Goal: Task Accomplishment & Management: Manage account settings

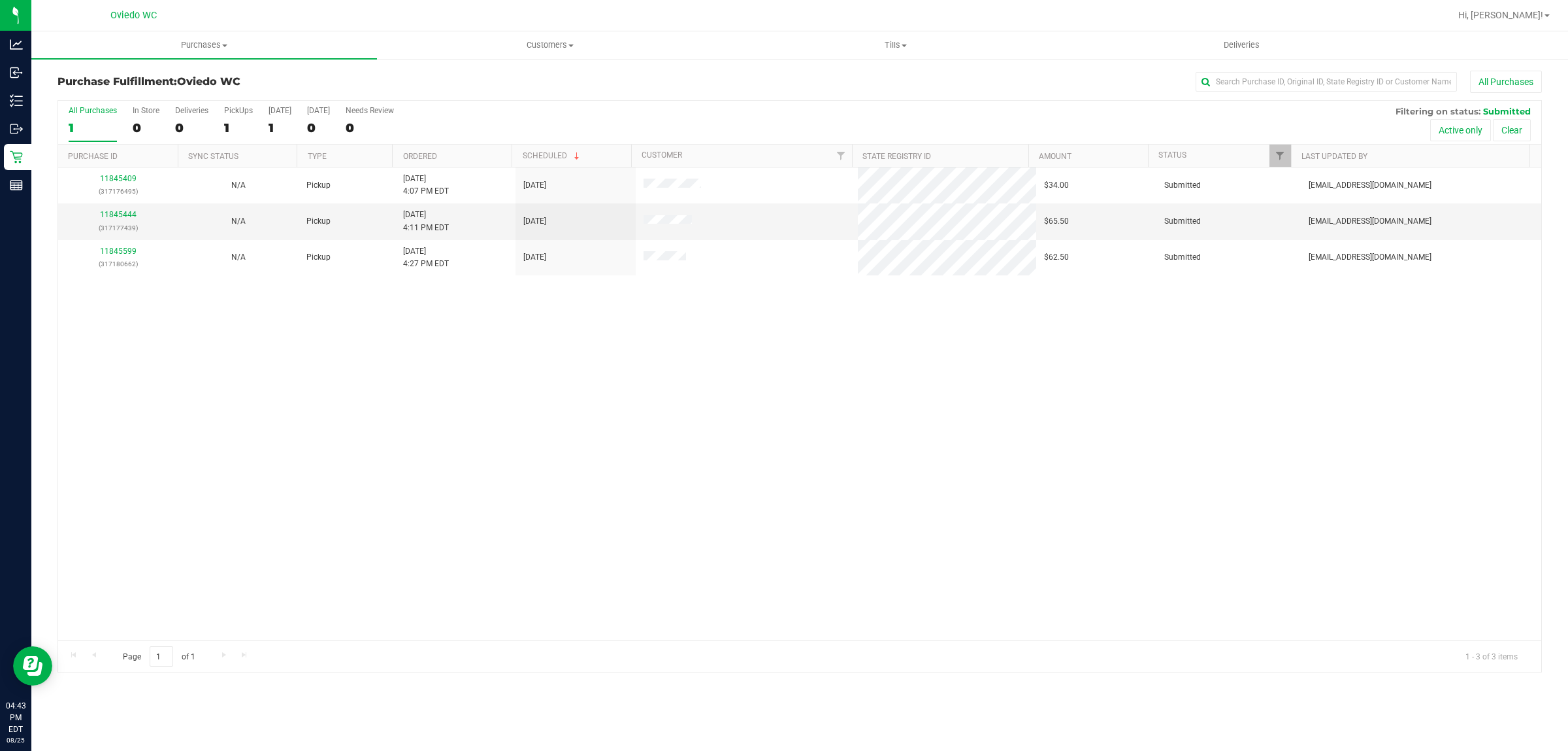
click at [428, 151] on th "Ordered" at bounding box center [452, 156] width 120 height 23
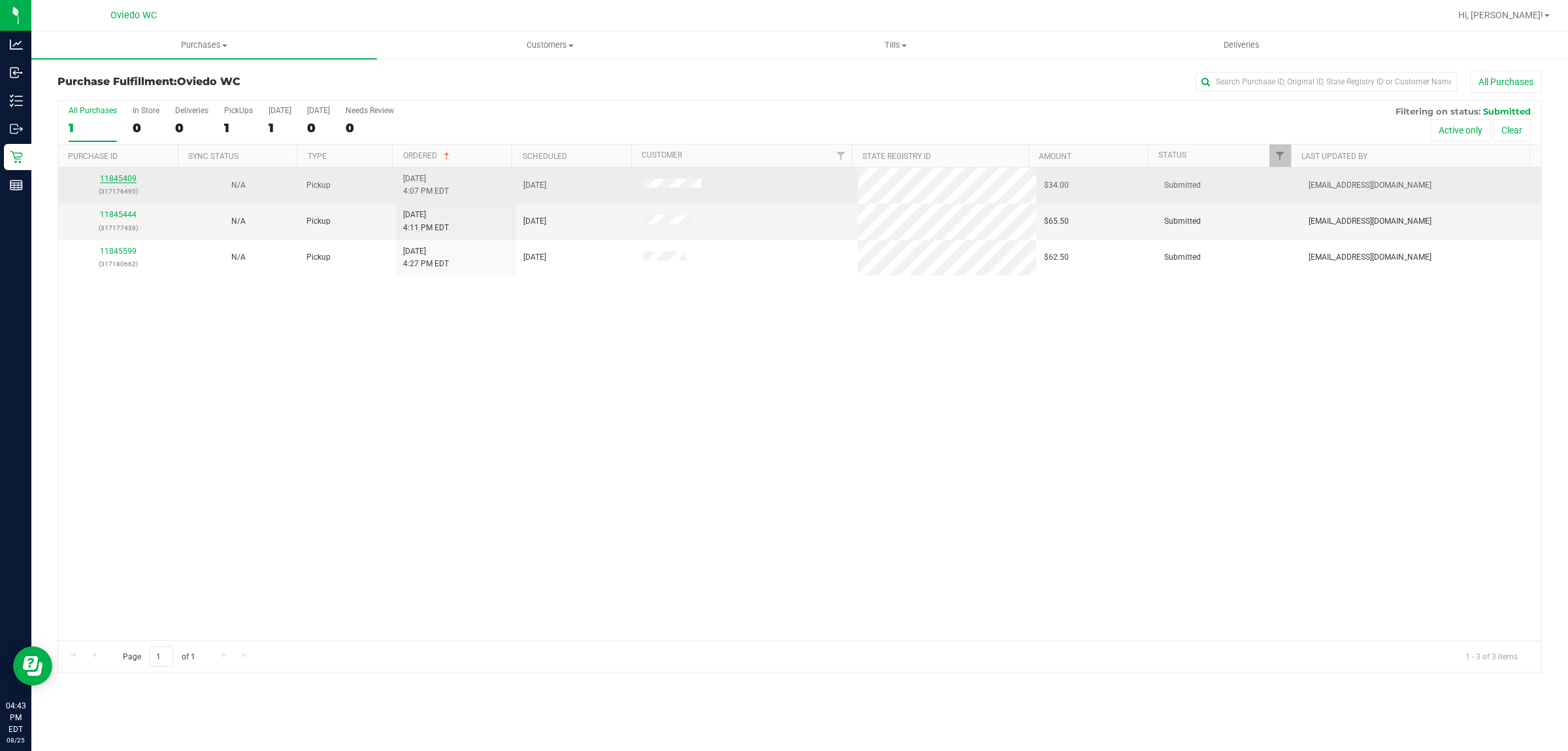
click at [117, 178] on link "11845409" at bounding box center [118, 178] width 36 height 9
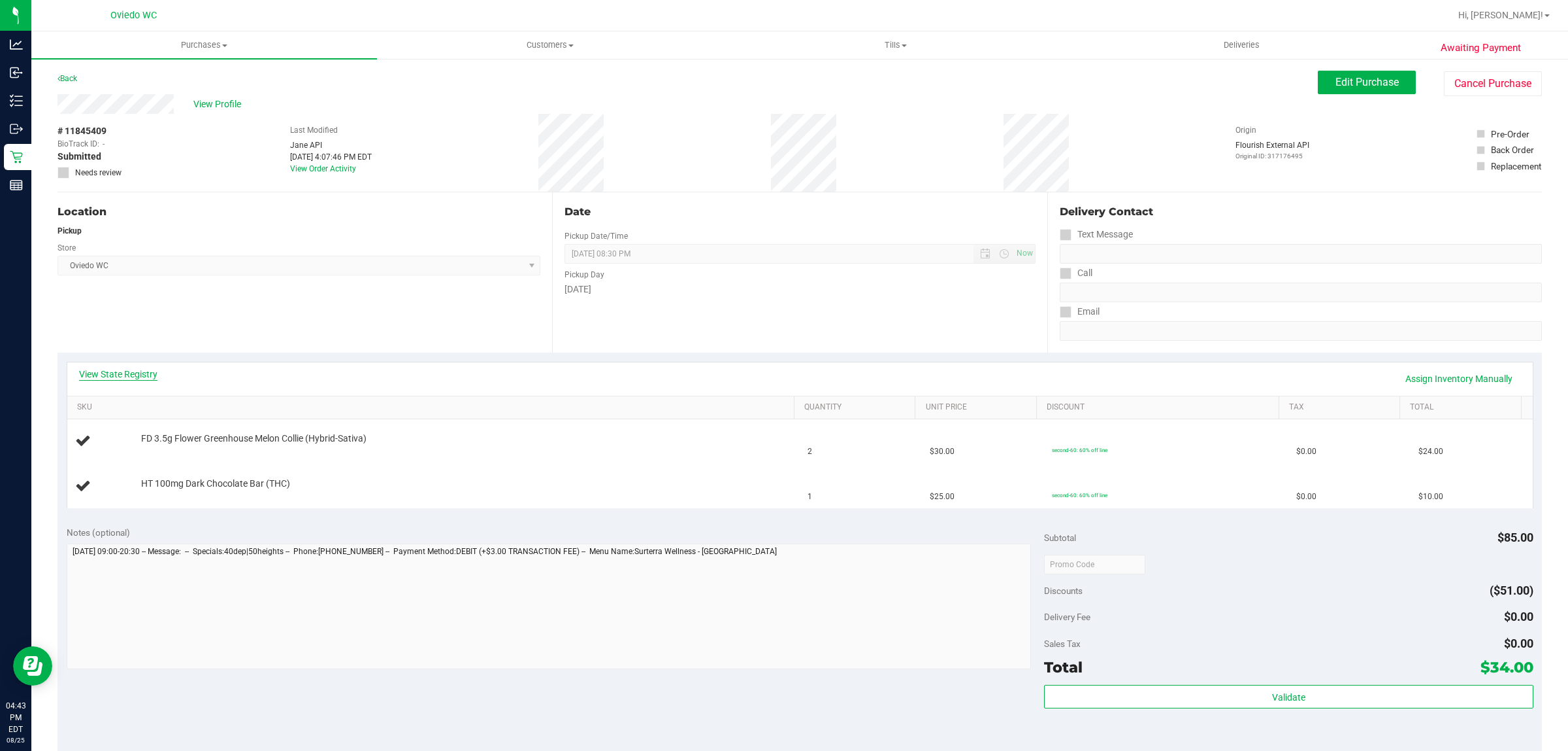
click at [133, 371] on link "View State Registry" at bounding box center [118, 374] width 78 height 13
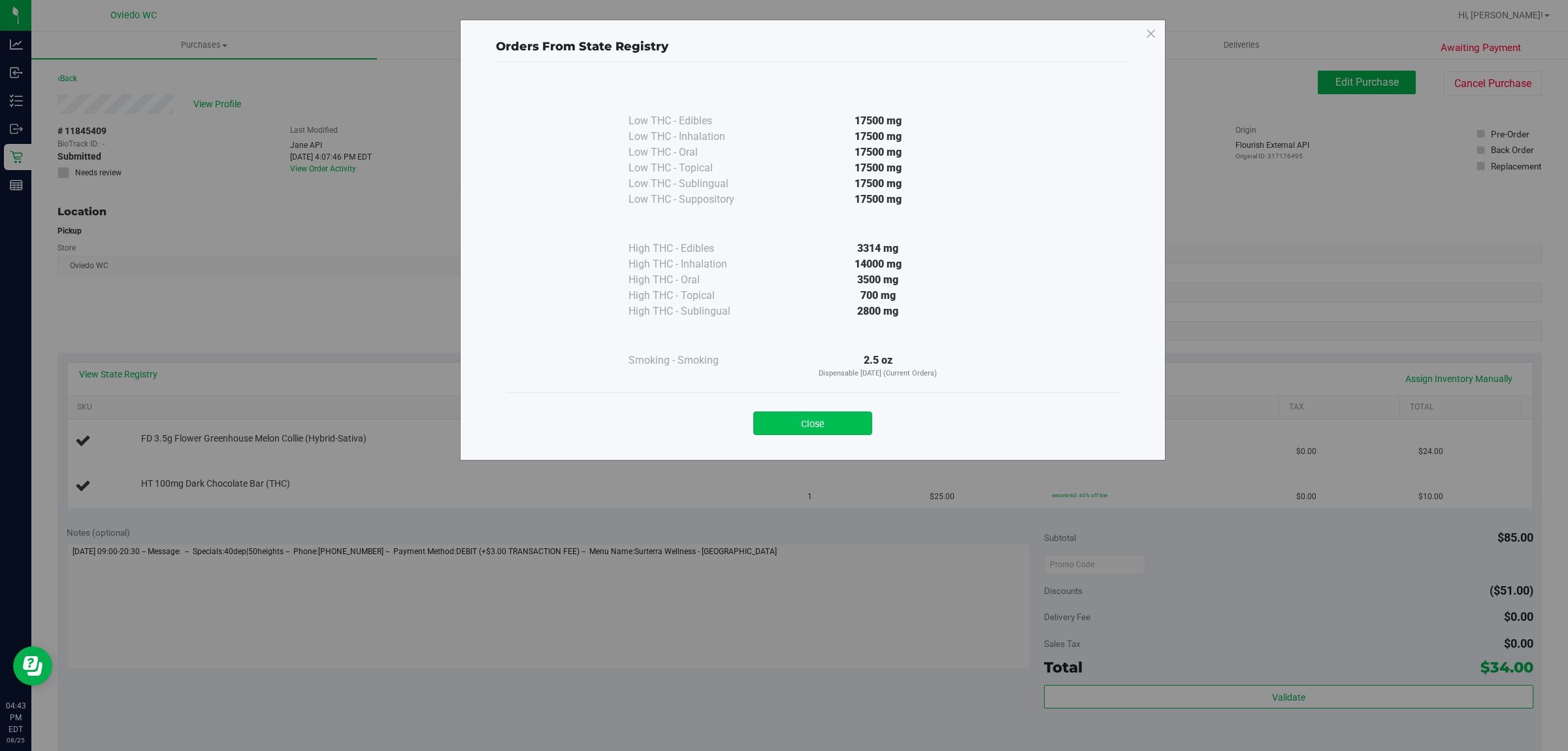
click at [818, 414] on button "Close" at bounding box center [813, 423] width 119 height 23
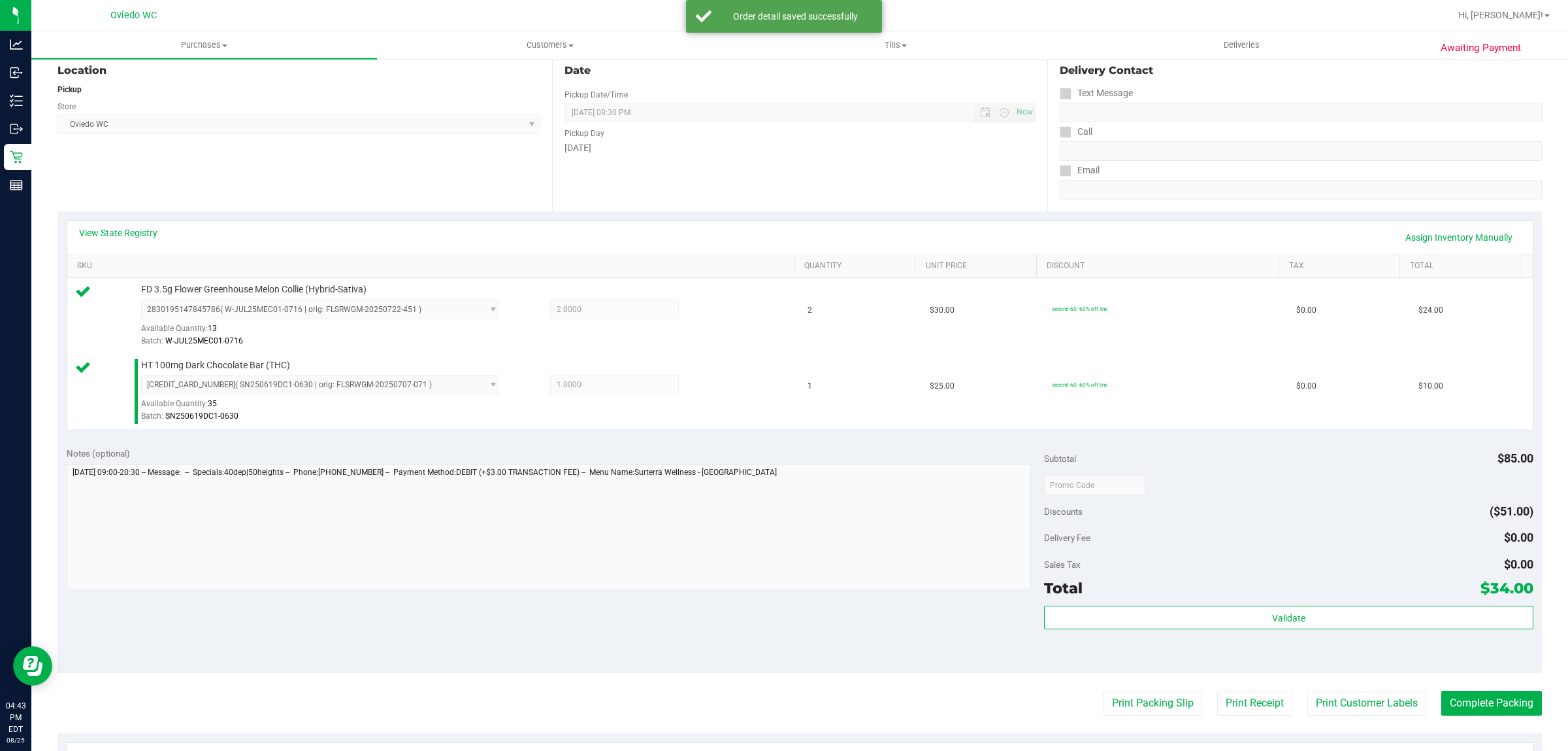
scroll to position [327, 0]
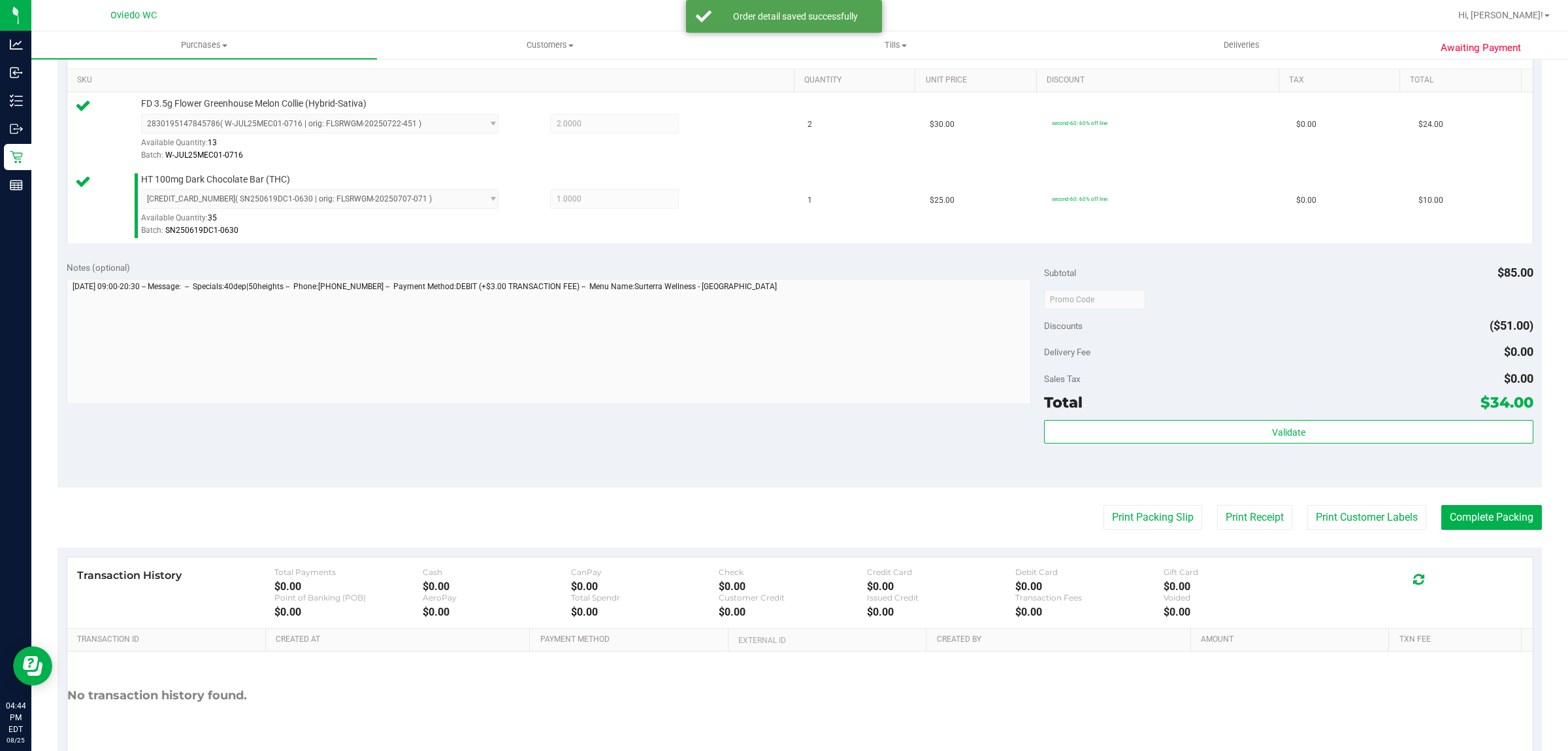
click at [1276, 406] on div "Total $34.00" at bounding box center [1289, 402] width 489 height 23
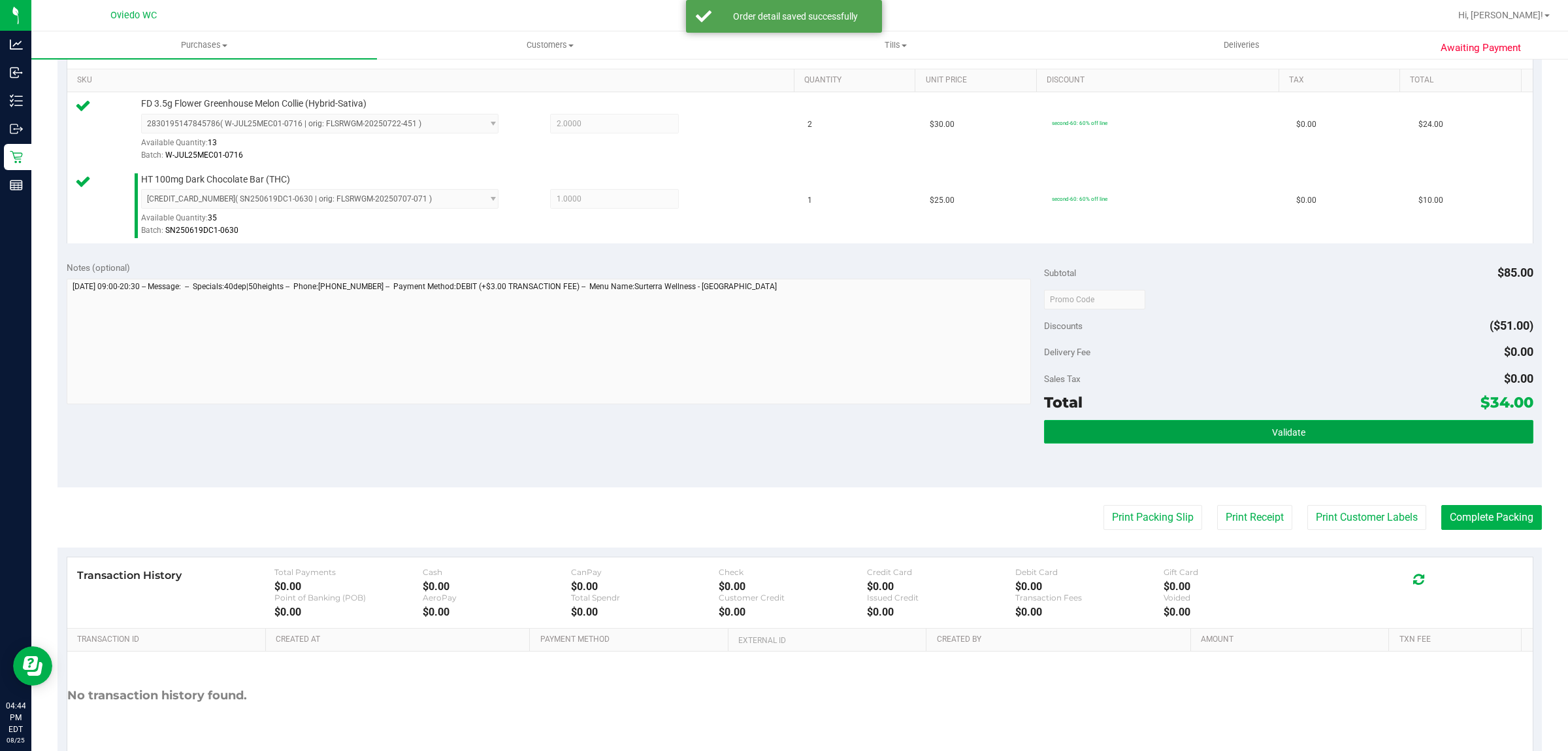
click at [1272, 427] on span "Validate" at bounding box center [1289, 432] width 33 height 11
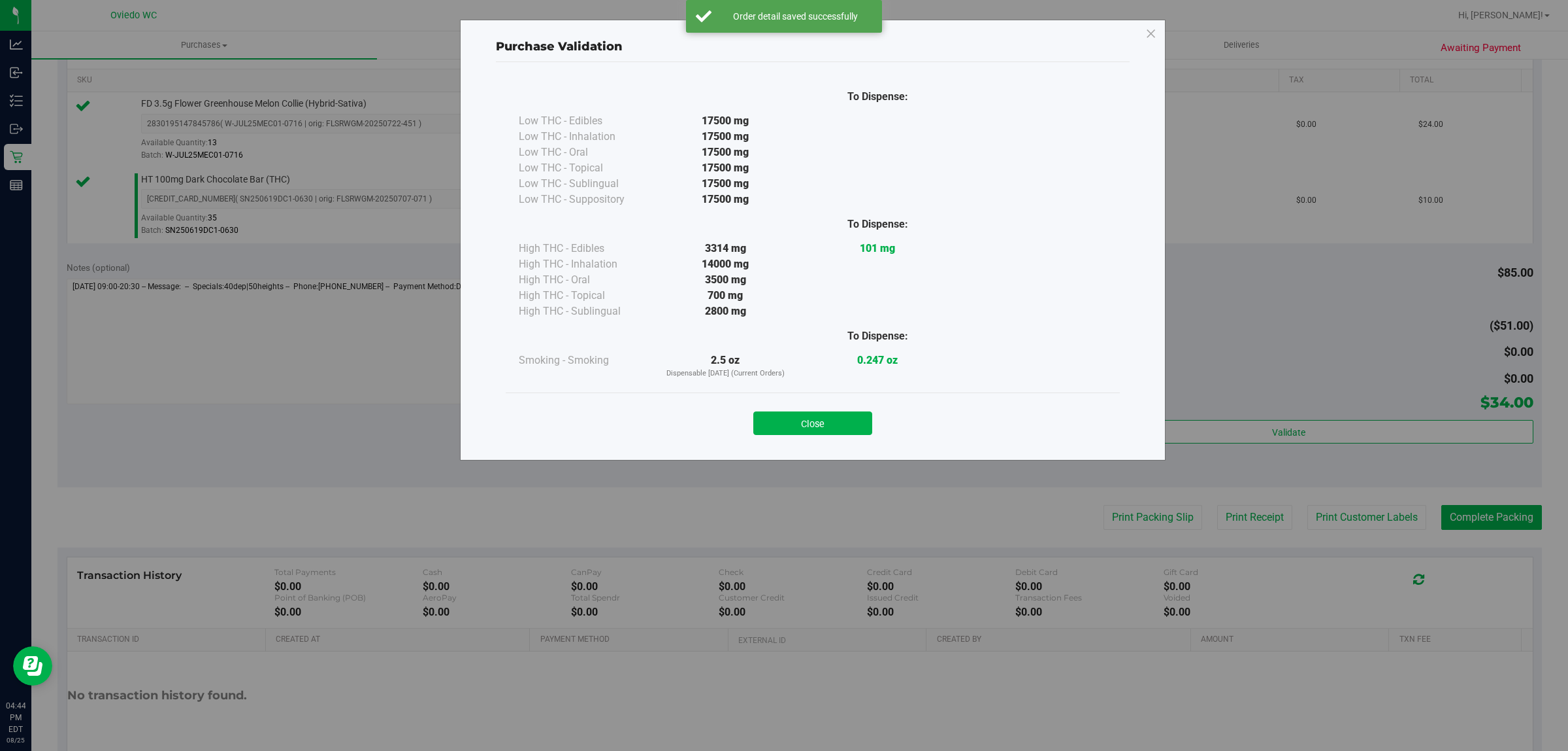
click at [837, 420] on button "Close" at bounding box center [813, 423] width 119 height 23
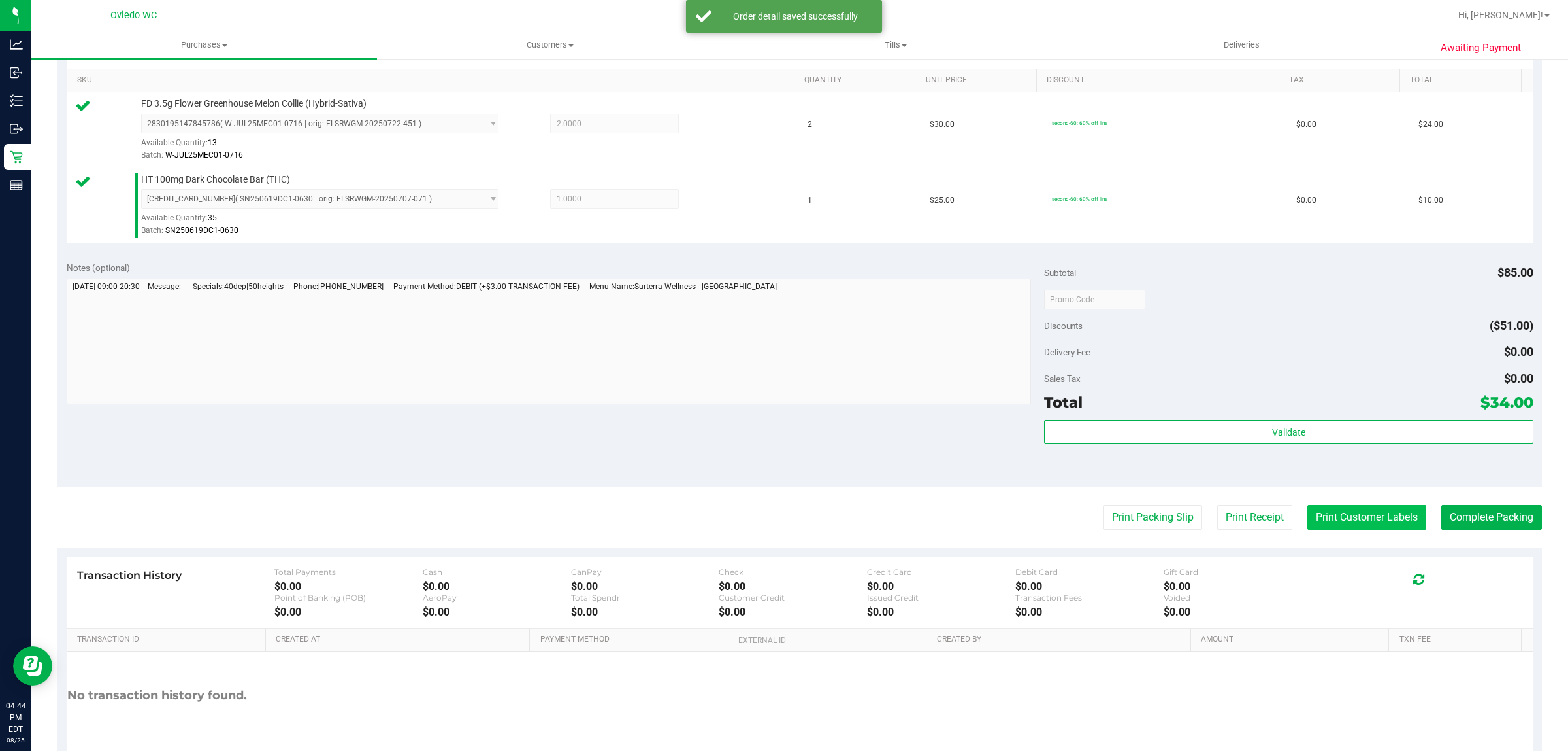
click at [1364, 522] on button "Print Customer Labels" at bounding box center [1367, 517] width 119 height 25
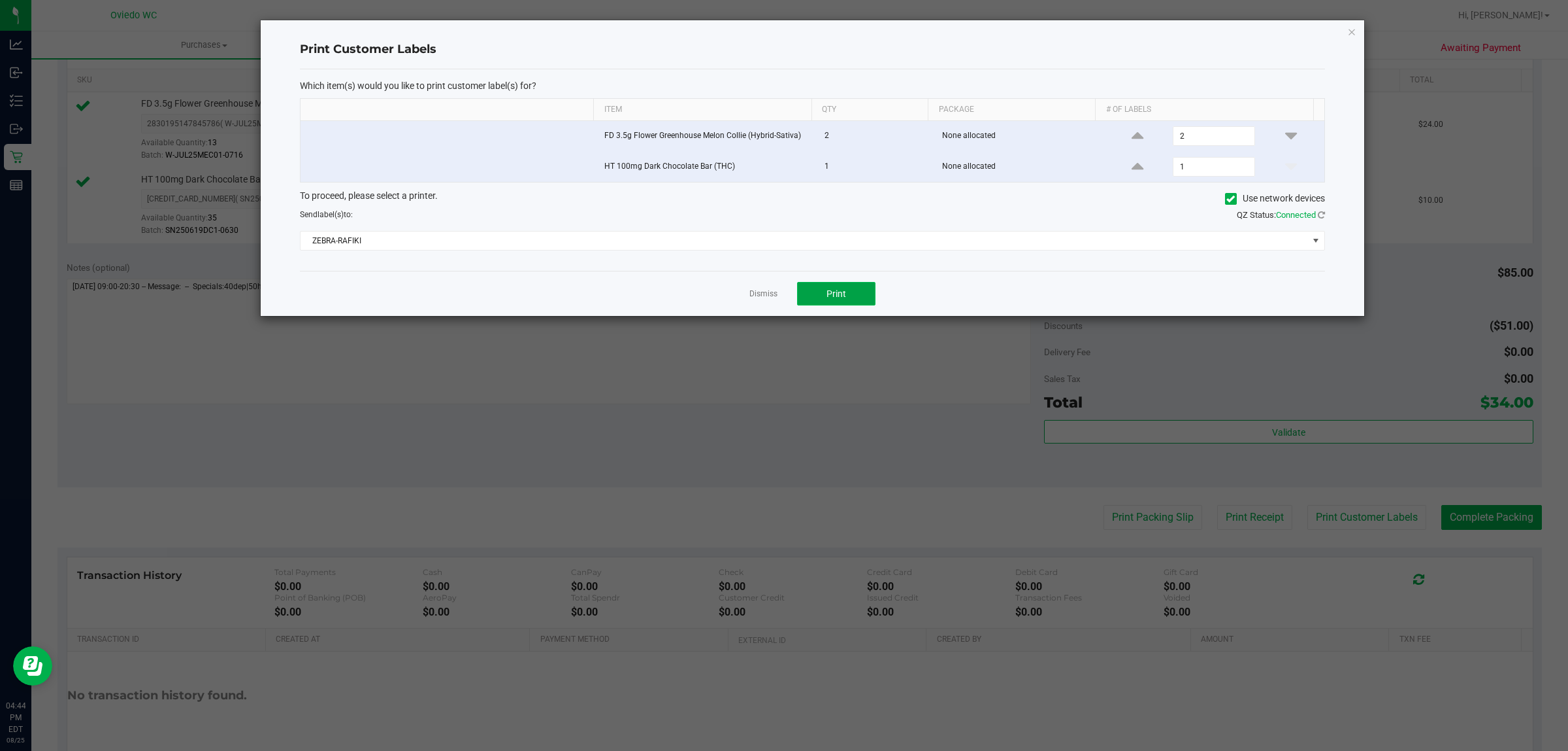
click at [827, 297] on span "Print" at bounding box center [836, 293] width 20 height 11
click at [762, 293] on link "Dismiss" at bounding box center [764, 293] width 28 height 11
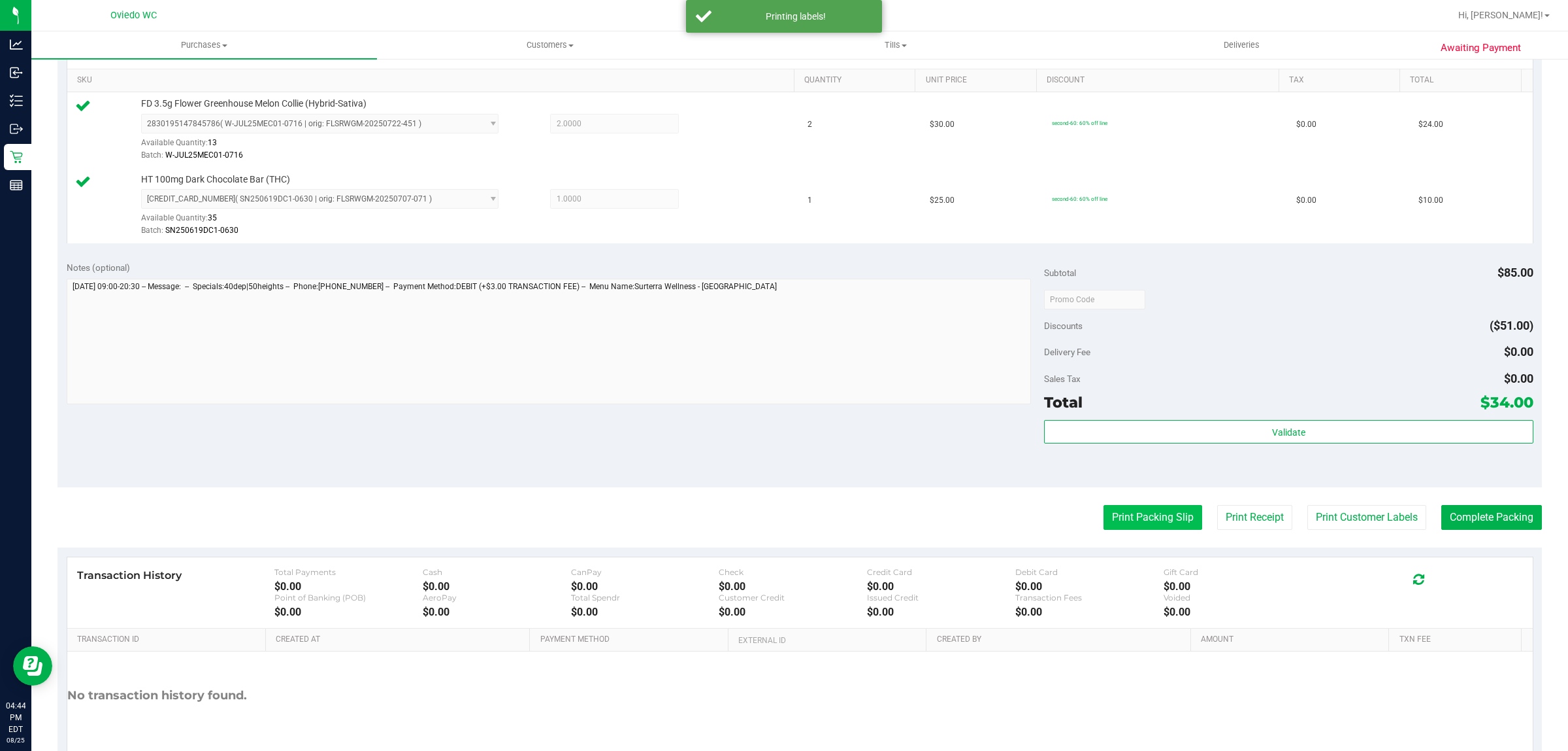
click at [1127, 519] on button "Print Packing Slip" at bounding box center [1153, 517] width 99 height 25
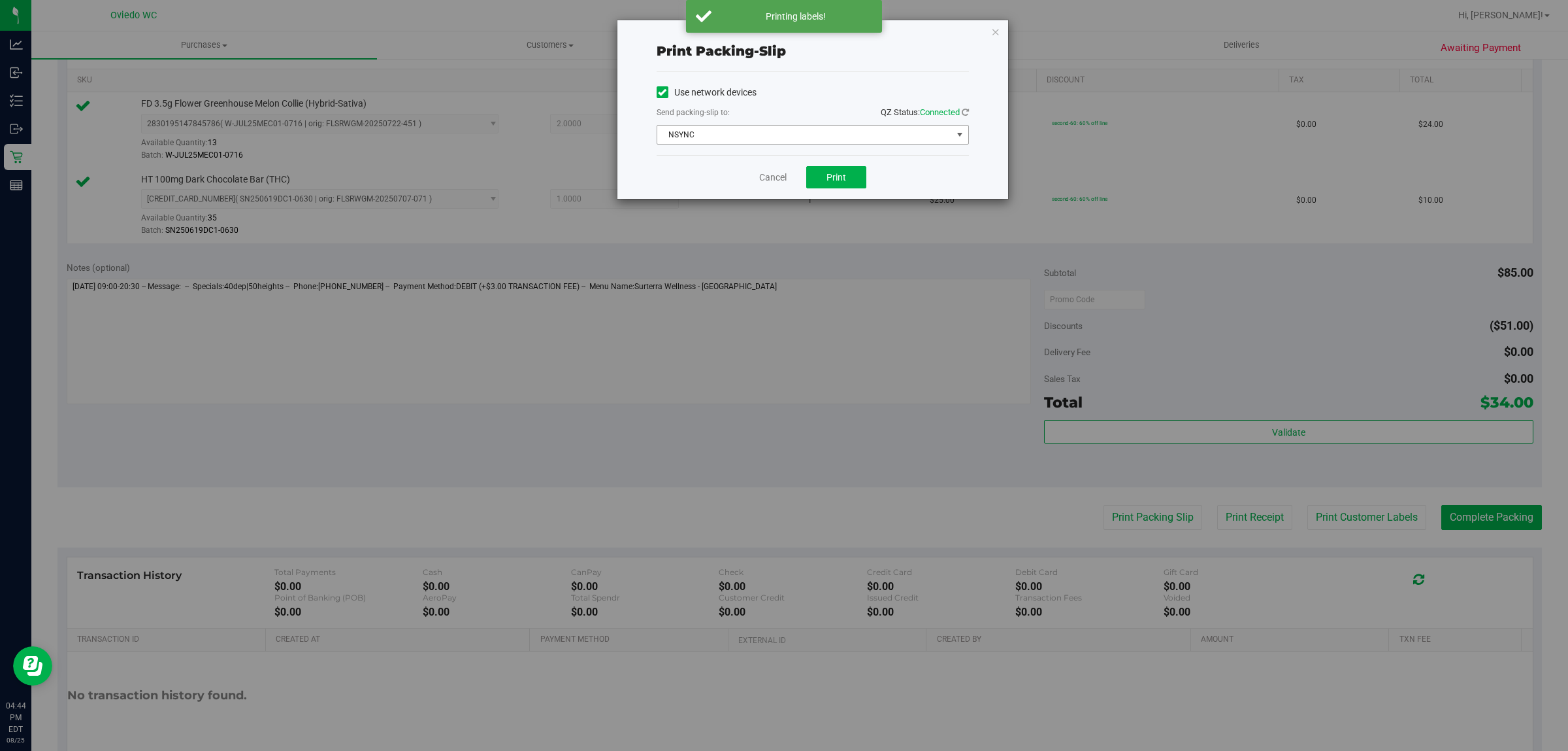
click at [834, 131] on span "NSYNC" at bounding box center [804, 135] width 295 height 18
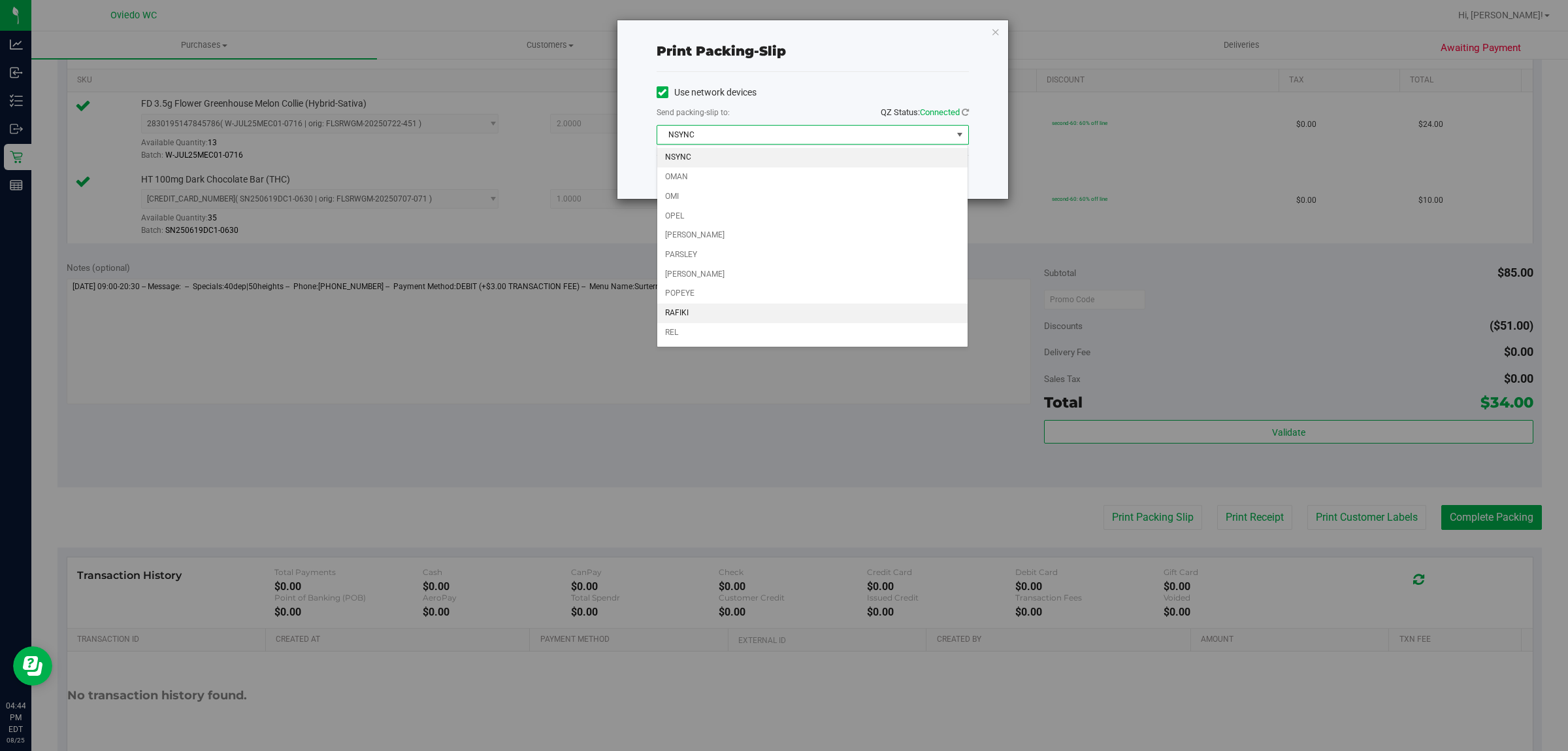
click at [722, 316] on li "RAFIKI" at bounding box center [812, 313] width 311 height 20
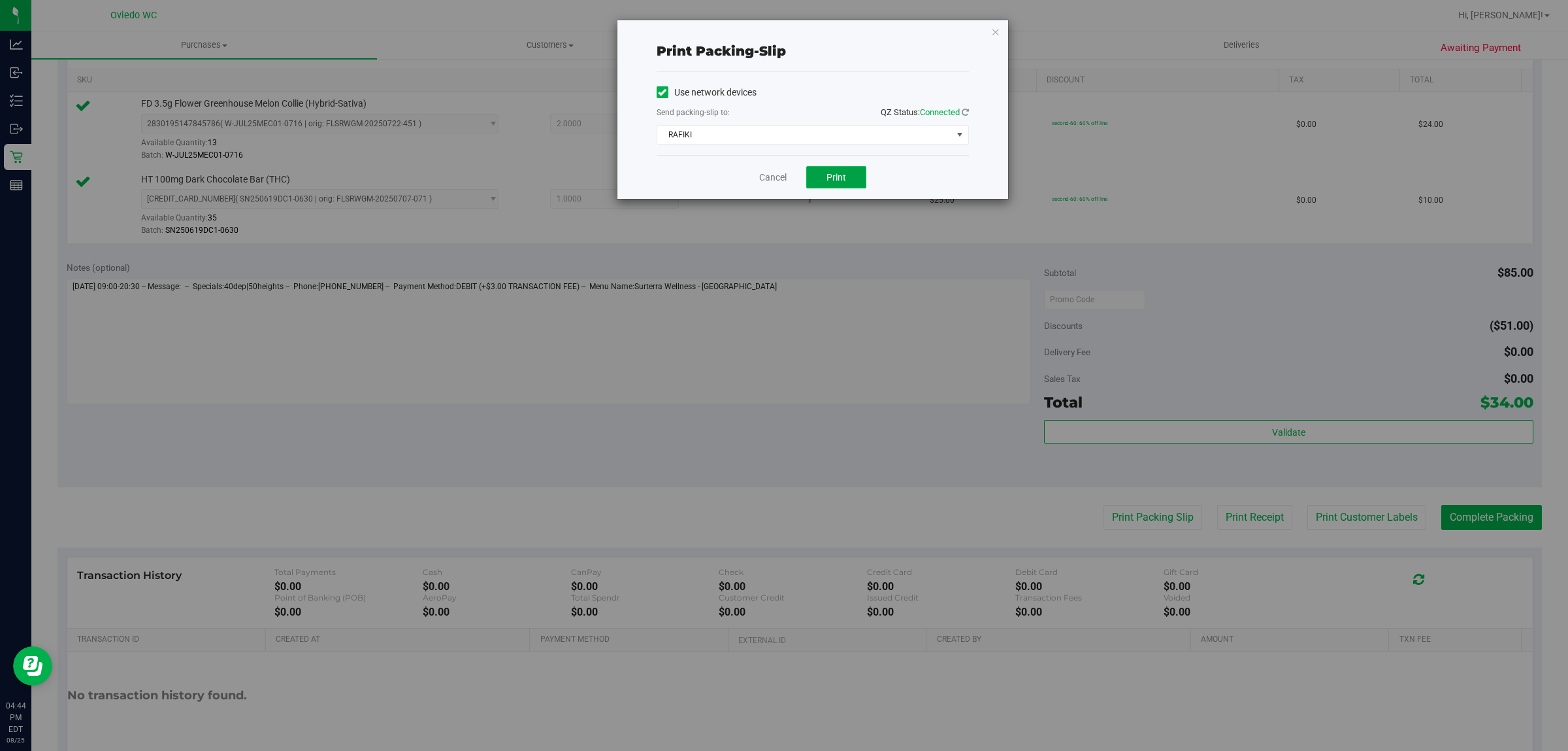
click at [808, 174] on button "Print" at bounding box center [836, 177] width 60 height 22
click at [761, 177] on link "Cancel" at bounding box center [773, 178] width 27 height 14
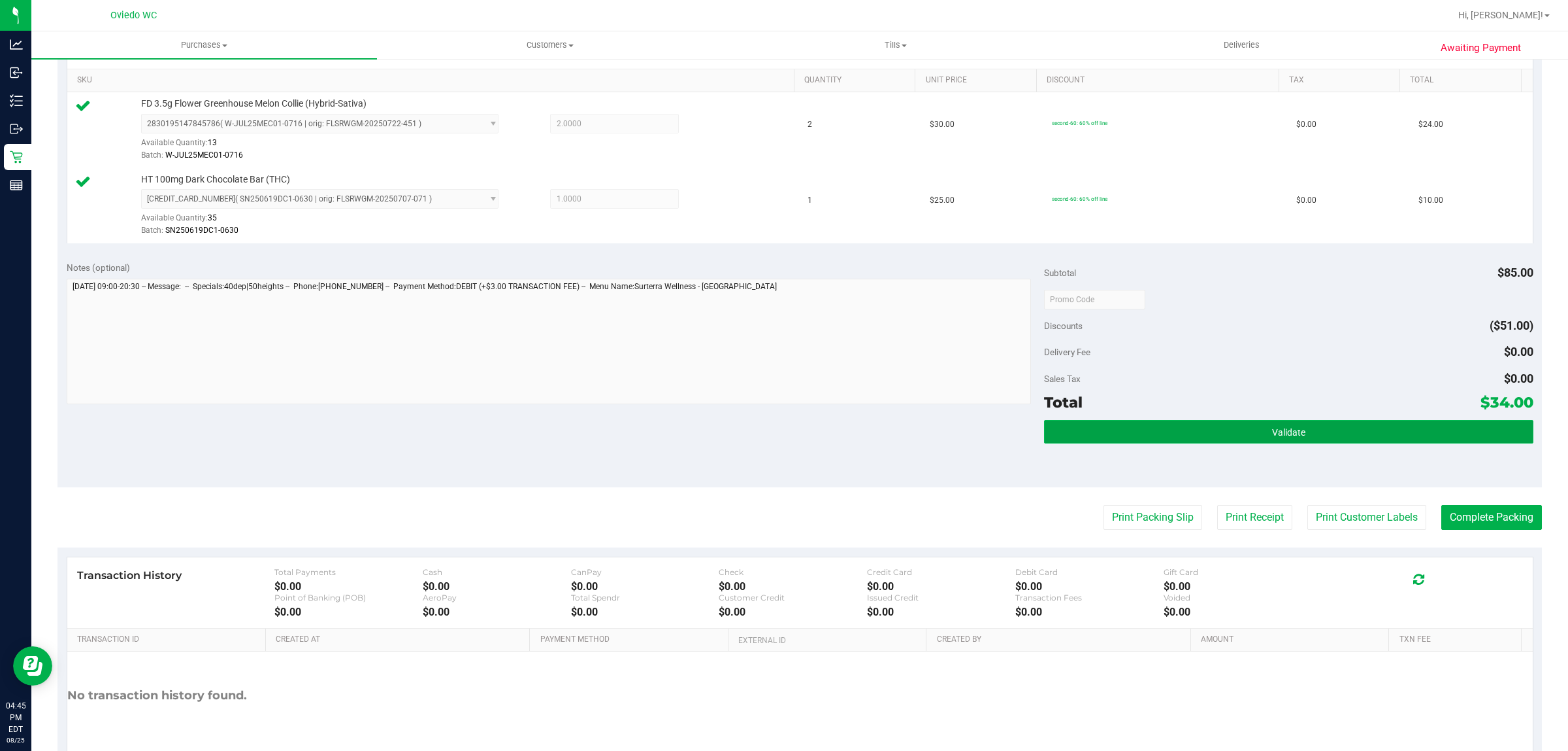
click at [1243, 443] on button "Validate" at bounding box center [1289, 431] width 489 height 23
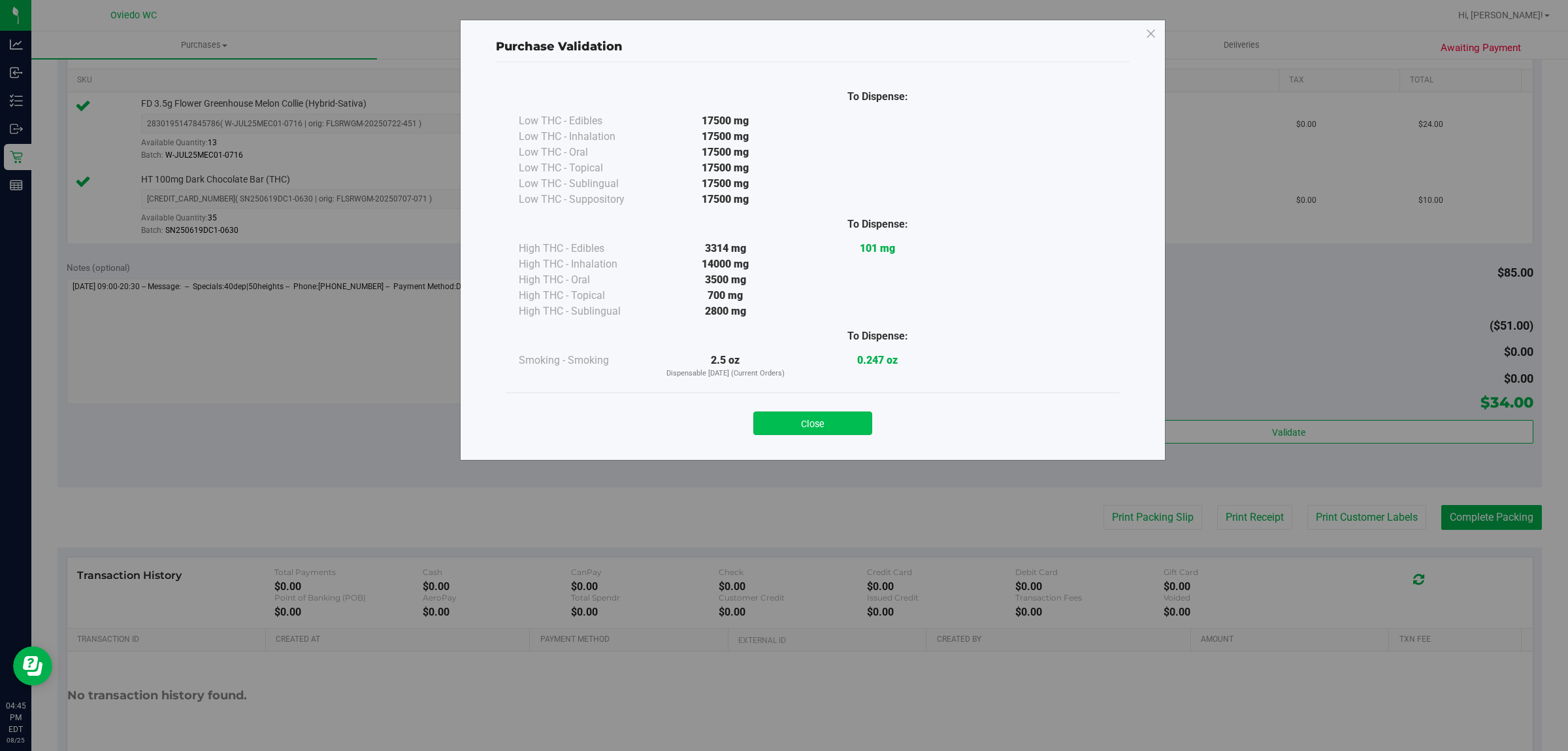
click at [821, 430] on button "Close" at bounding box center [813, 423] width 119 height 23
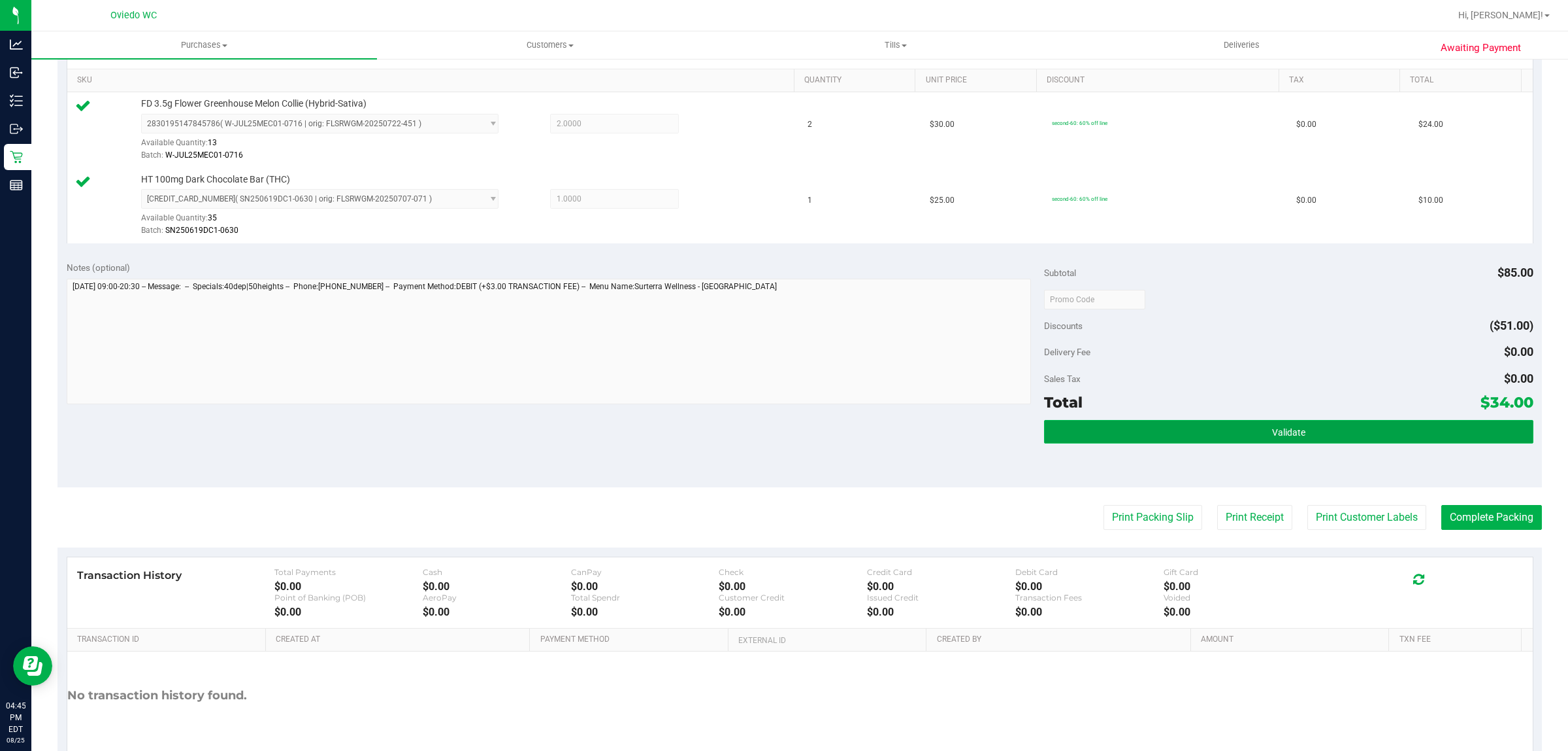
click at [1344, 436] on button "Validate" at bounding box center [1289, 431] width 489 height 23
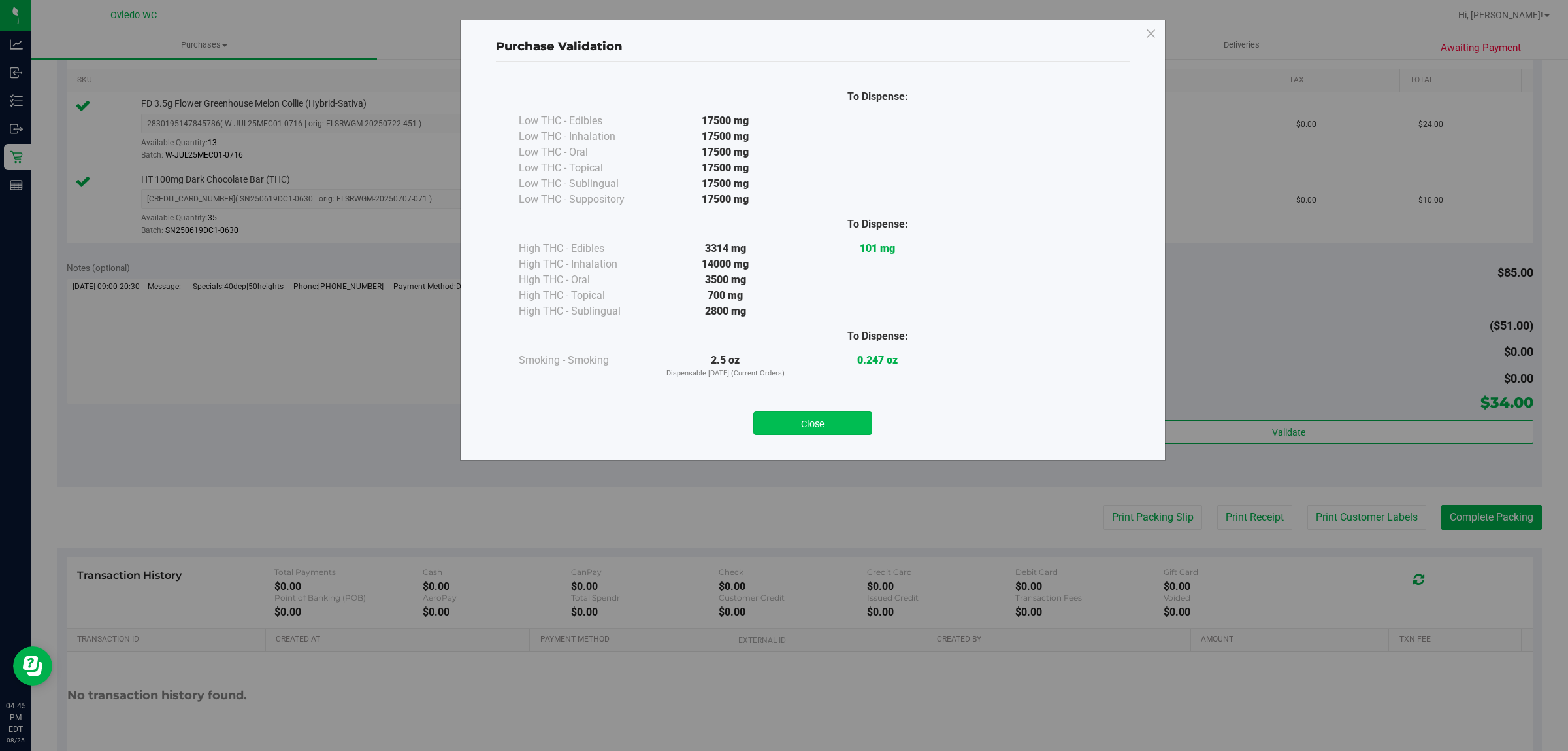
click at [831, 427] on button "Close" at bounding box center [813, 423] width 119 height 23
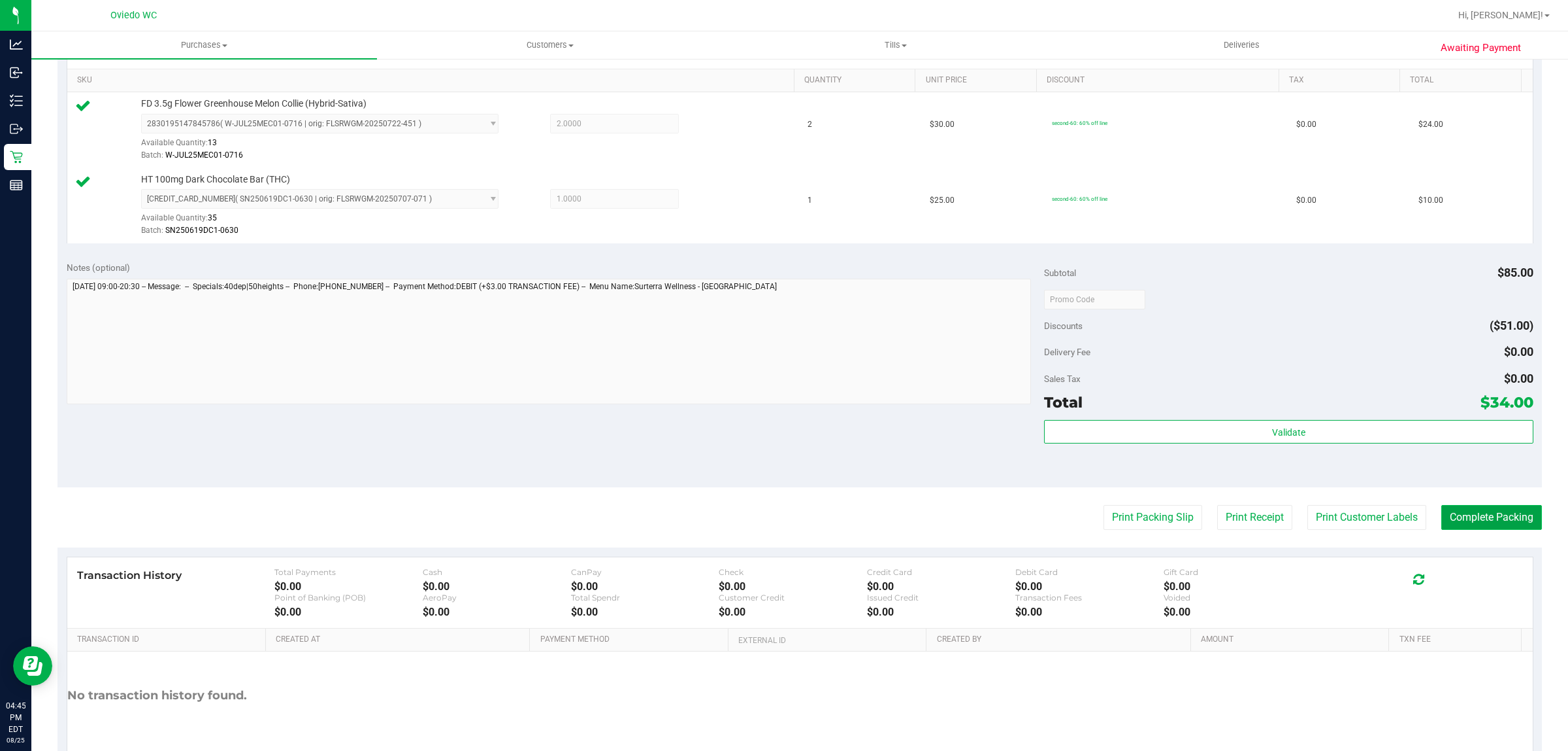
click at [1508, 513] on button "Complete Packing" at bounding box center [1492, 517] width 101 height 25
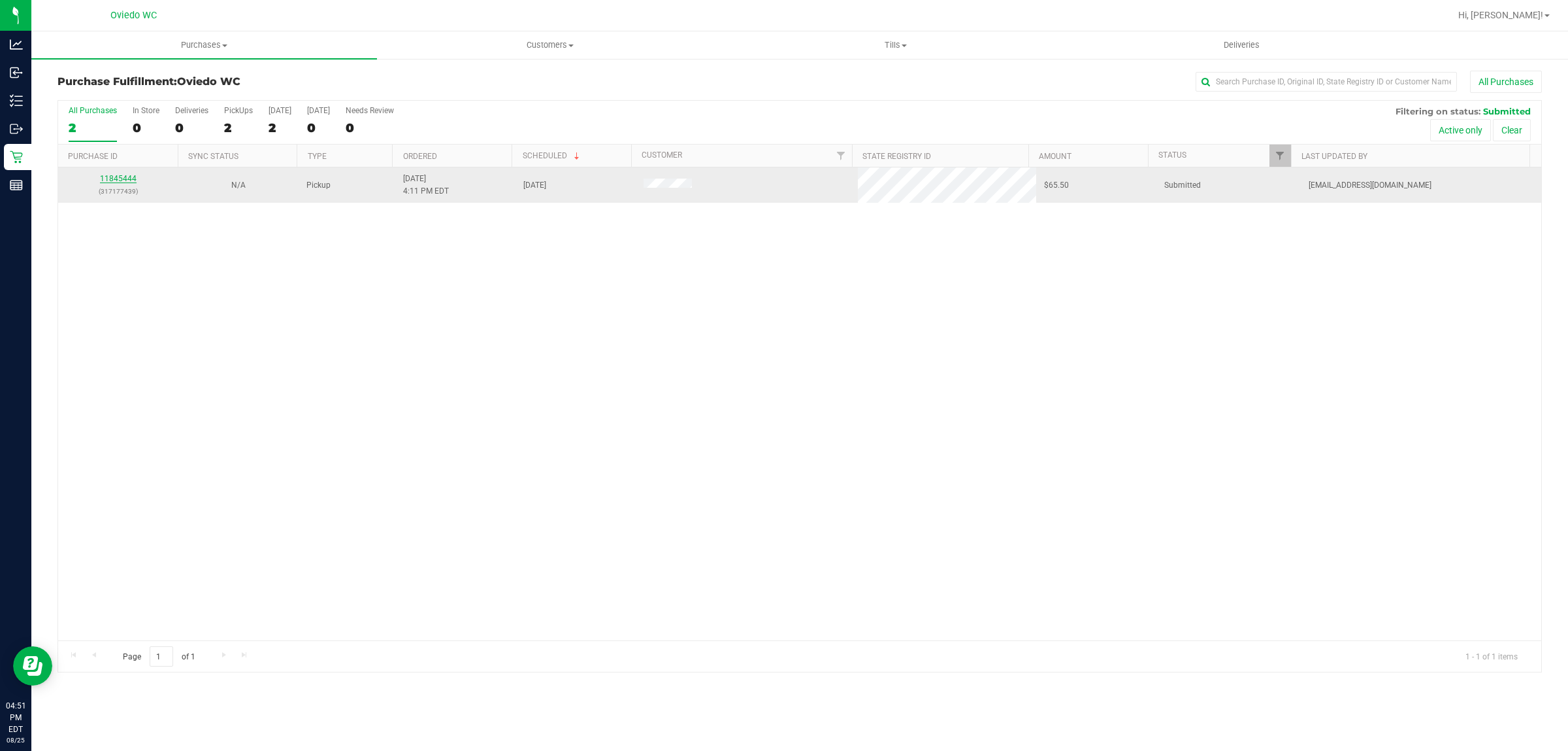
click at [117, 178] on link "11845444" at bounding box center [118, 178] width 36 height 9
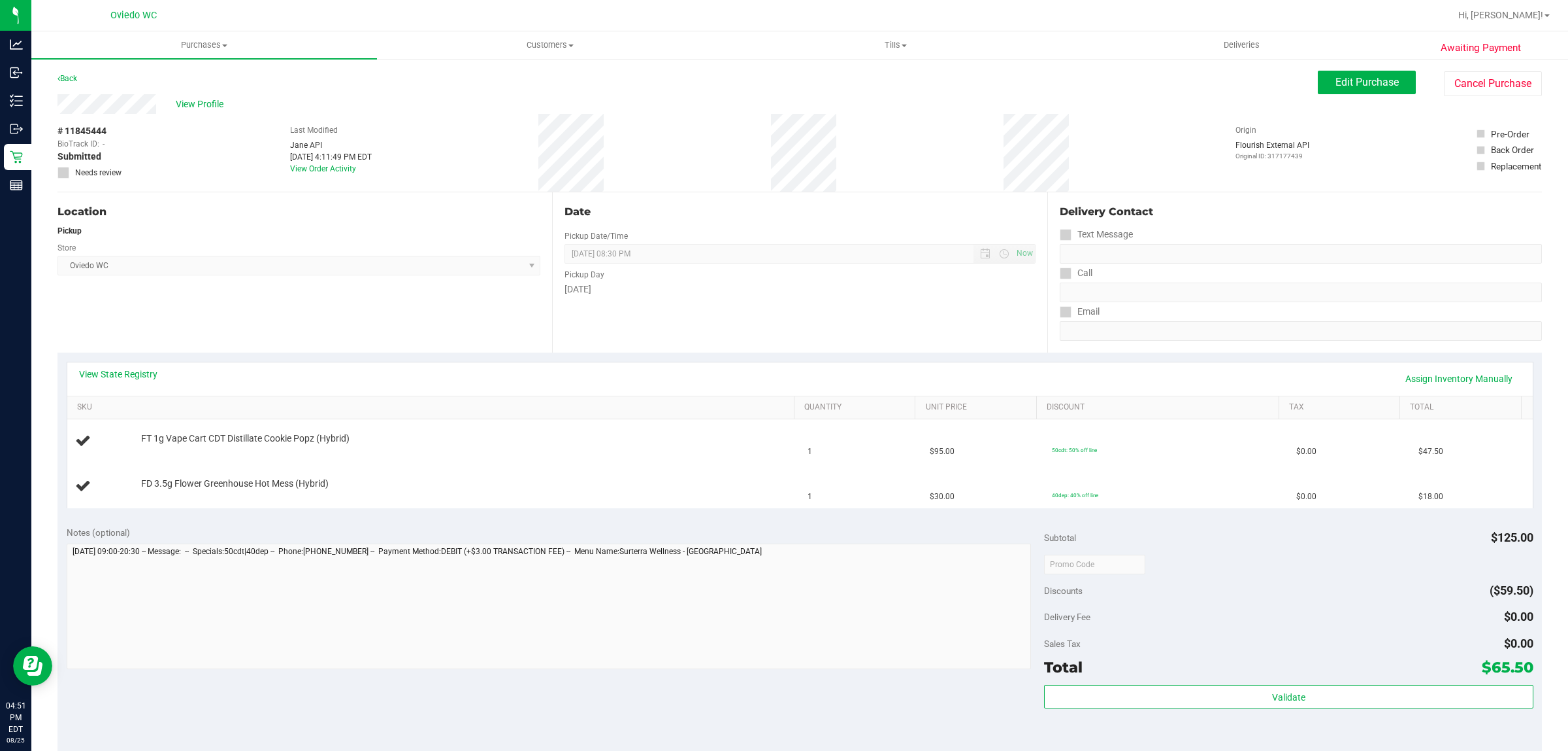
click at [61, 88] on div "Back Edit Purchase Cancel Purchase" at bounding box center [800, 82] width 1485 height 23
click at [62, 83] on div "Back" at bounding box center [68, 78] width 20 height 16
click at [67, 74] on link "Back" at bounding box center [68, 78] width 20 height 9
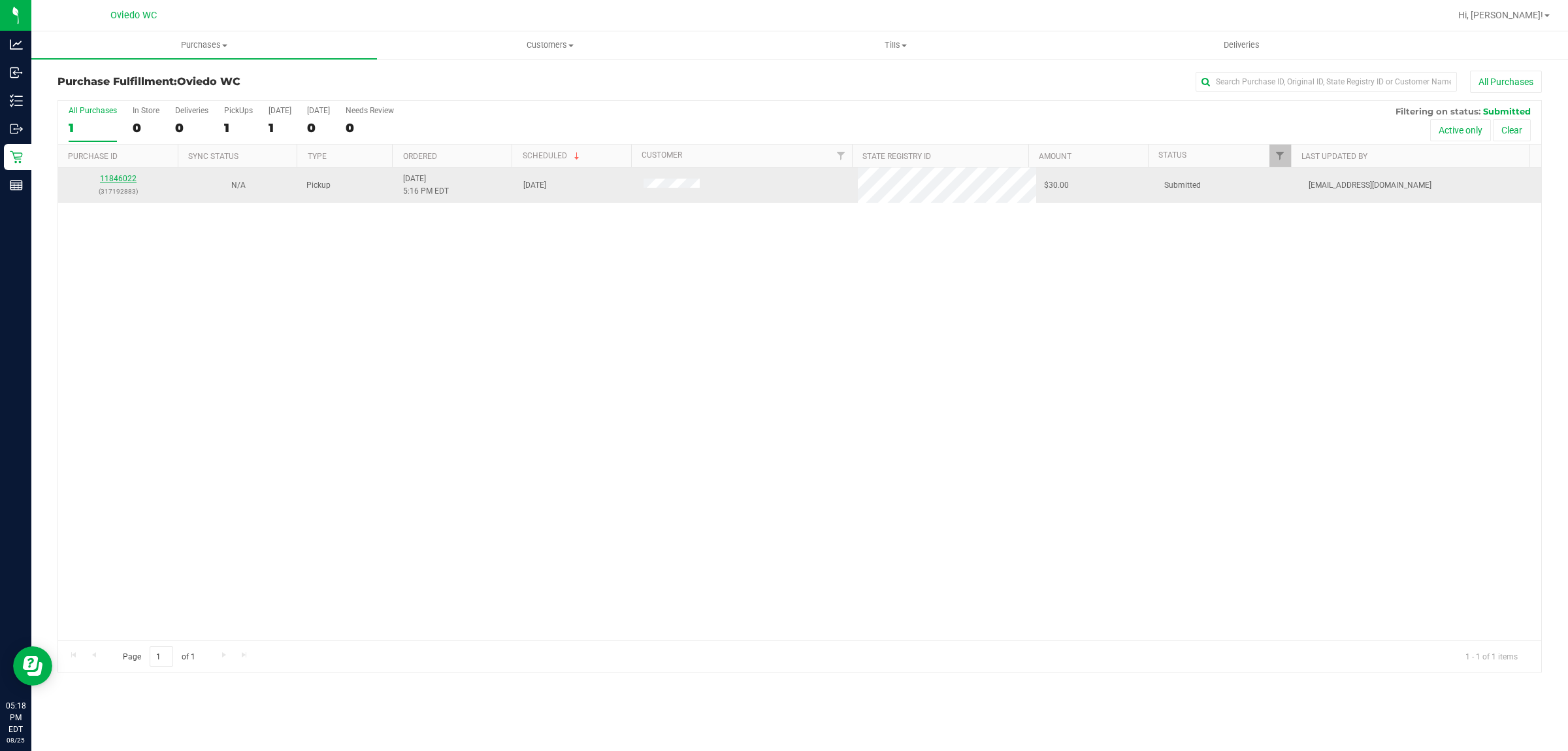
click at [127, 178] on link "11846022" at bounding box center [118, 178] width 36 height 9
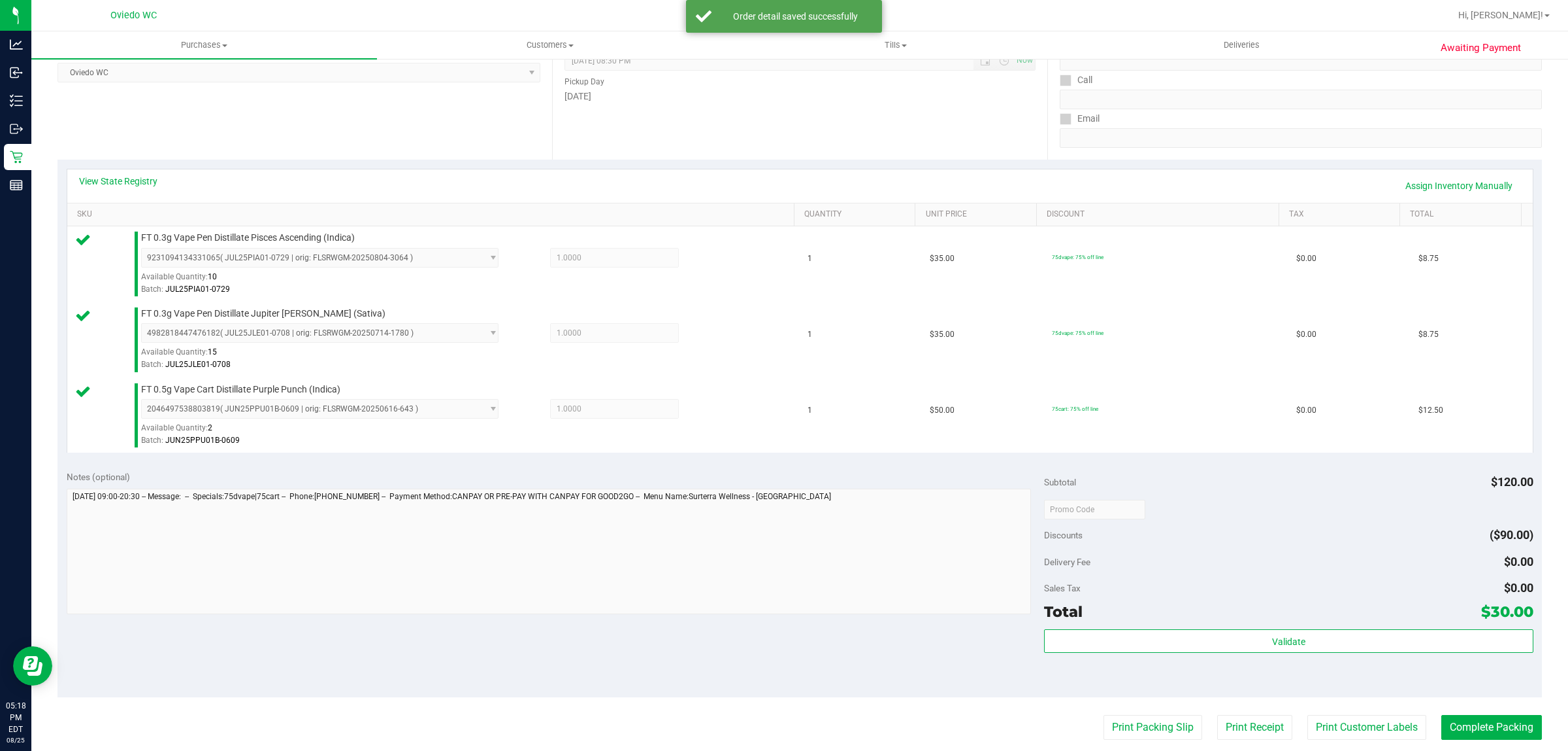
scroll to position [245, 0]
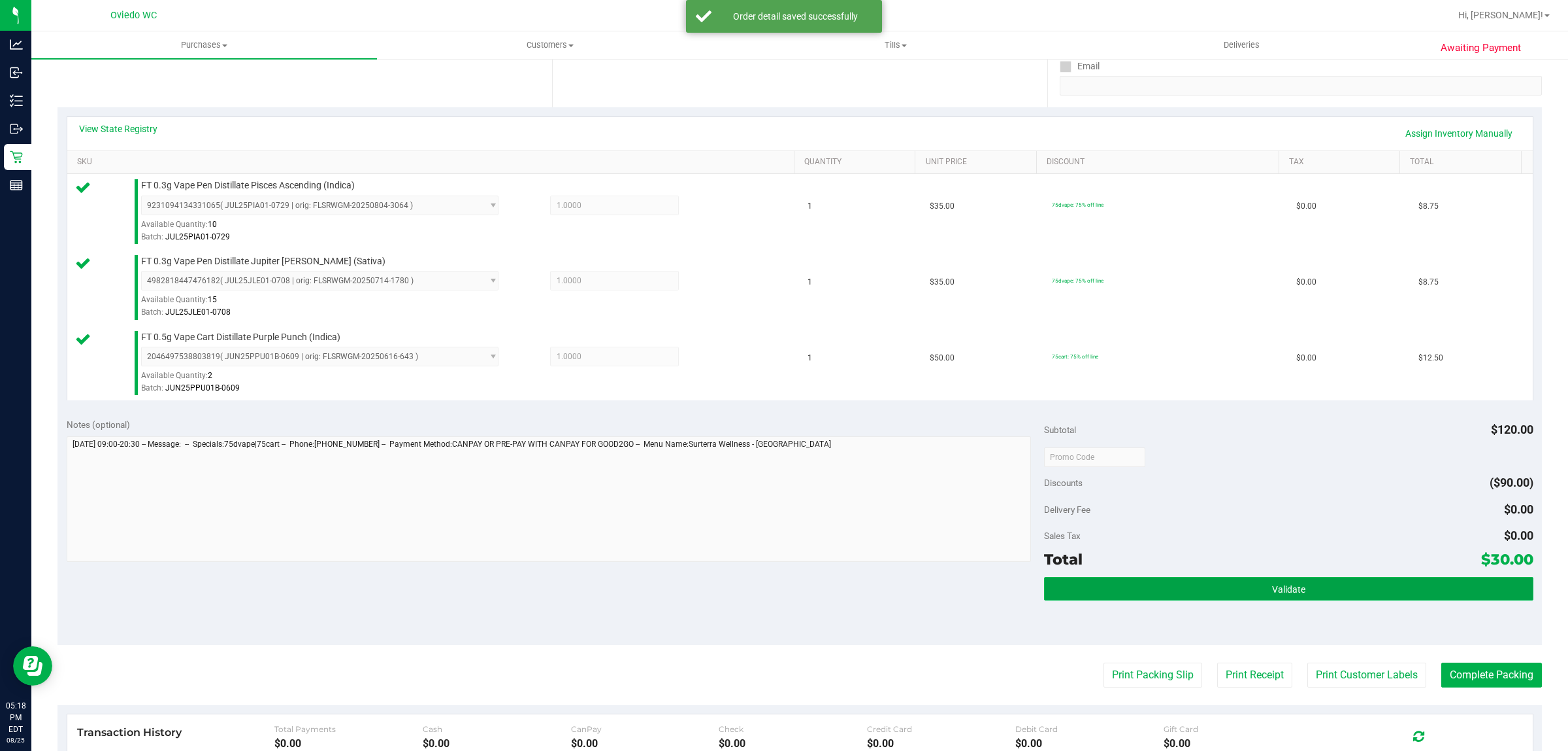
click at [1191, 599] on button "Validate" at bounding box center [1289, 588] width 489 height 23
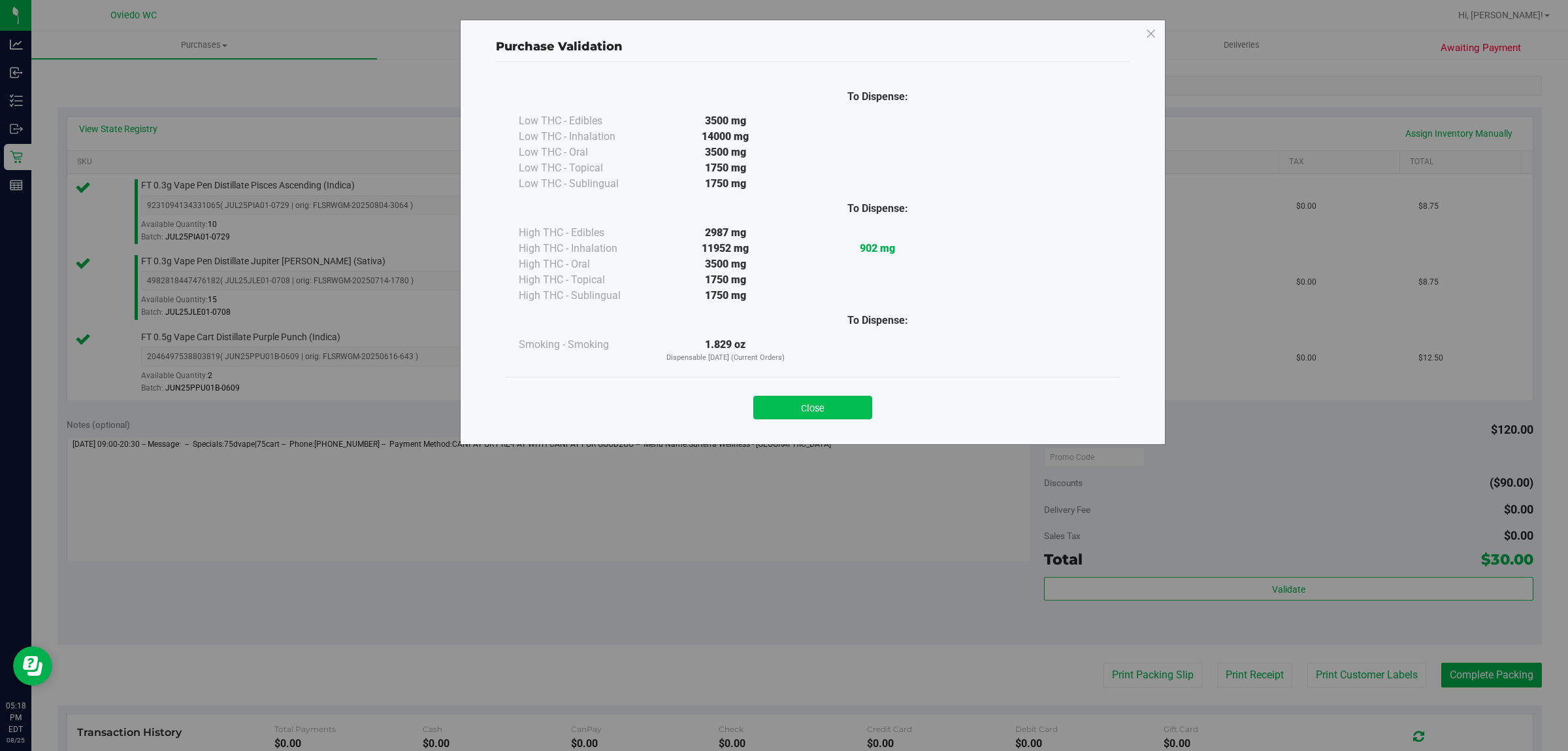
click at [809, 403] on button "Close" at bounding box center [813, 407] width 119 height 23
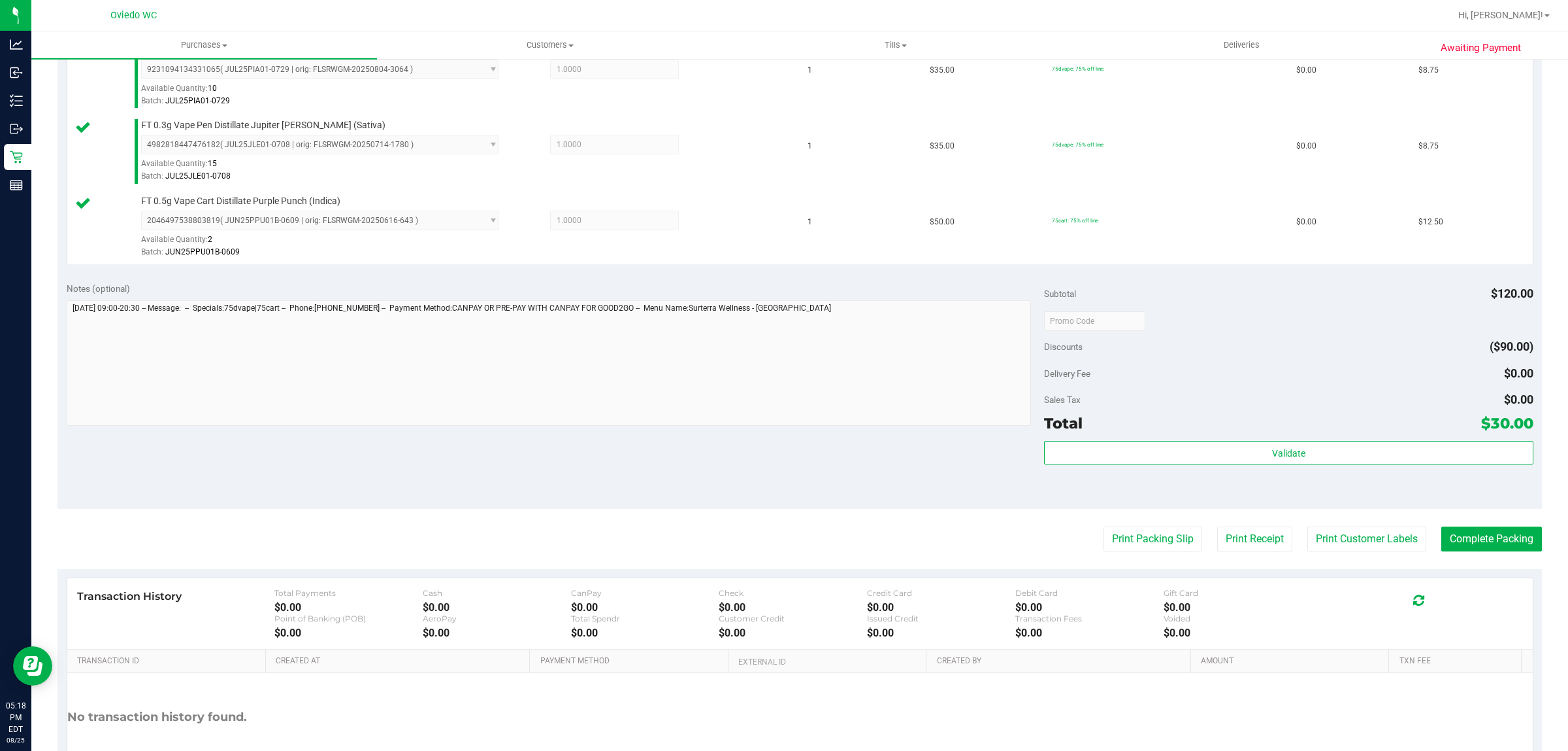
scroll to position [469, 0]
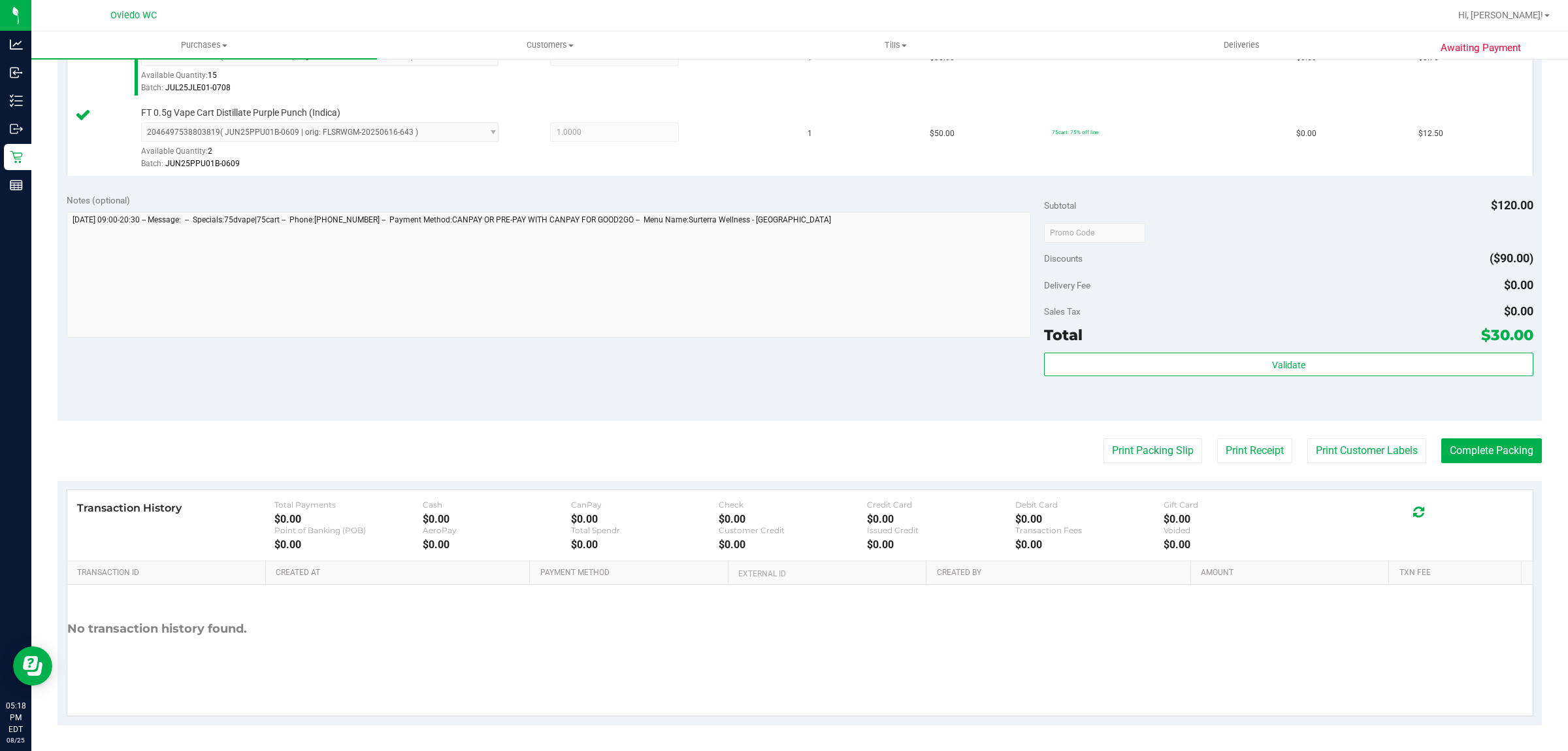
click at [1325, 435] on purchase-details "Back Edit Purchase Cancel Purchase View Profile # 11846022 BioTrack ID: - Submi…" at bounding box center [800, 163] width 1485 height 1124
click at [1324, 454] on button "Print Customer Labels" at bounding box center [1367, 450] width 119 height 25
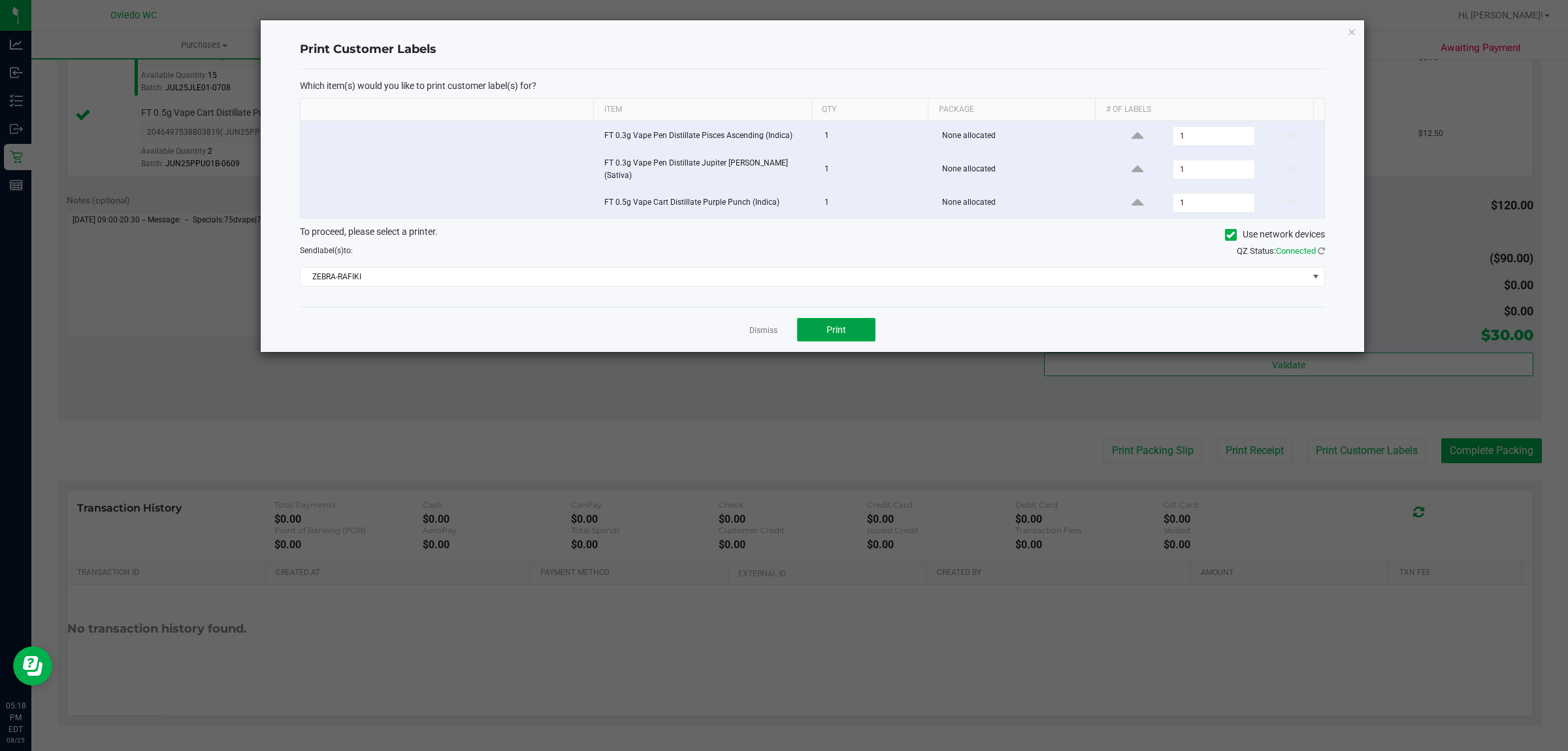
click at [823, 321] on button "Print" at bounding box center [836, 330] width 78 height 23
click at [761, 323] on app-cancel-button "Dismiss" at bounding box center [764, 330] width 28 height 14
click at [759, 329] on link "Dismiss" at bounding box center [764, 330] width 28 height 11
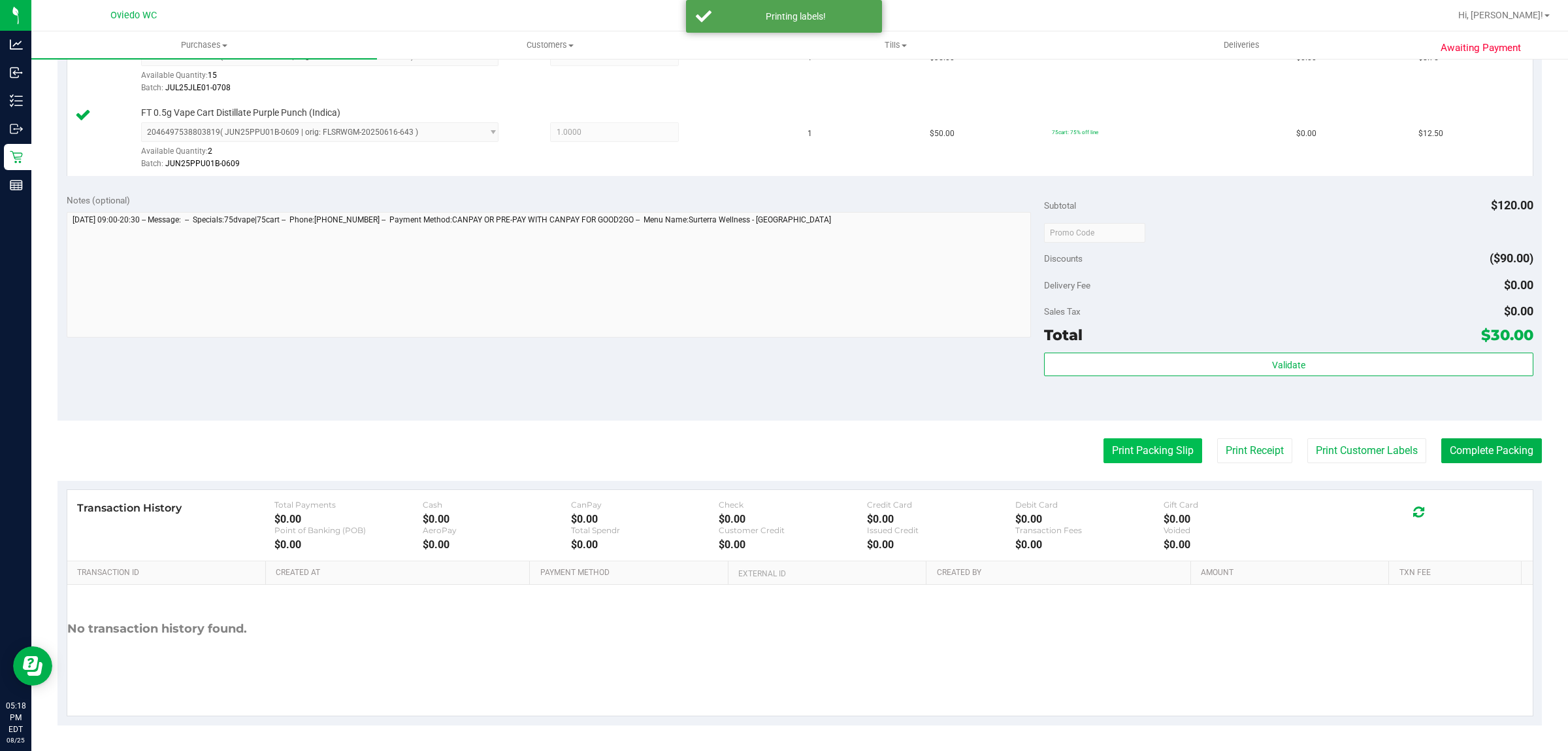
click at [1175, 456] on button "Print Packing Slip" at bounding box center [1153, 450] width 99 height 25
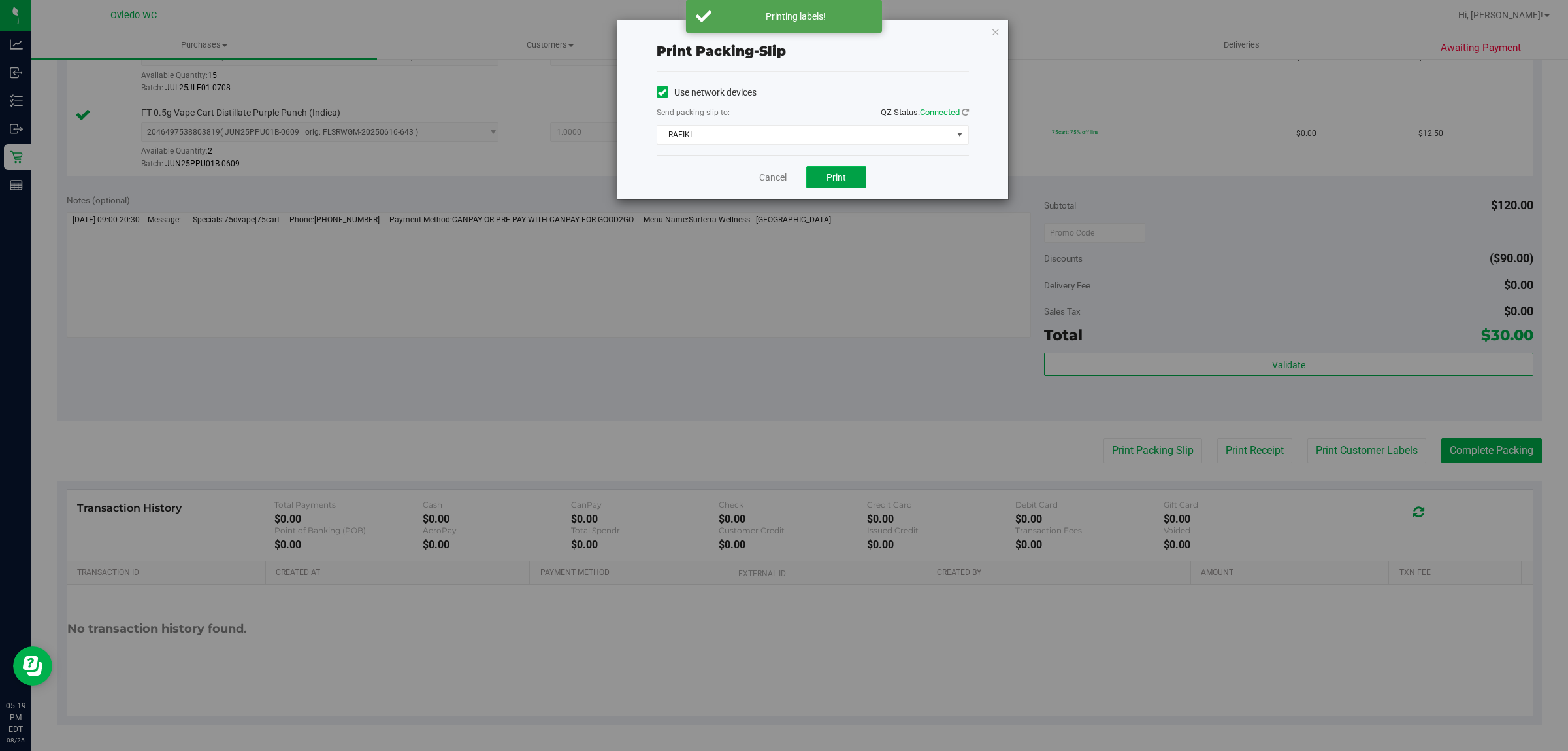
click at [851, 177] on button "Print" at bounding box center [836, 177] width 60 height 22
click at [992, 31] on icon "button" at bounding box center [996, 31] width 9 height 16
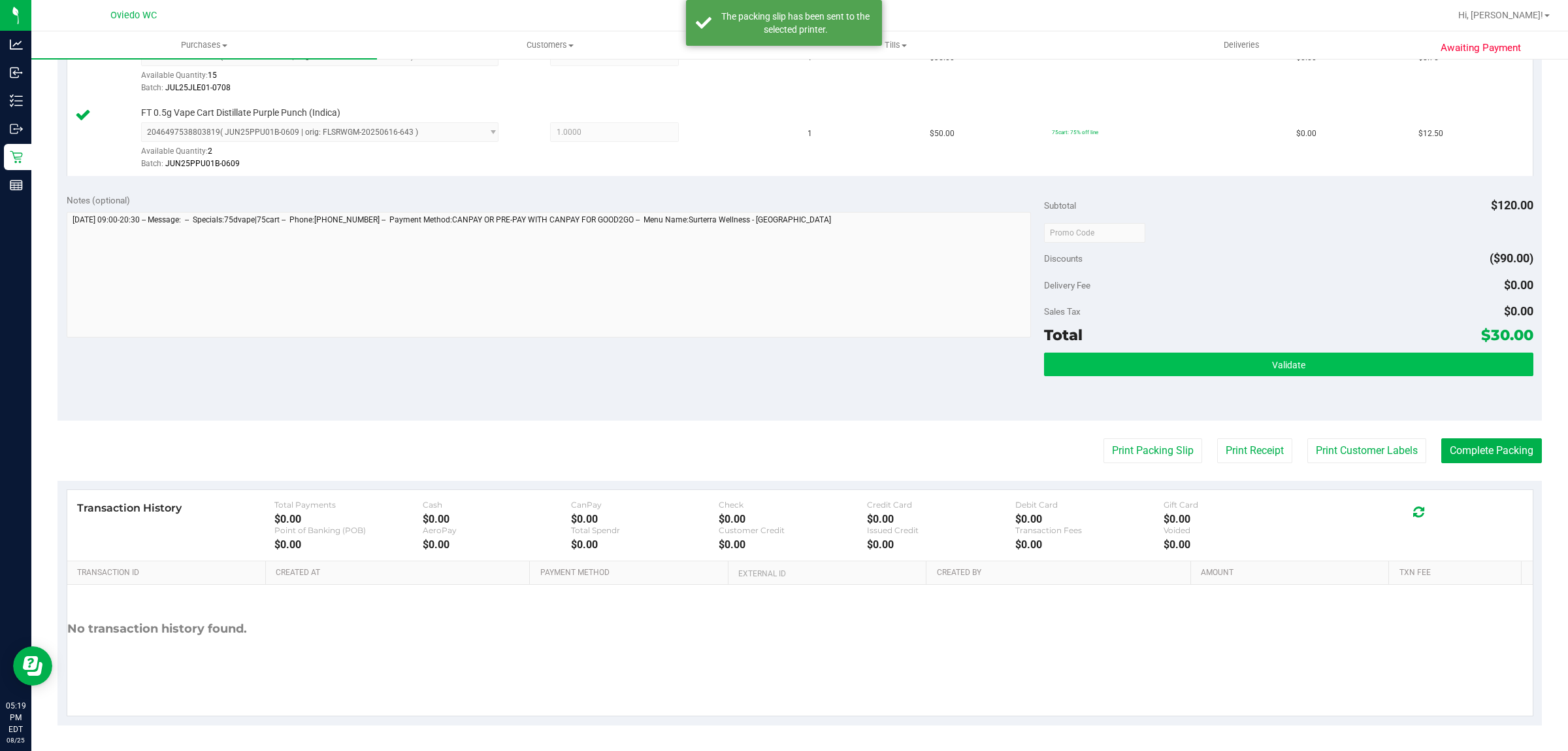
drag, startPoint x: 1409, startPoint y: 344, endPoint x: 1386, endPoint y: 361, distance: 28.6
click at [1407, 344] on div "Total $30.00" at bounding box center [1289, 335] width 489 height 23
click at [1386, 361] on button "Validate" at bounding box center [1289, 364] width 489 height 23
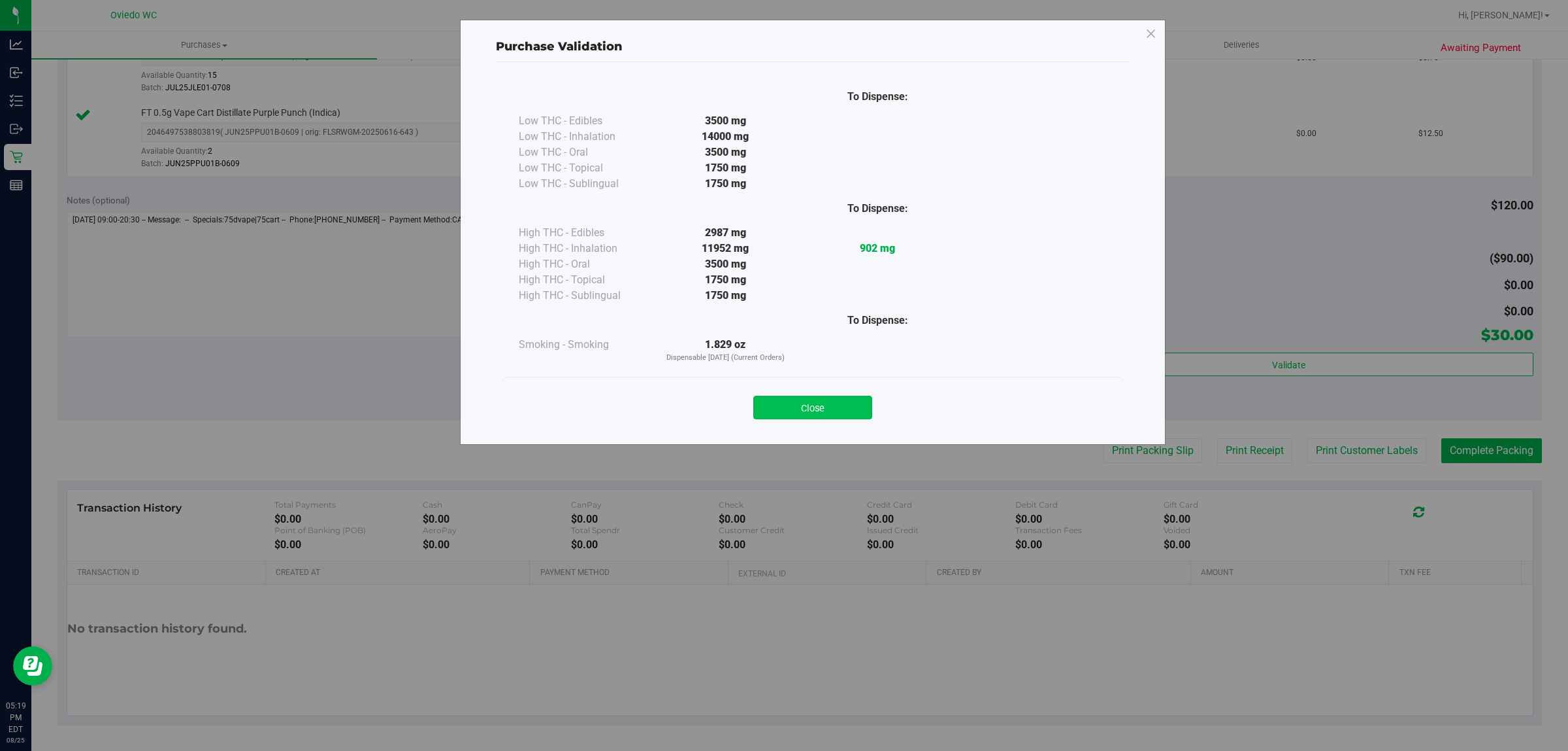
click at [855, 402] on button "Close" at bounding box center [813, 407] width 119 height 23
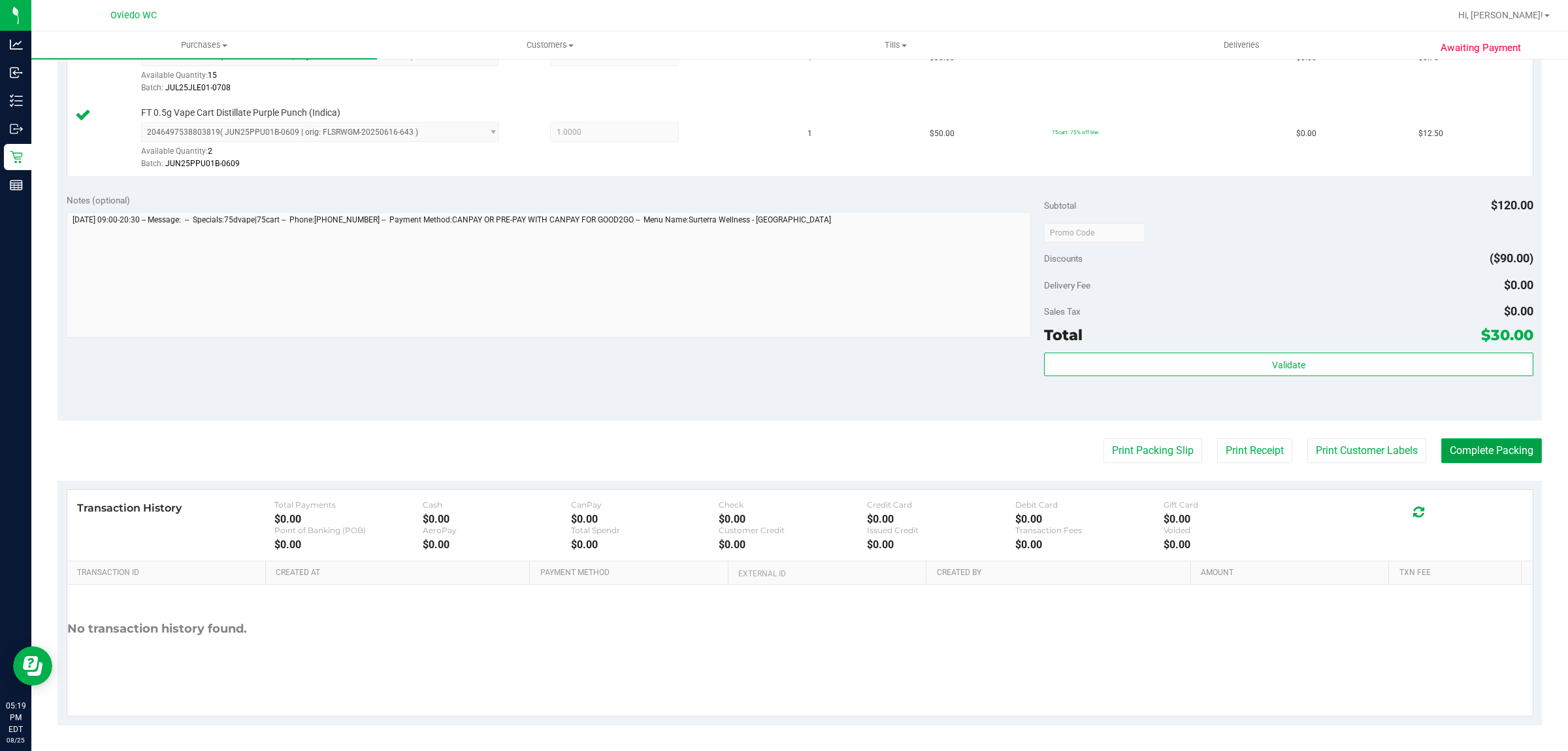
click at [1495, 444] on button "Complete Packing" at bounding box center [1492, 450] width 101 height 25
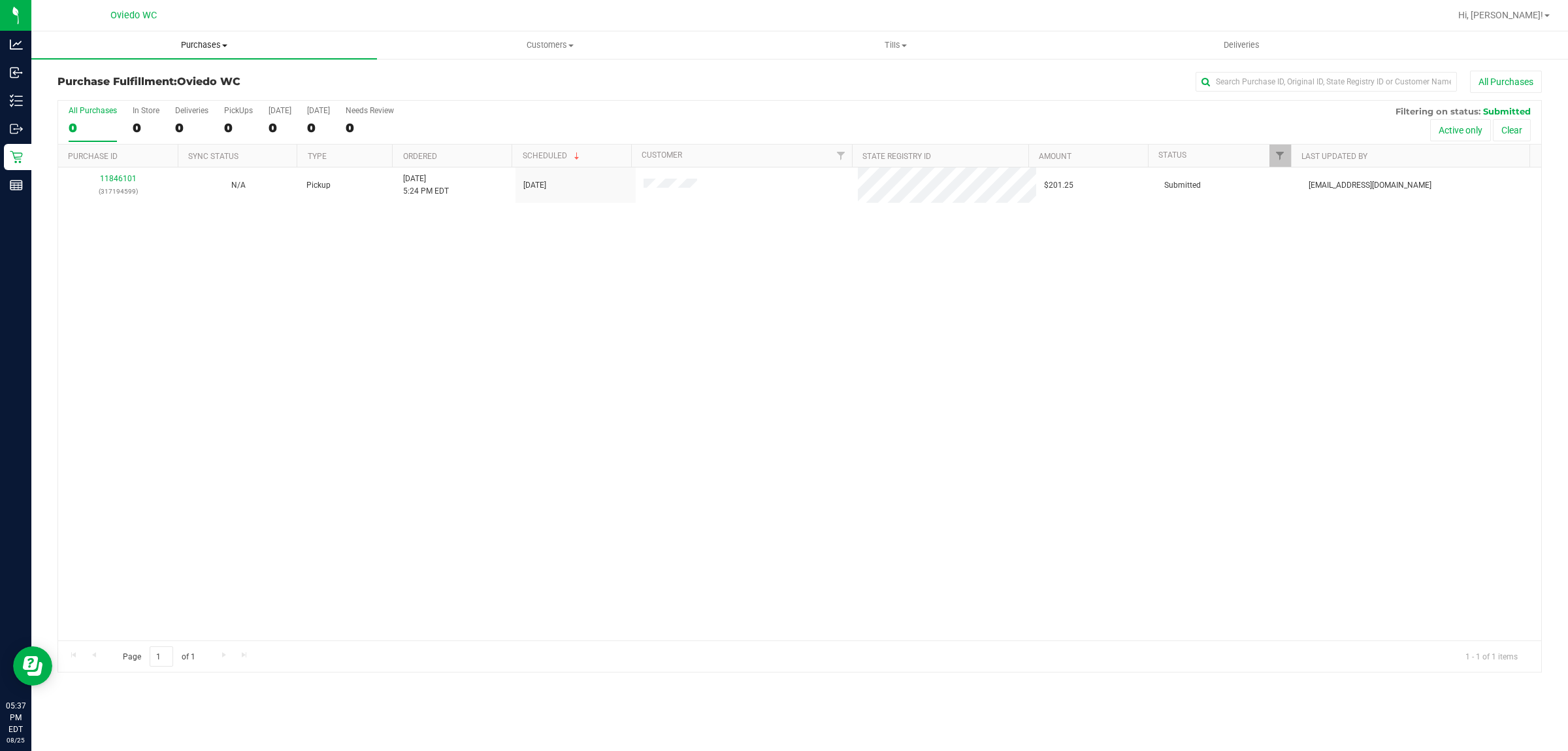
click at [230, 45] on span "Purchases" at bounding box center [204, 45] width 346 height 12
click at [140, 93] on li "Fulfillment" at bounding box center [204, 94] width 346 height 16
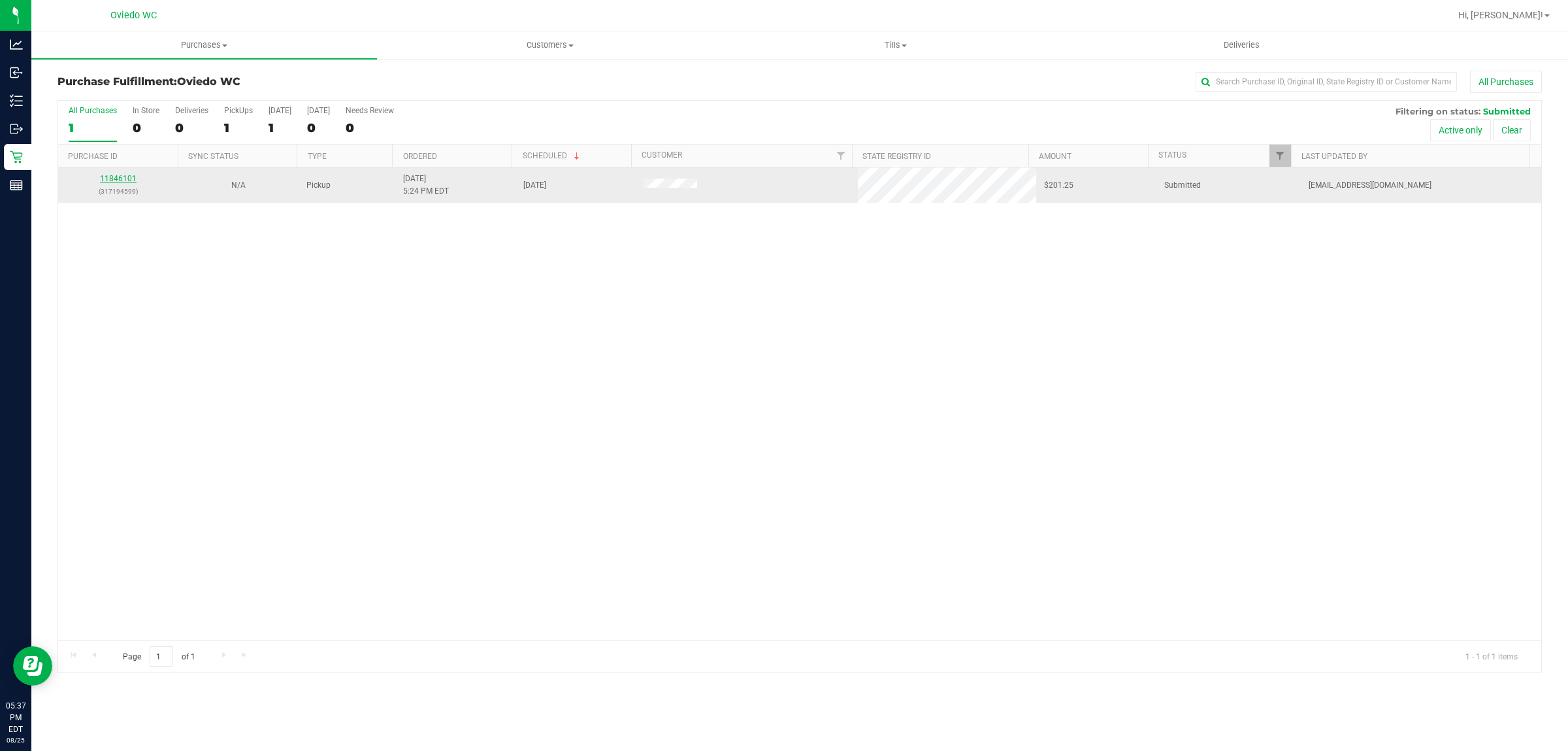
click at [126, 182] on link "11846101" at bounding box center [118, 178] width 36 height 9
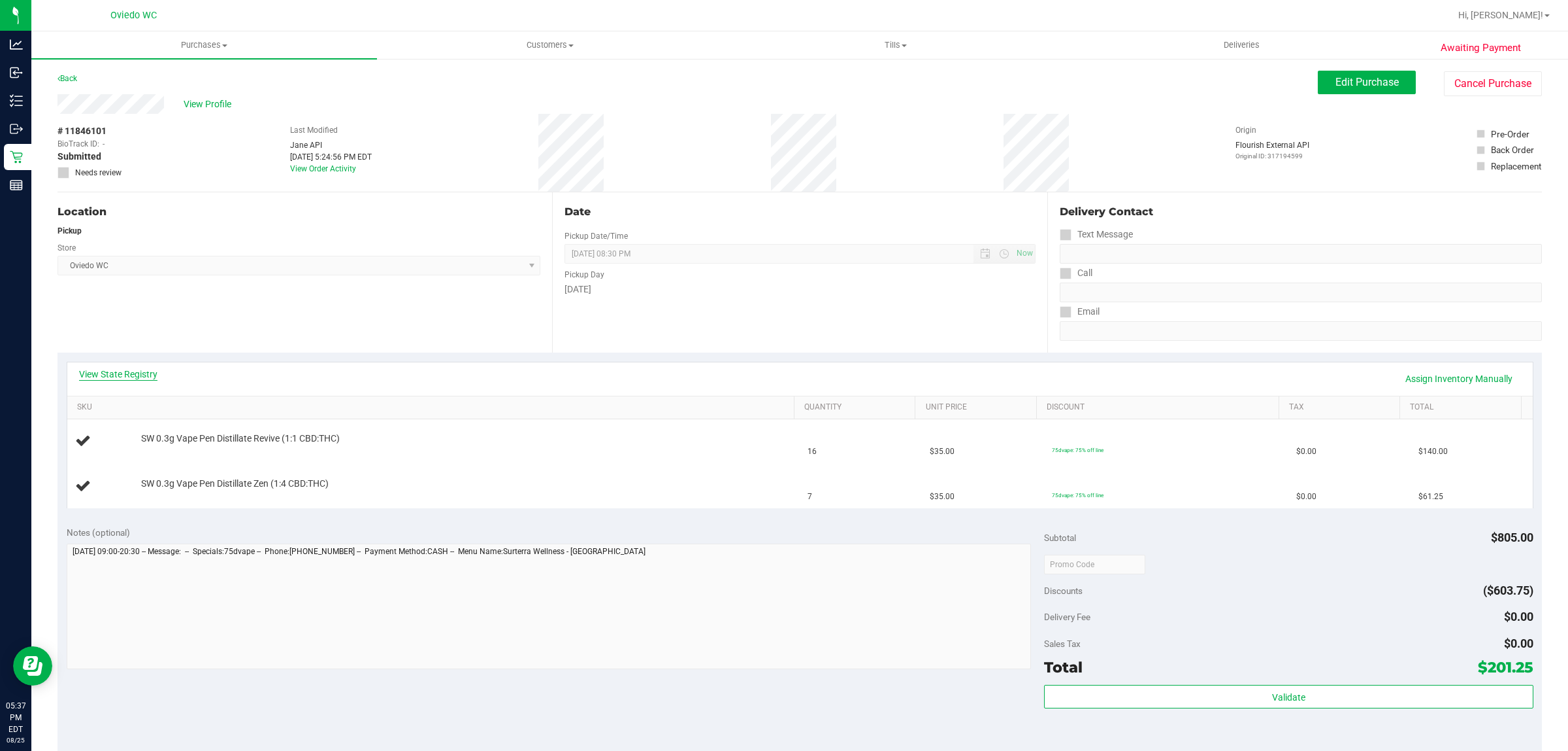
click at [139, 372] on link "View State Registry" at bounding box center [118, 374] width 78 height 13
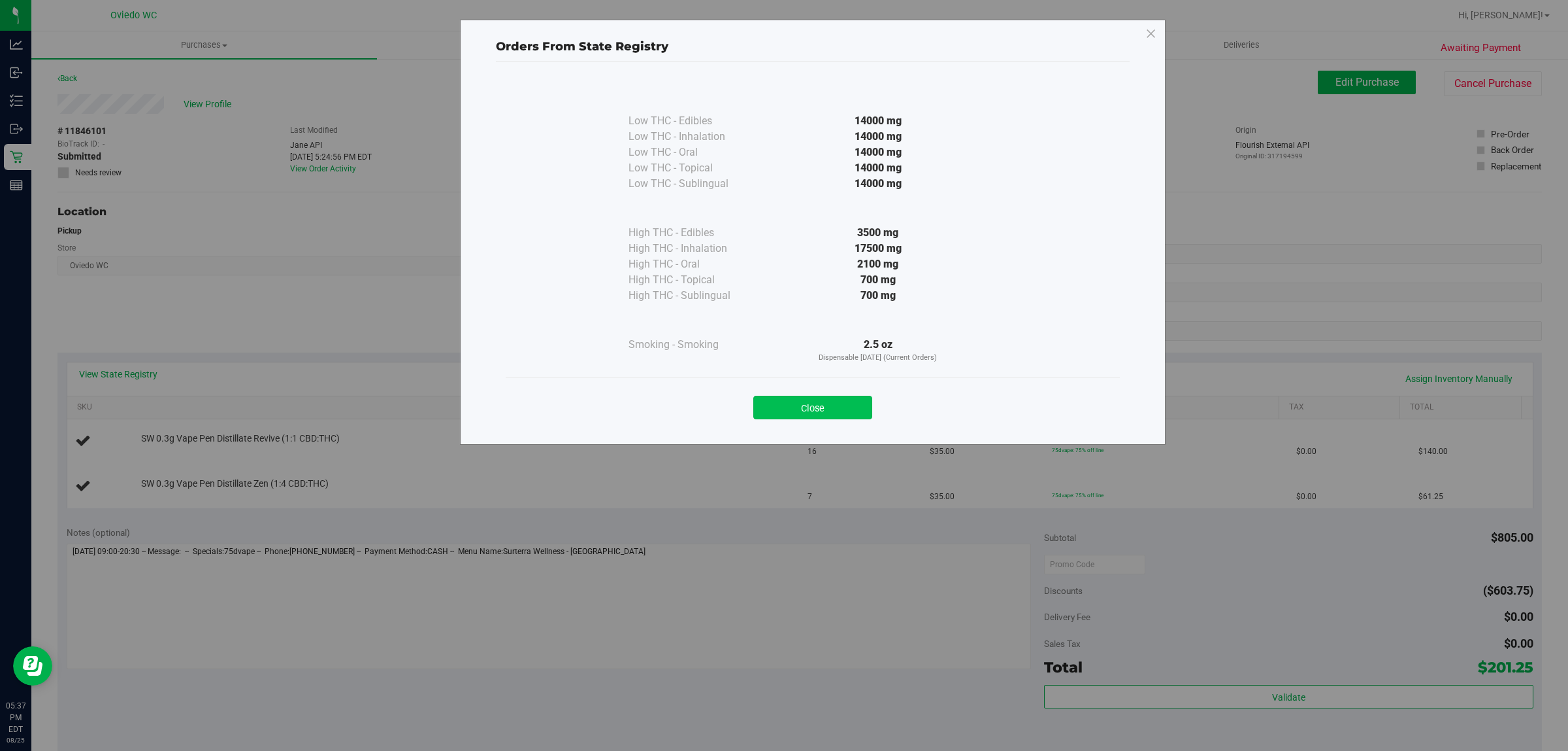
click at [835, 406] on button "Close" at bounding box center [813, 407] width 119 height 23
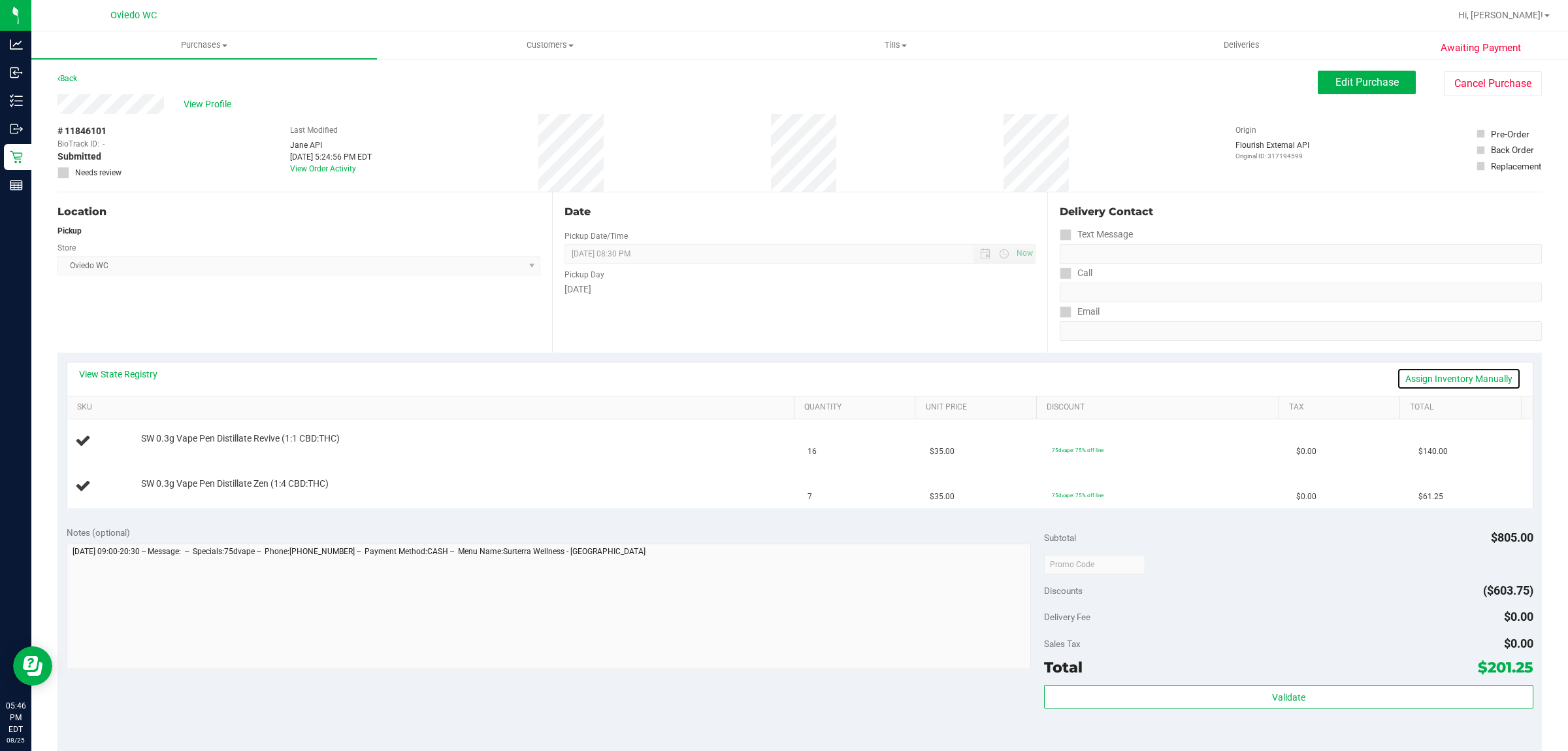
click at [1484, 378] on link "Assign Inventory Manually" at bounding box center [1459, 378] width 124 height 22
click at [164, 453] on div "Add Package" at bounding box center [464, 447] width 646 height 12
click at [164, 447] on link "Add Package" at bounding box center [164, 447] width 47 height 9
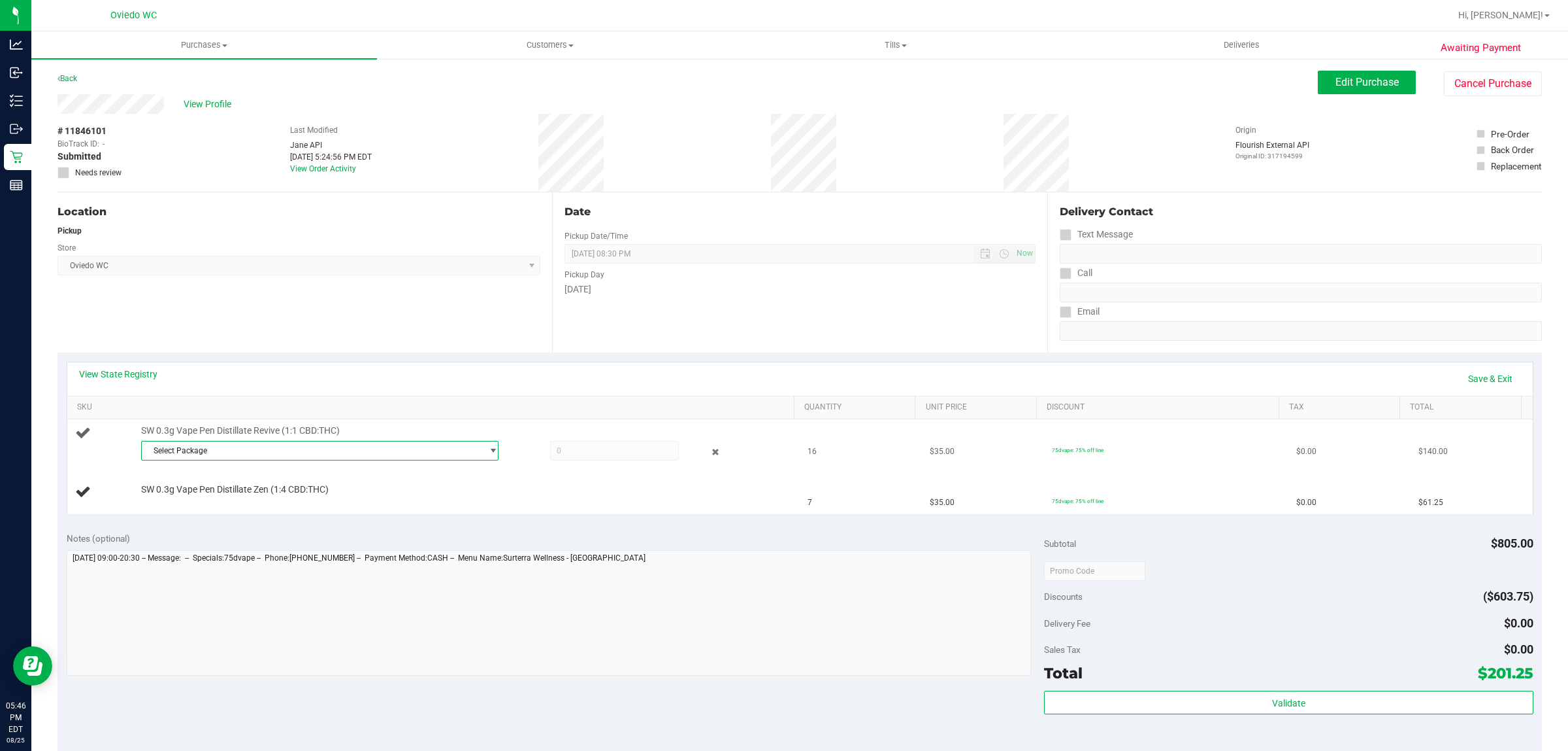
click at [456, 453] on span "Select Package" at bounding box center [312, 450] width 340 height 18
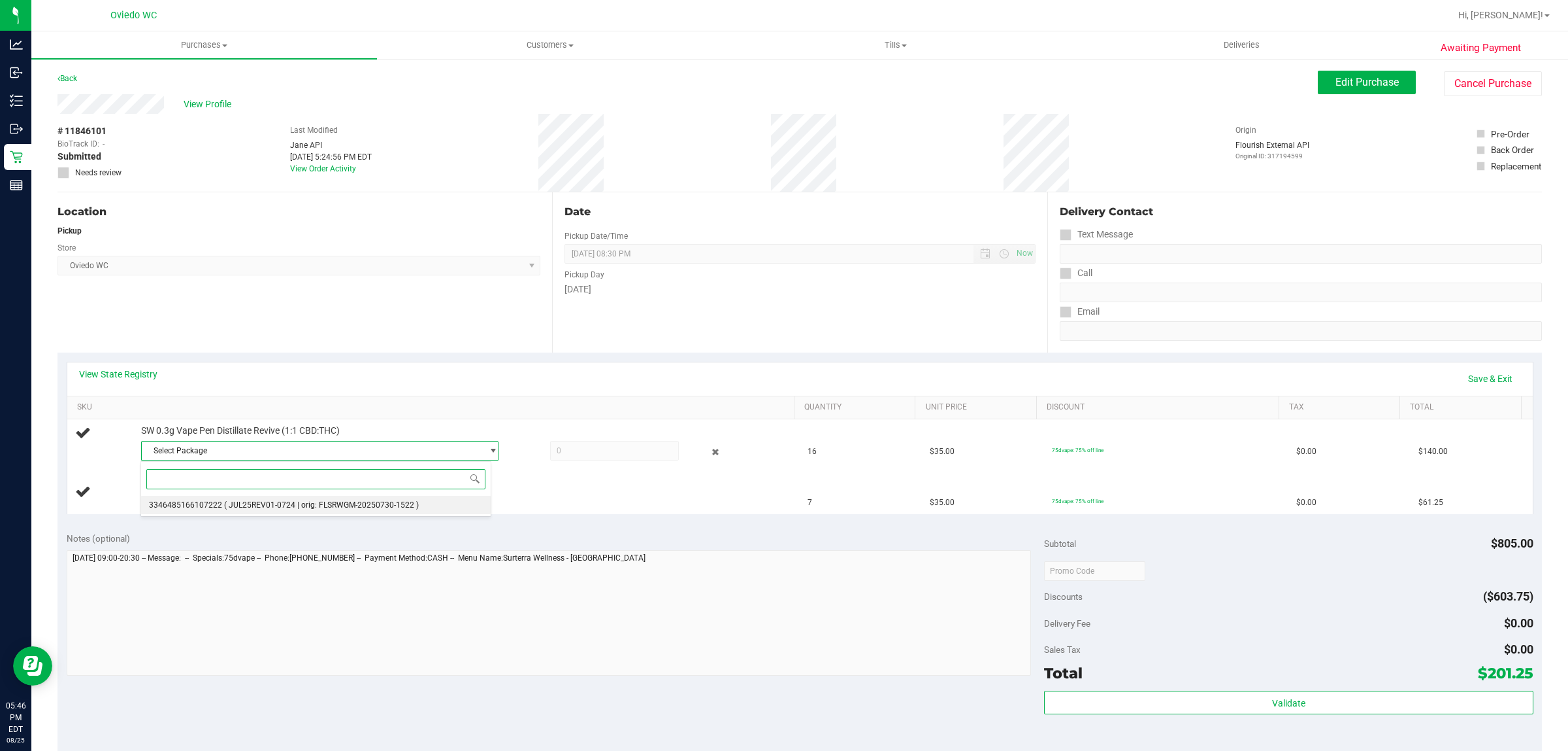
click at [312, 496] on li "3346485166107222 ( JUL25REV01-0724 | orig: FLSRWGM-20250730-1522 )" at bounding box center [316, 505] width 350 height 18
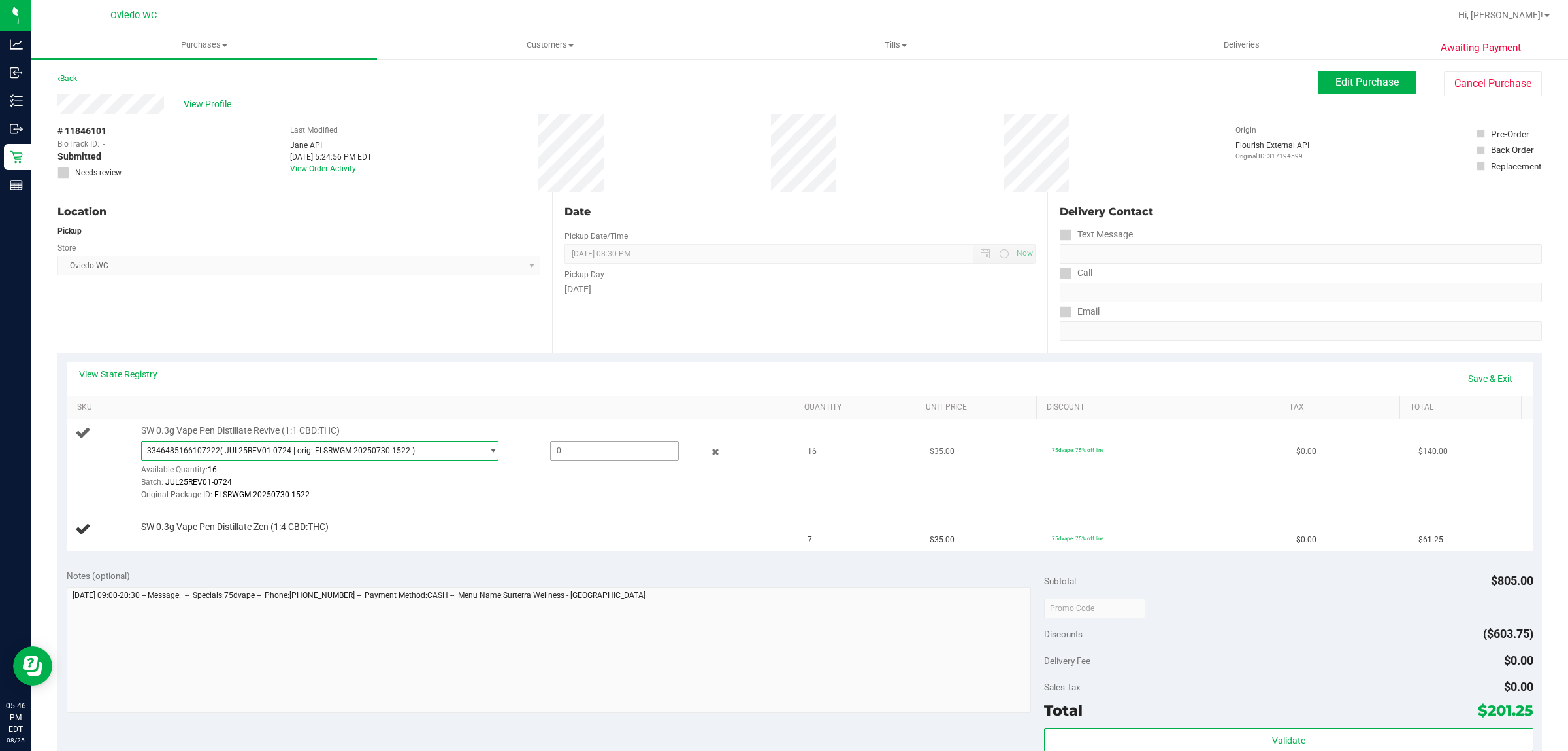
click at [616, 450] on span at bounding box center [614, 450] width 130 height 20
type input "16"
type input "16.0000"
click at [680, 525] on div "SW 0.3g Vape Pen Distillate Zen (1:4 CBD:THC)" at bounding box center [461, 527] width 652 height 13
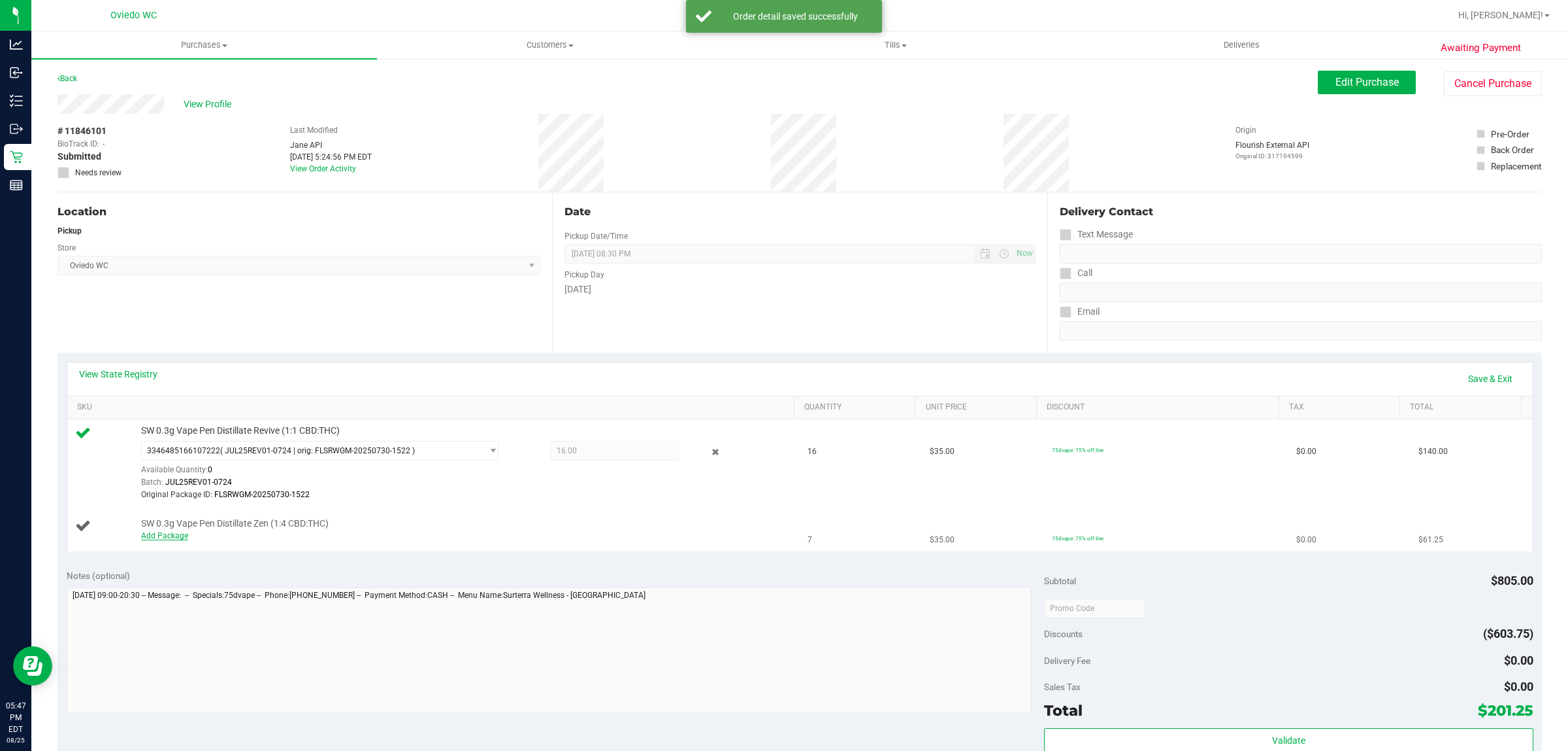
click at [167, 536] on link "Add Package" at bounding box center [164, 535] width 47 height 9
click at [195, 539] on span "Select Package" at bounding box center [312, 538] width 340 height 18
click at [220, 595] on li "6978885794970640 ( JUL25ZEN01-0715 | orig: FLSRWGM-20250721-3452 )" at bounding box center [316, 594] width 350 height 18
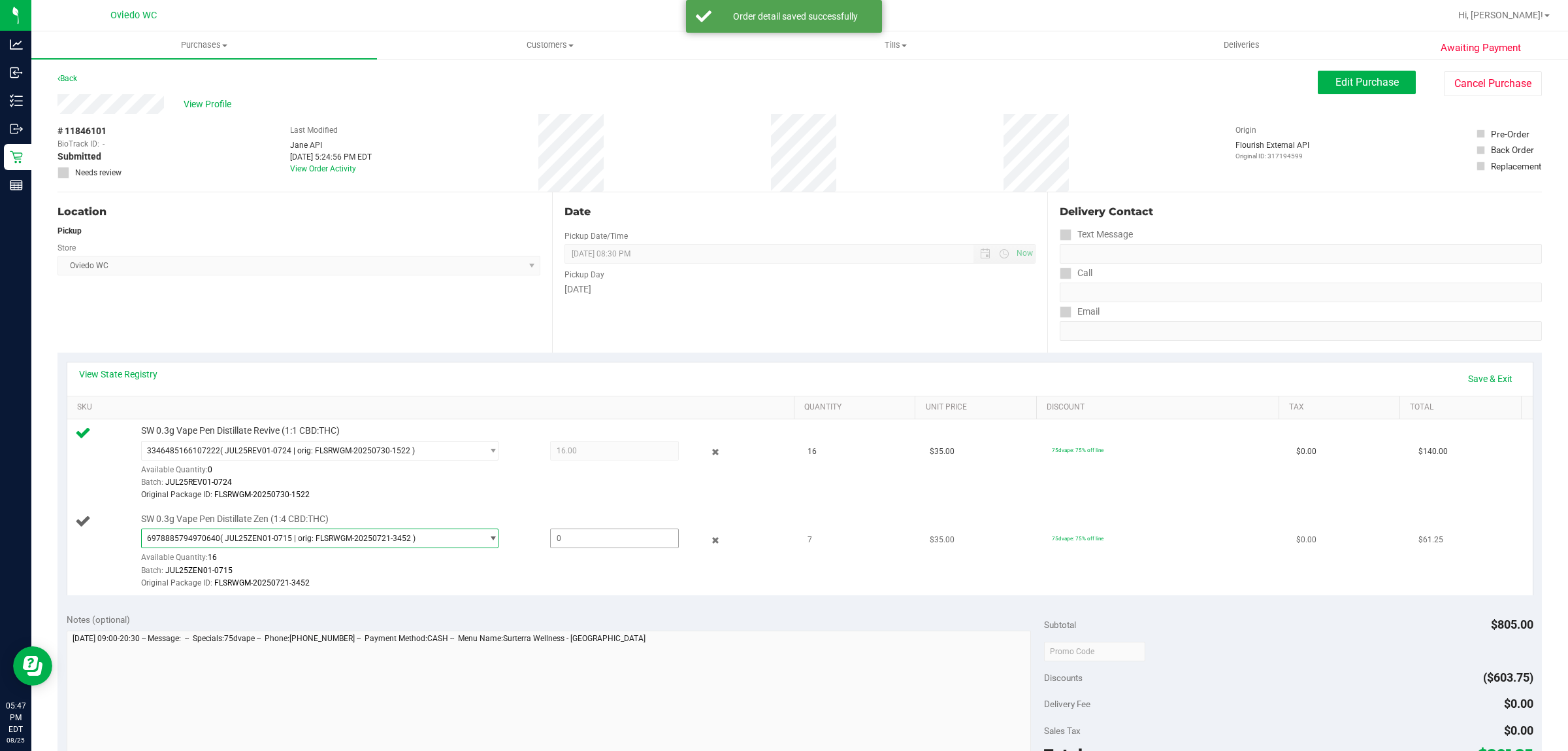
click at [572, 541] on span at bounding box center [614, 538] width 130 height 20
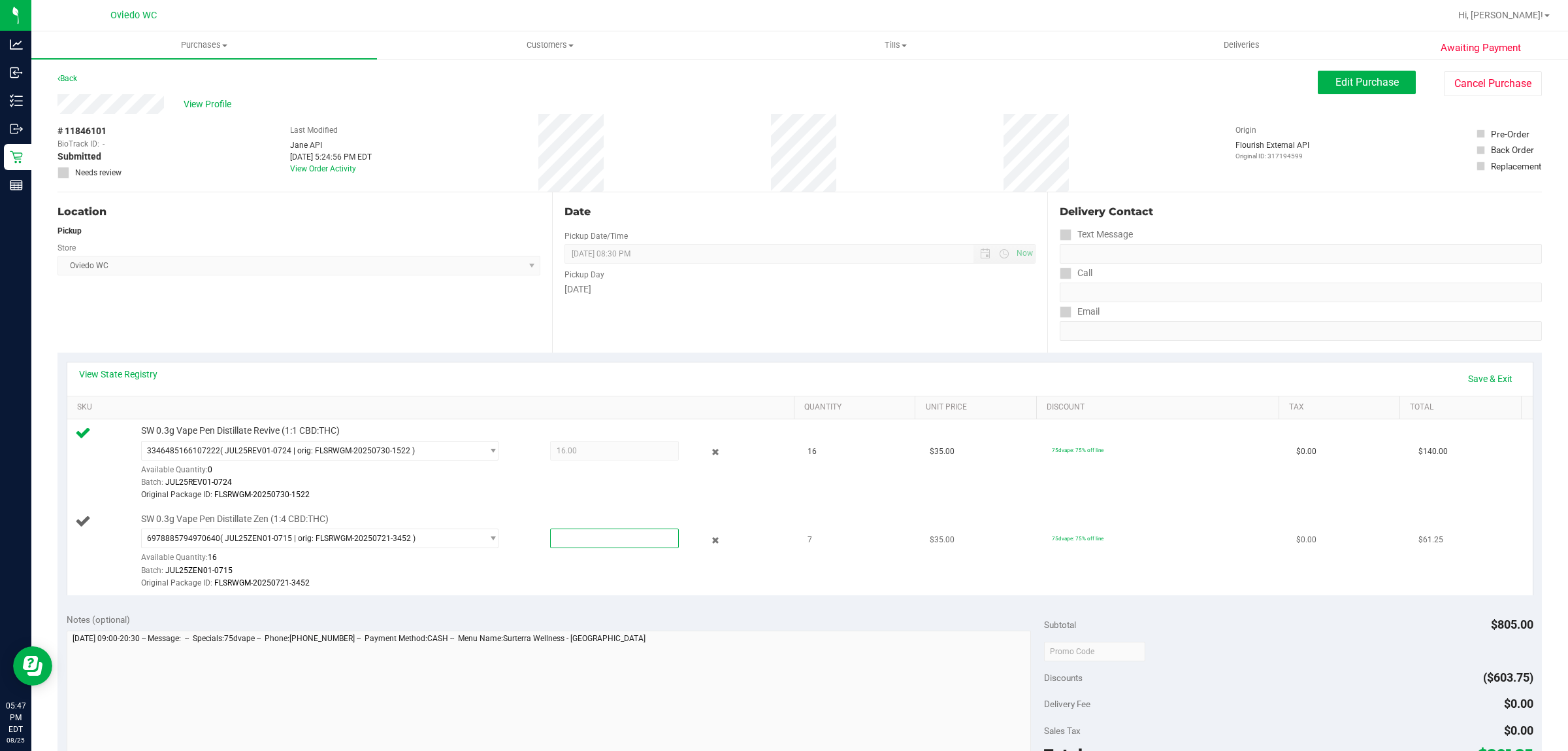
type input "7"
type input "7.0000"
click at [756, 581] on div "Original Package ID: FLSRWGM-20250721-3452" at bounding box center [464, 582] width 646 height 12
click at [1461, 381] on link "Save & Exit" at bounding box center [1490, 378] width 61 height 22
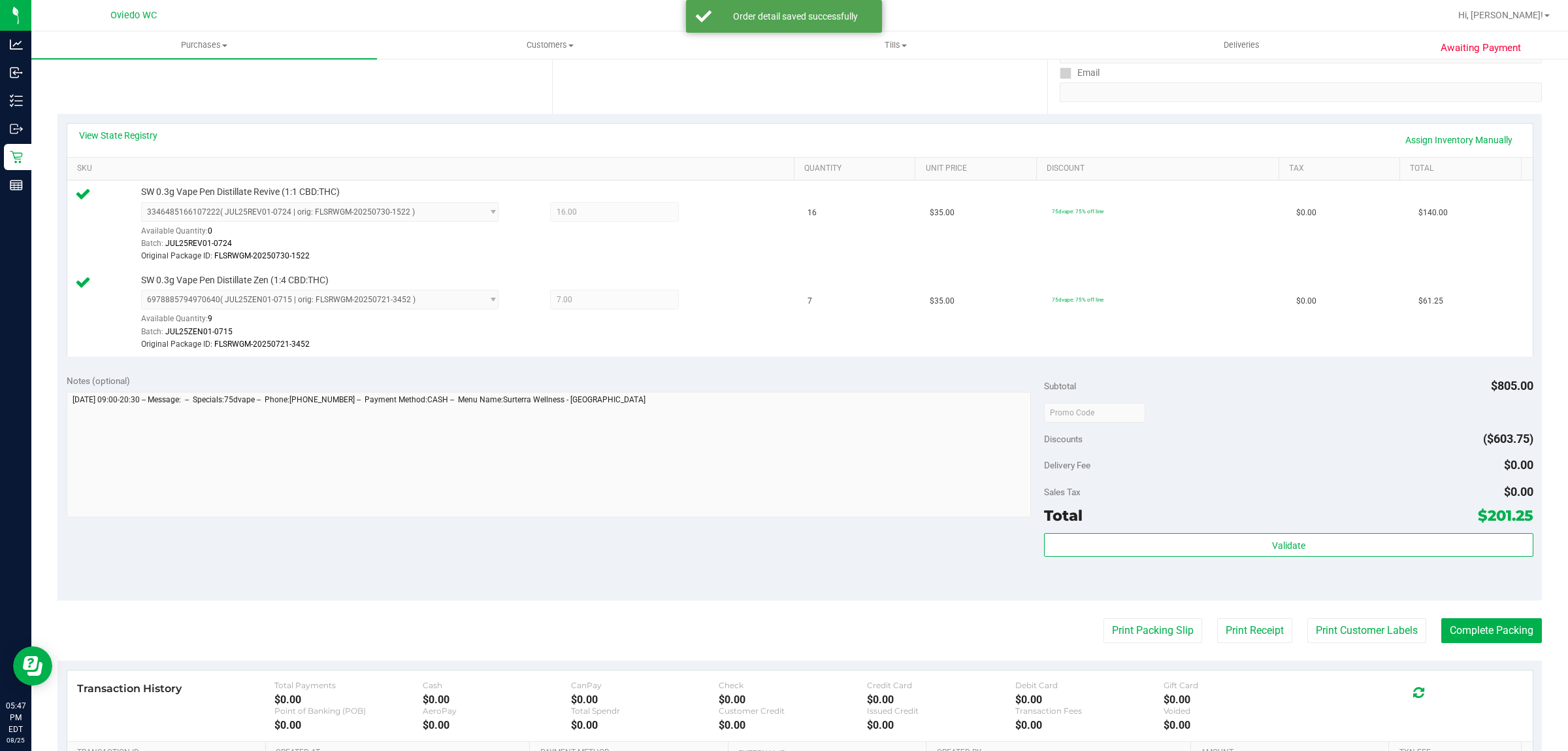
scroll to position [245, 0]
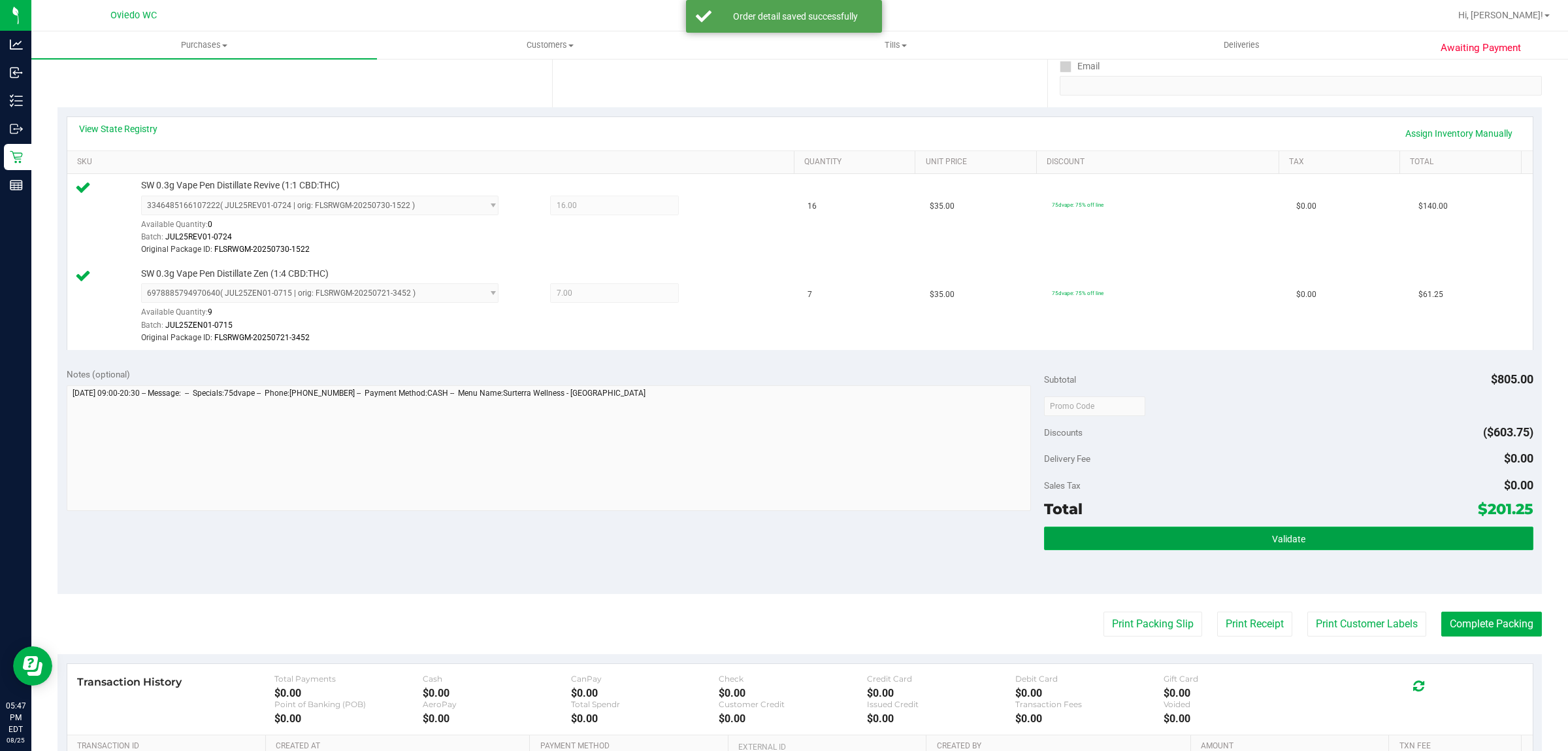
click at [1214, 541] on button "Validate" at bounding box center [1289, 538] width 489 height 23
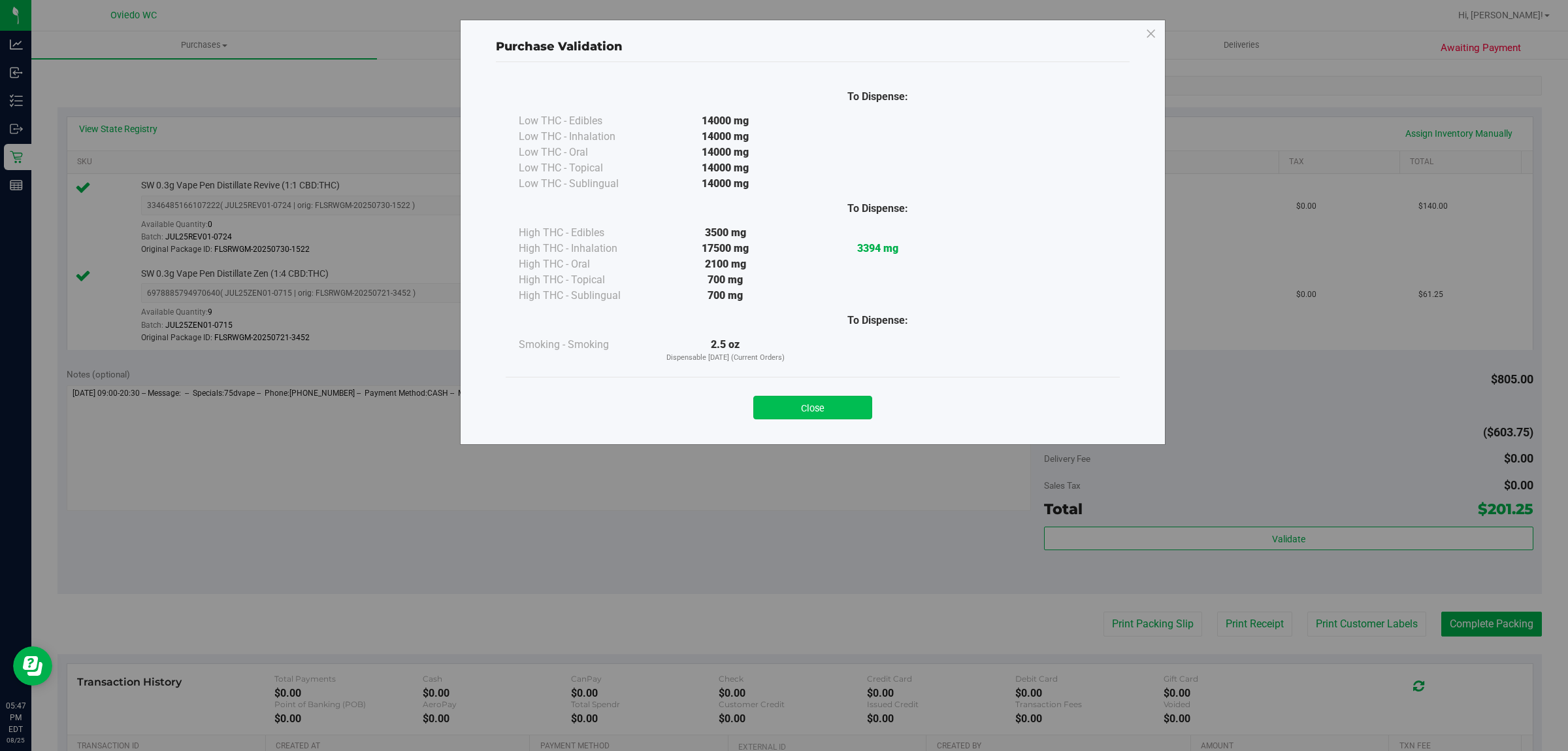
click at [781, 413] on button "Close" at bounding box center [813, 407] width 119 height 23
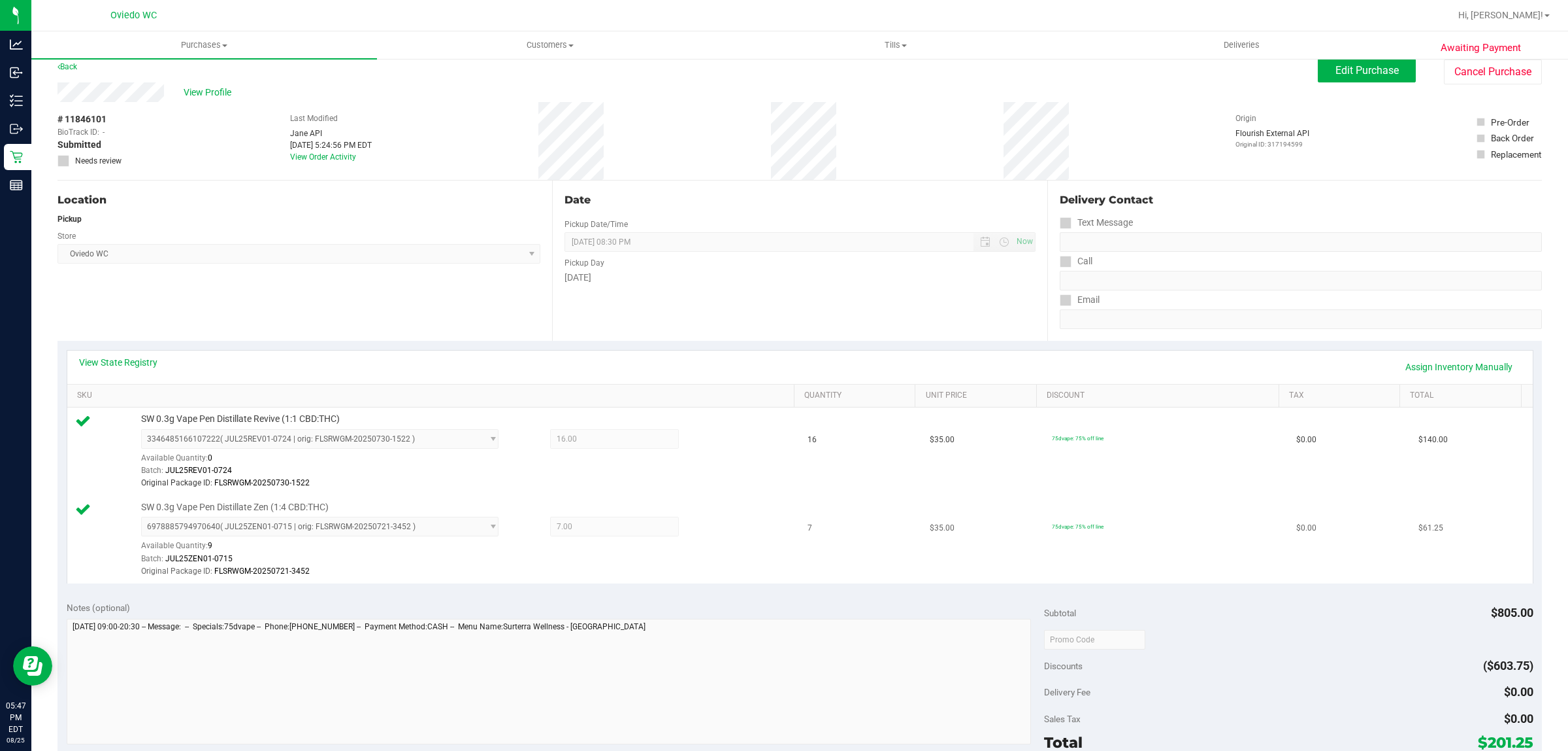
scroll to position [0, 0]
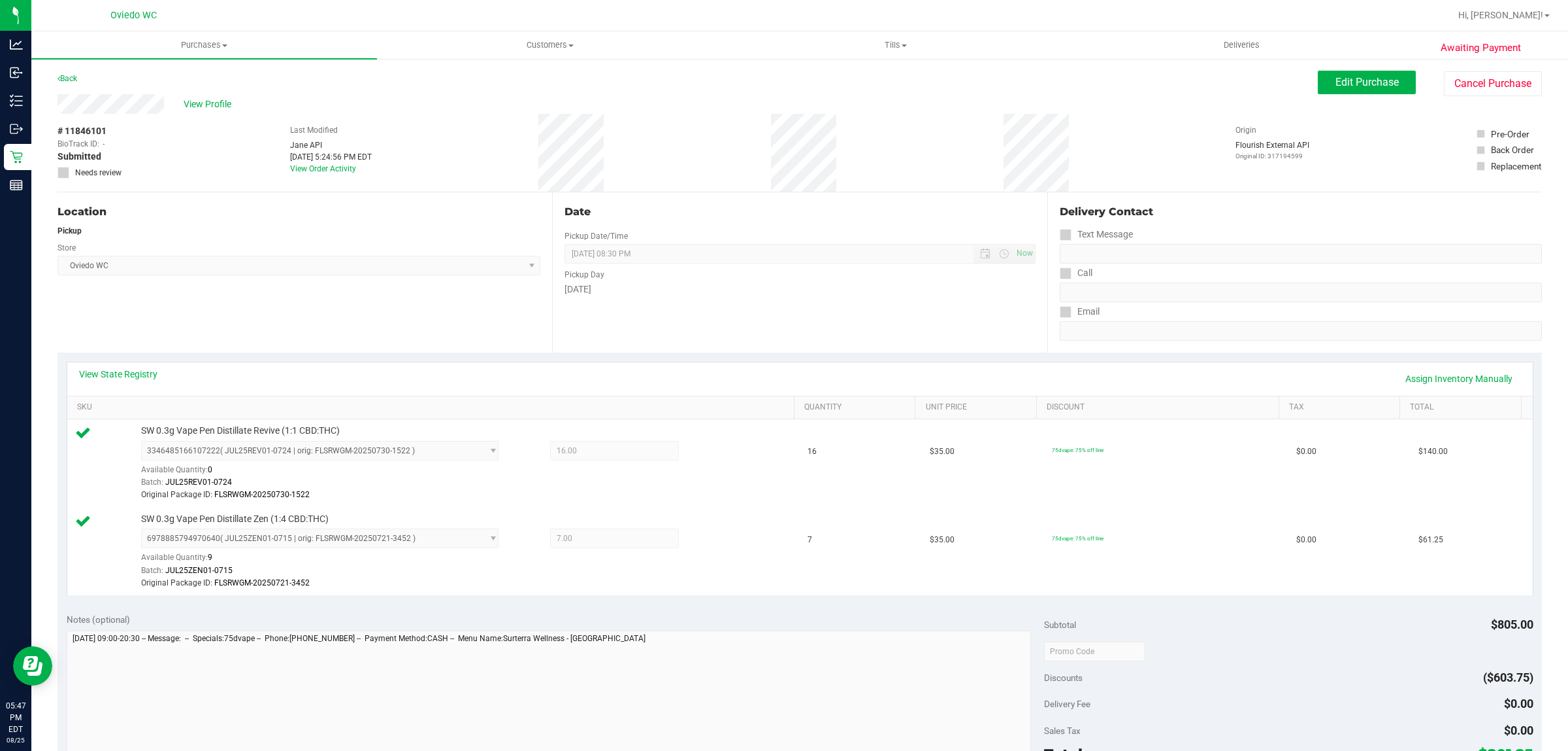
click at [1464, 364] on div "View State Registry Assign Inventory Manually" at bounding box center [800, 378] width 1466 height 33
click at [1465, 373] on link "Assign Inventory Manually" at bounding box center [1459, 378] width 124 height 22
click at [709, 450] on icon at bounding box center [716, 452] width 14 height 15
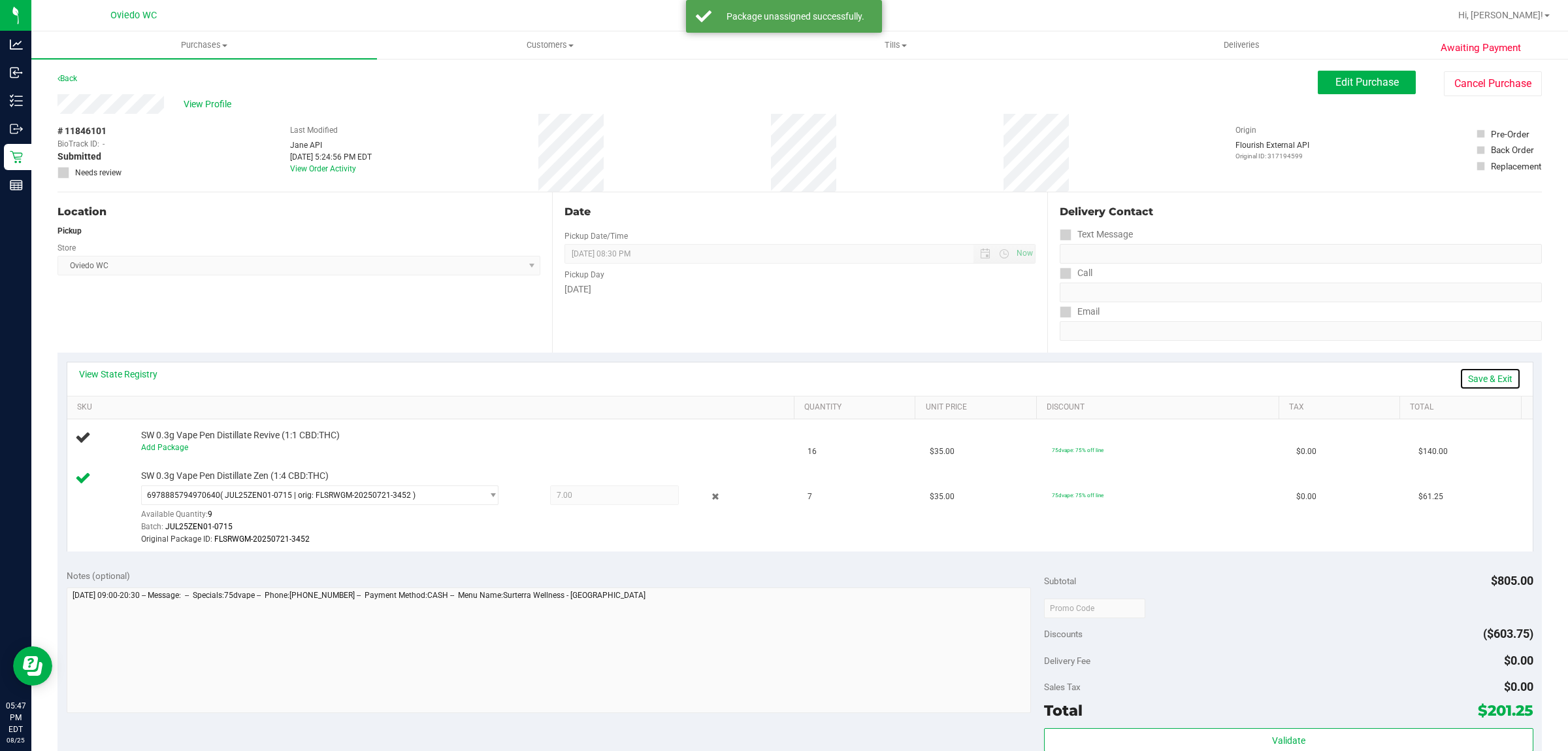
click at [1460, 379] on link "Save & Exit" at bounding box center [1490, 378] width 61 height 22
click at [1484, 383] on link "Assign Inventory Manually" at bounding box center [1459, 378] width 124 height 22
click at [709, 489] on icon at bounding box center [716, 497] width 14 height 15
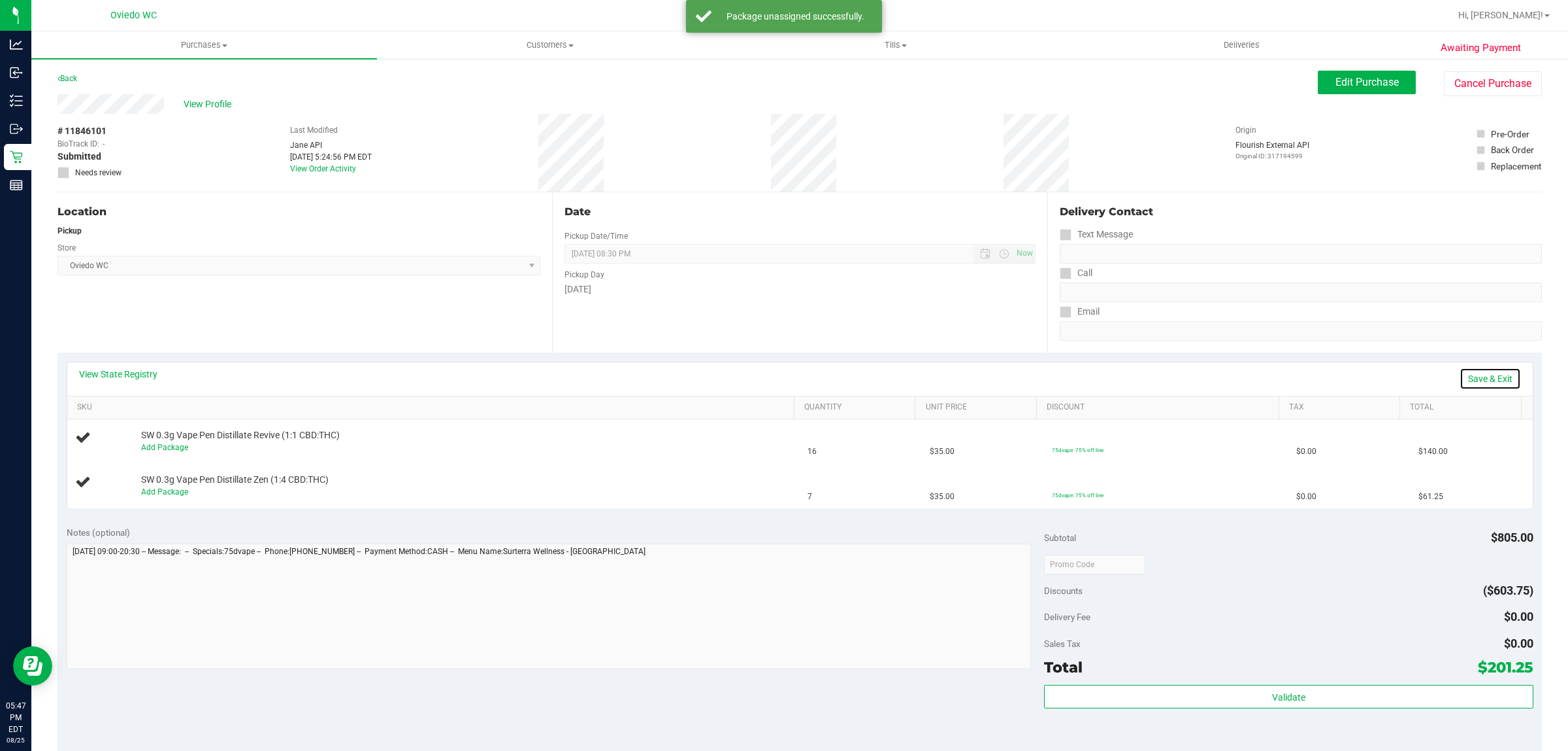
click at [1475, 373] on link "Save & Exit" at bounding box center [1490, 378] width 61 height 22
click at [515, 488] on div "SW 0.3g Vape Pen Distillate Zen (1:4 CBD:THC)" at bounding box center [461, 484] width 652 height 13
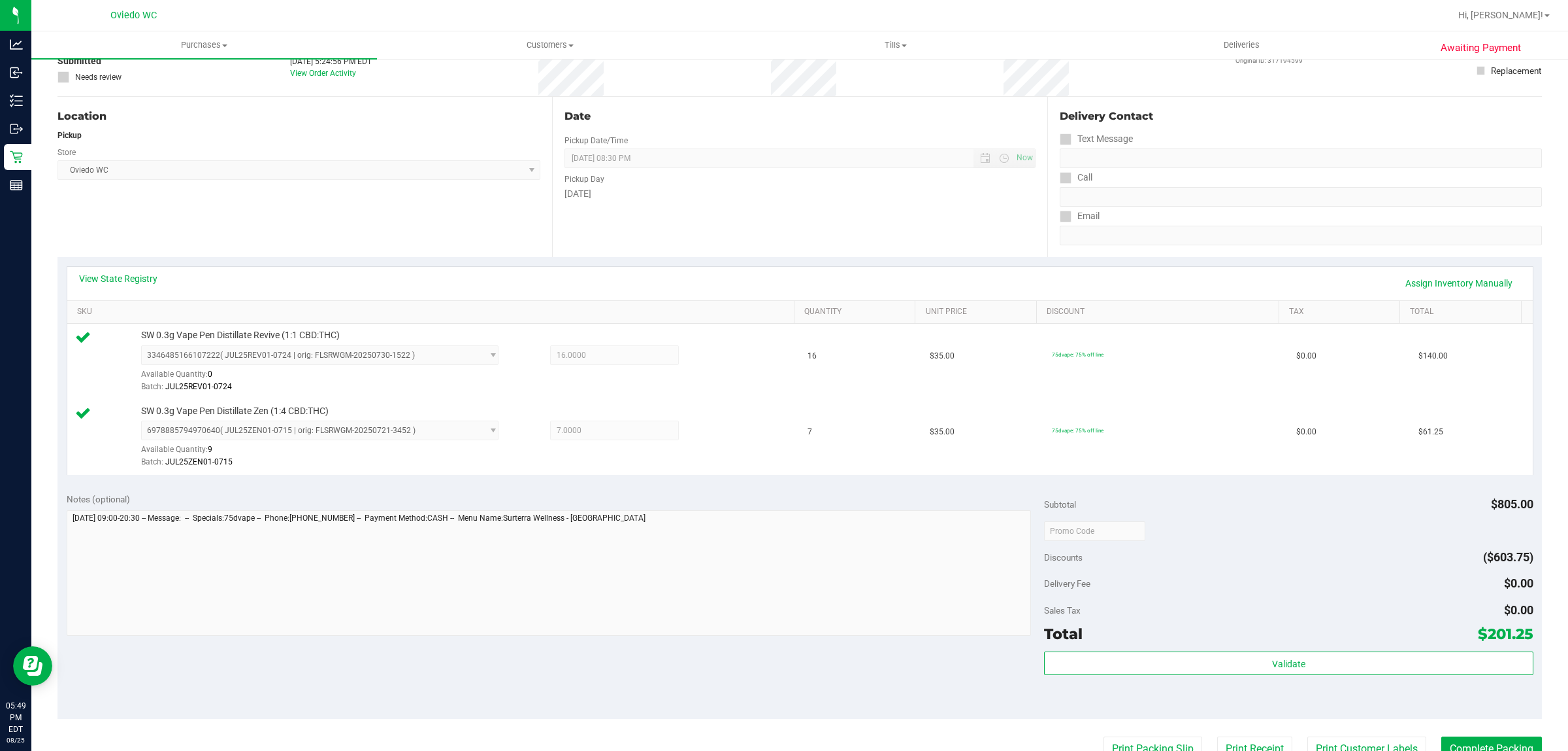
scroll to position [245, 0]
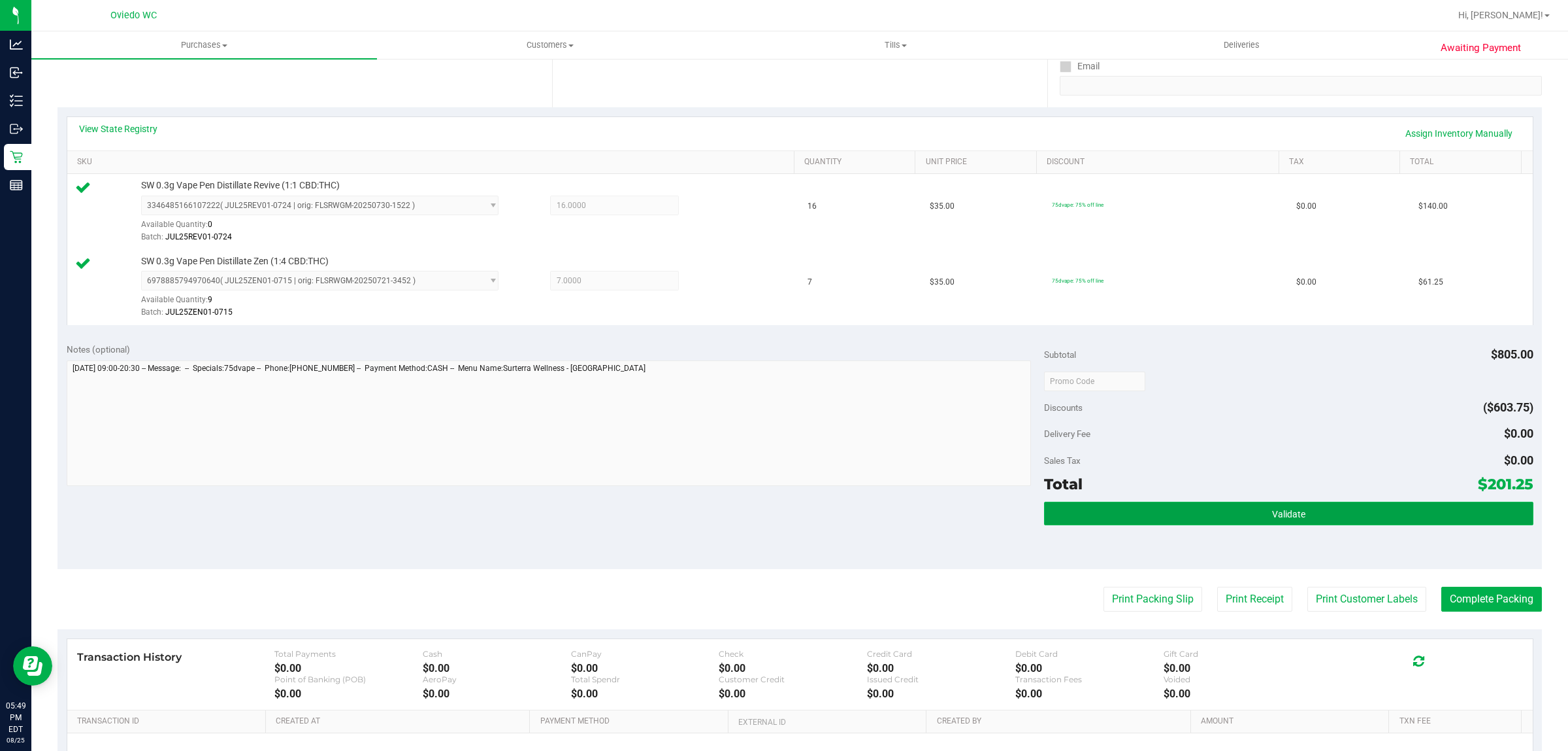
click at [1352, 525] on button "Validate" at bounding box center [1289, 513] width 489 height 23
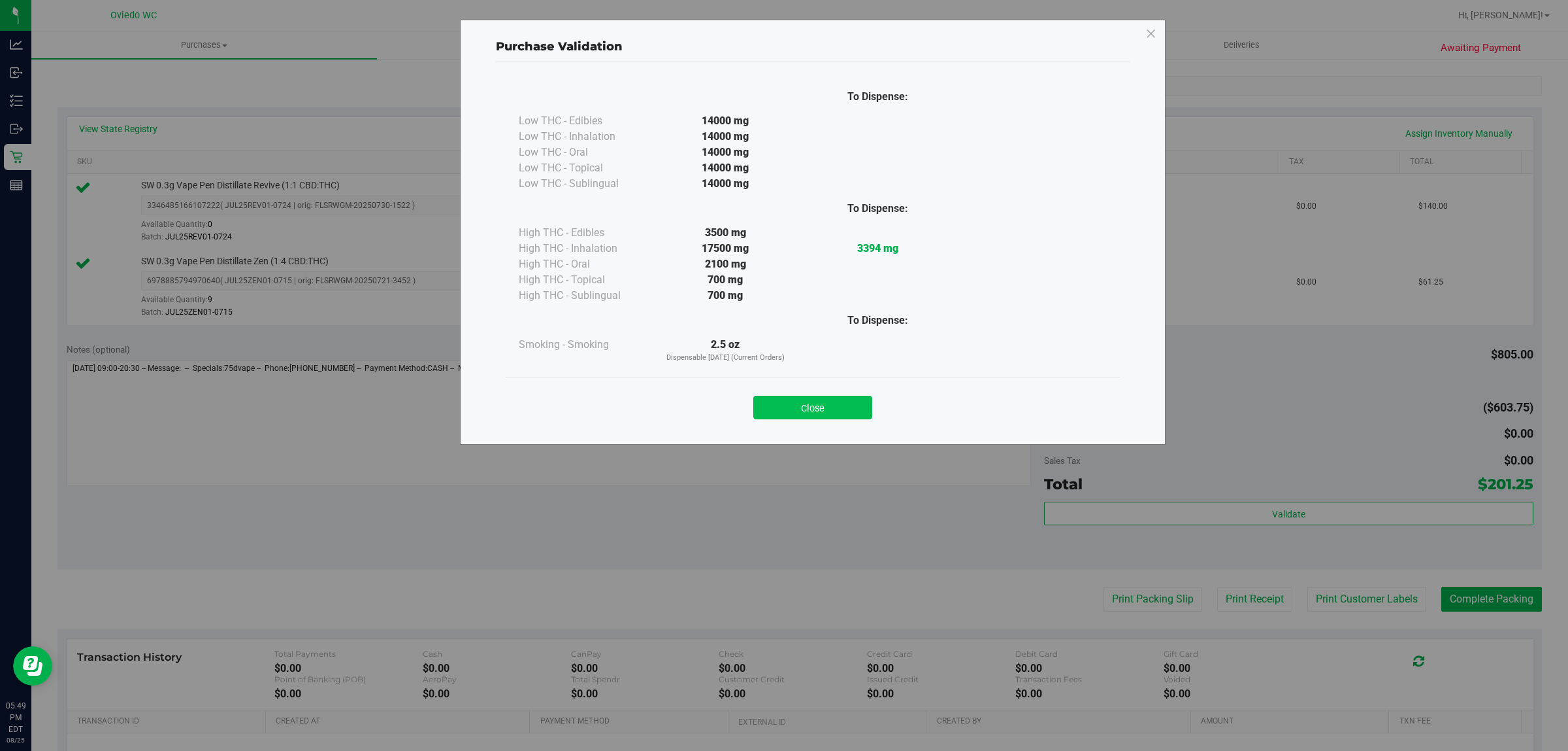
click at [775, 413] on button "Close" at bounding box center [813, 407] width 119 height 23
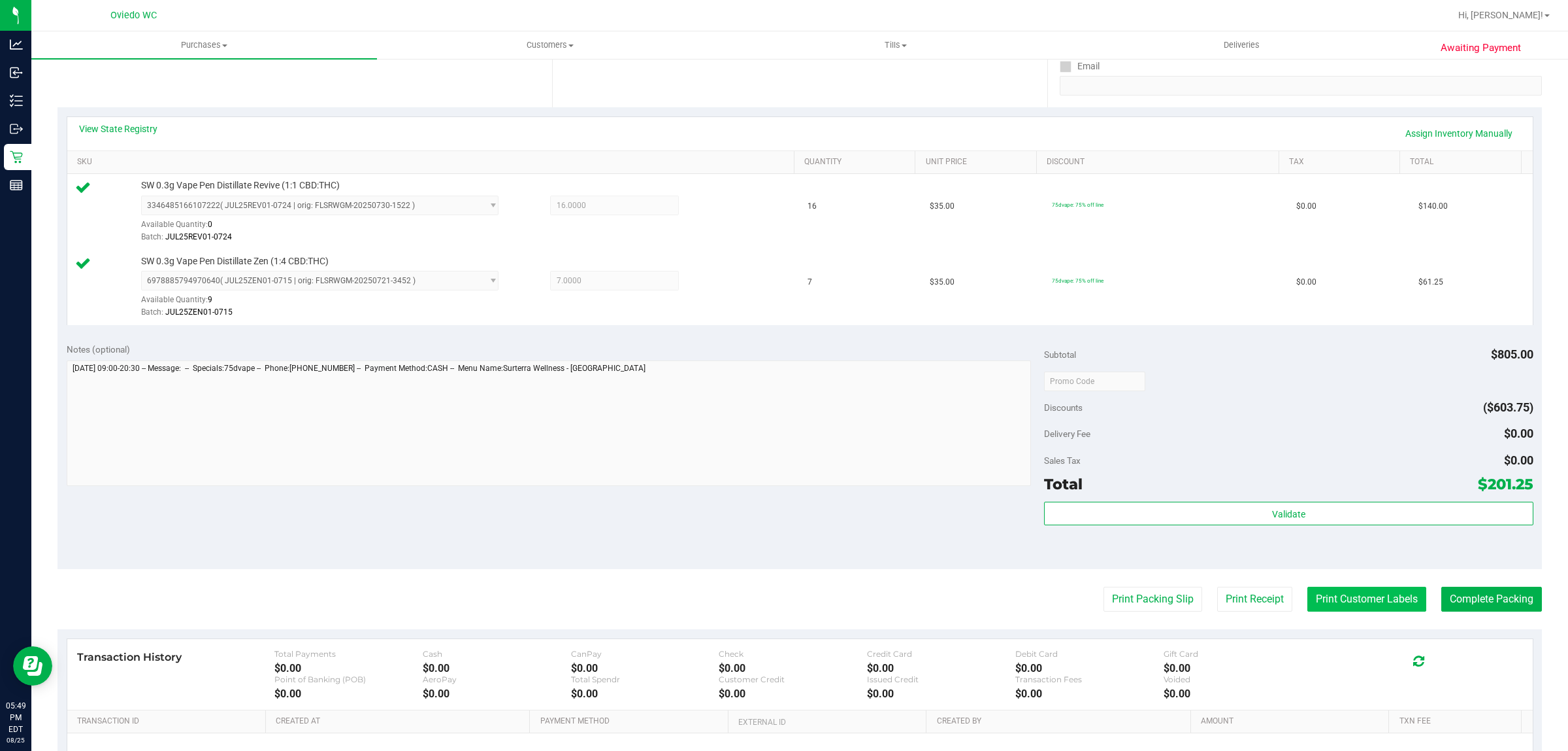
click at [1337, 603] on button "Print Customer Labels" at bounding box center [1367, 599] width 119 height 25
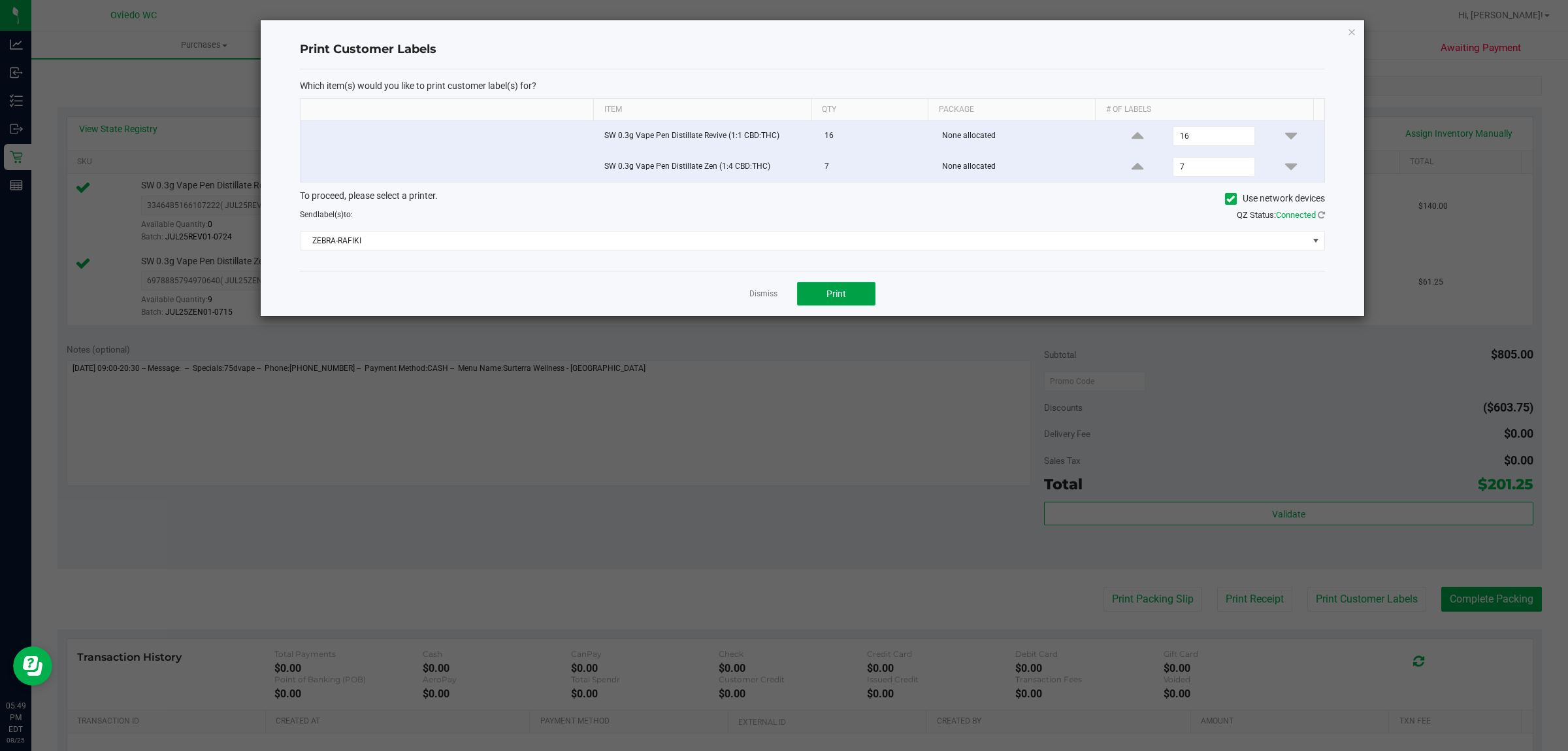
click at [869, 302] on button "Print" at bounding box center [836, 293] width 78 height 23
click at [754, 299] on link "Dismiss" at bounding box center [764, 293] width 28 height 11
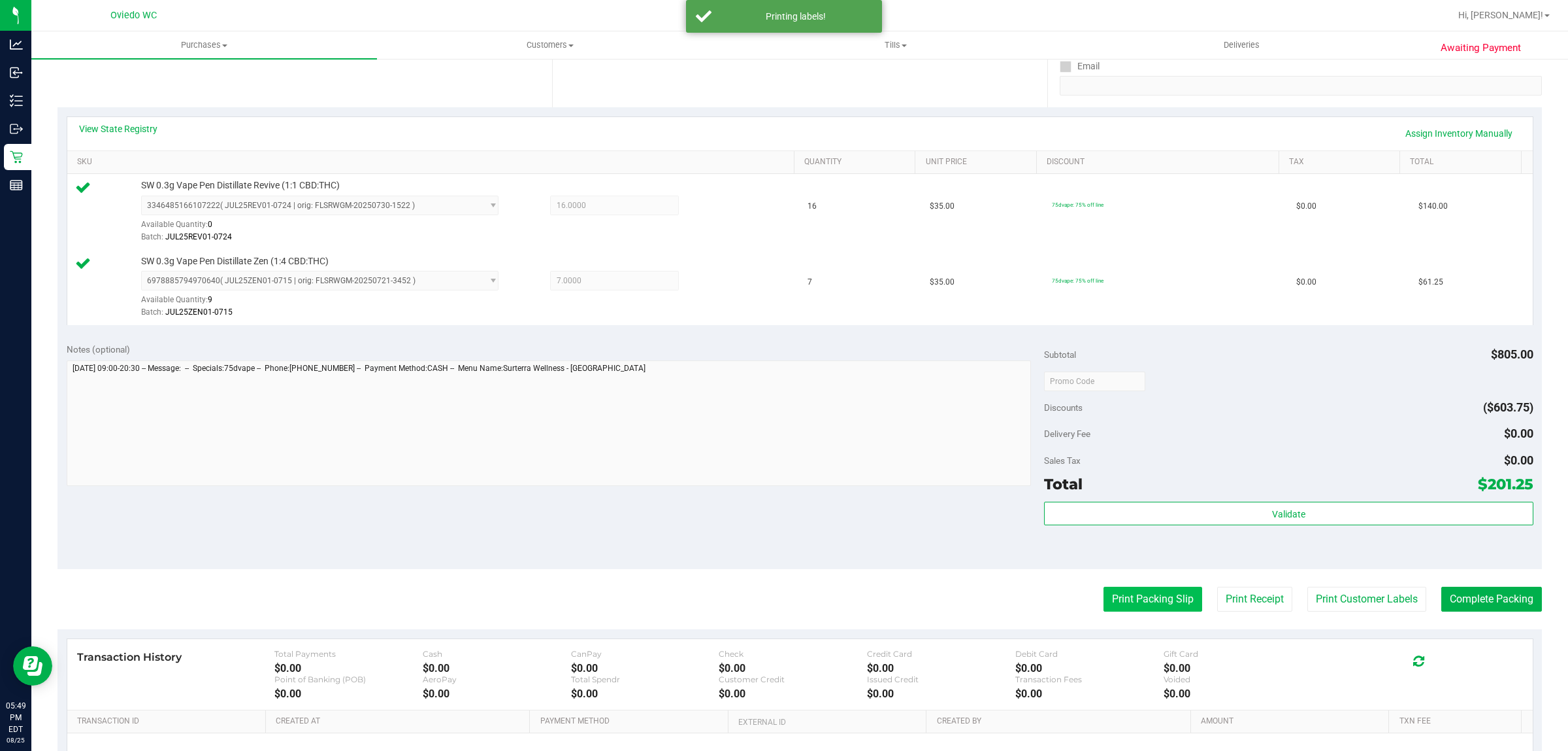
click at [1131, 598] on button "Print Packing Slip" at bounding box center [1153, 599] width 99 height 25
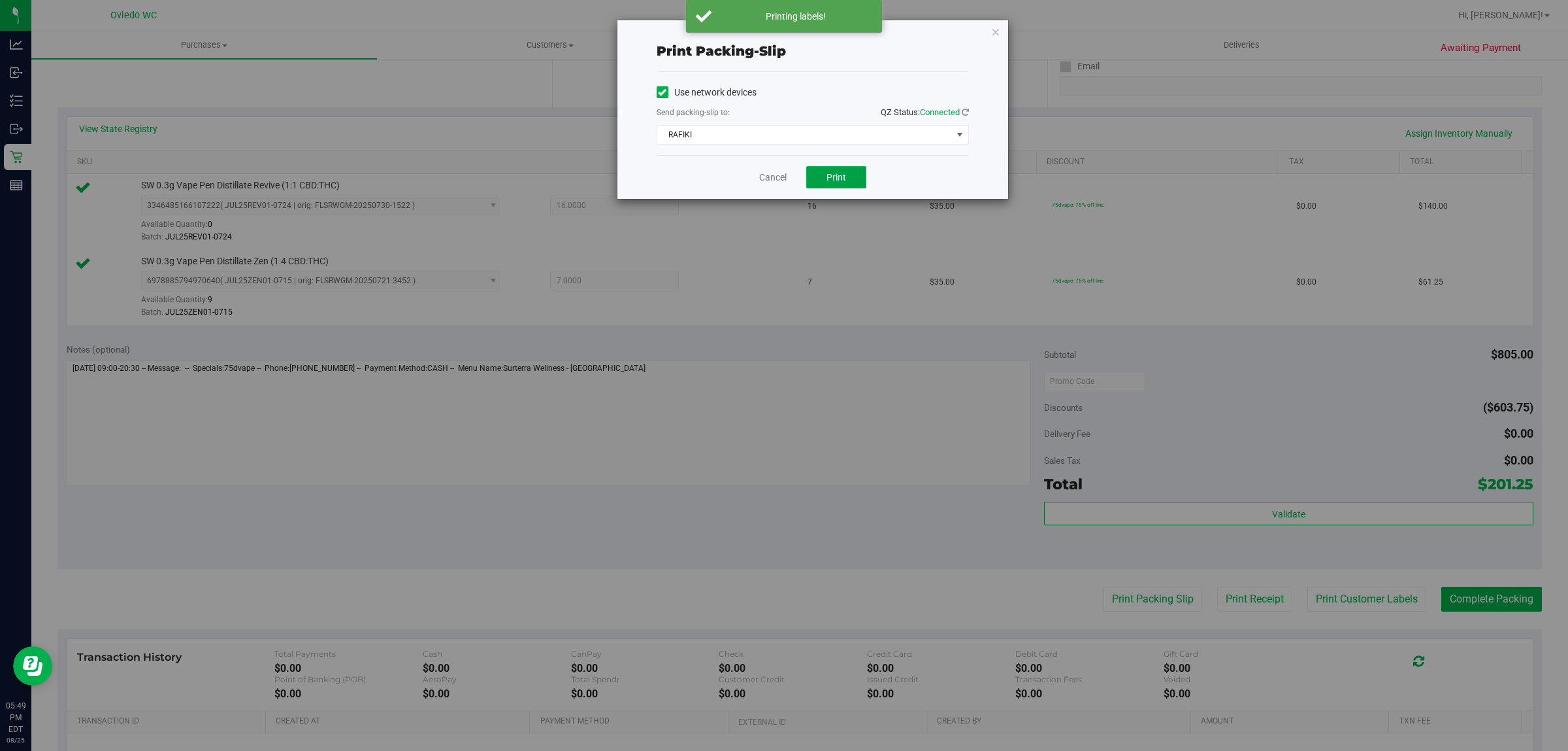
click at [844, 175] on span "Print" at bounding box center [836, 177] width 20 height 11
click at [775, 174] on link "Cancel" at bounding box center [773, 178] width 27 height 14
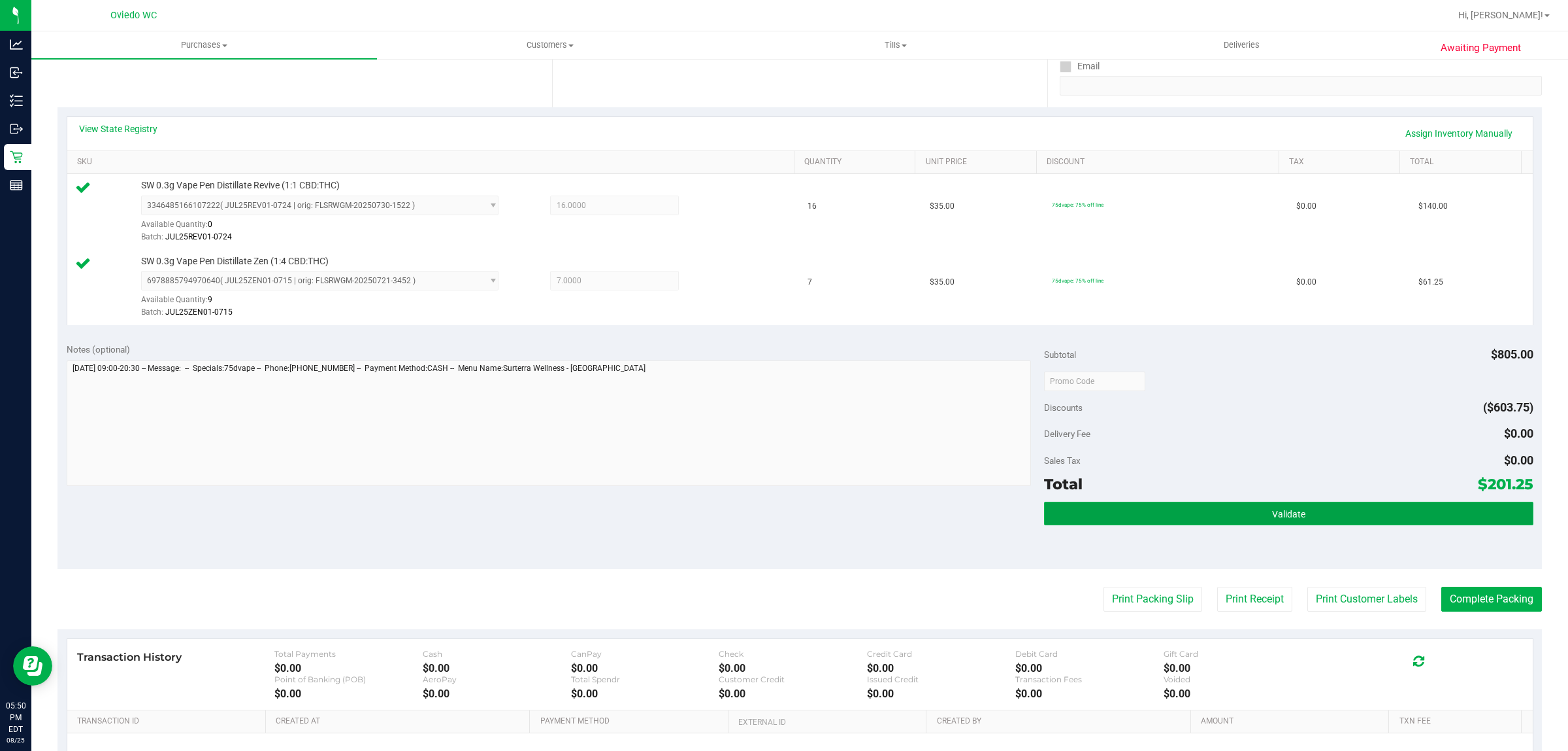
click at [1396, 505] on button "Validate" at bounding box center [1289, 513] width 489 height 23
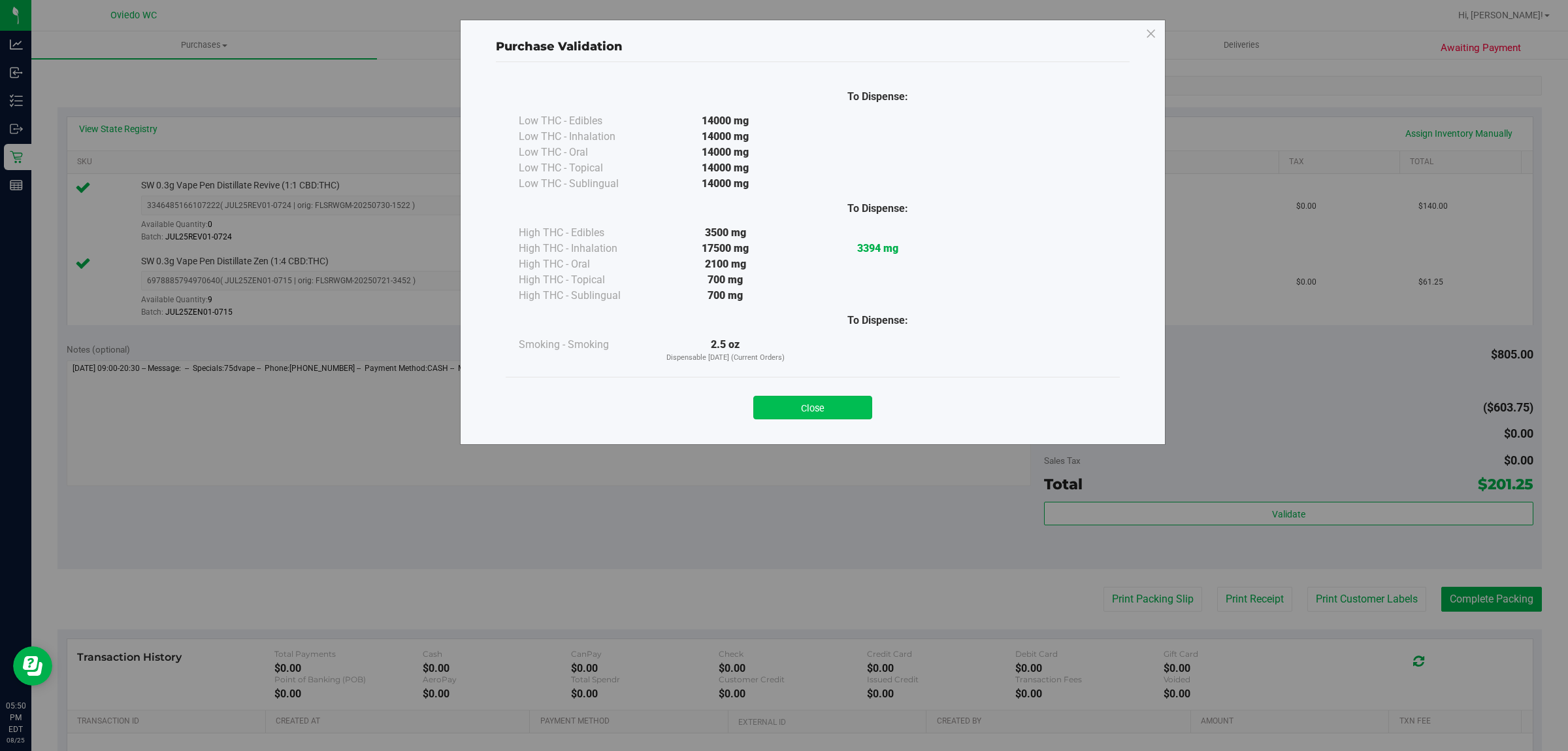
click at [825, 419] on button "Close" at bounding box center [813, 407] width 119 height 23
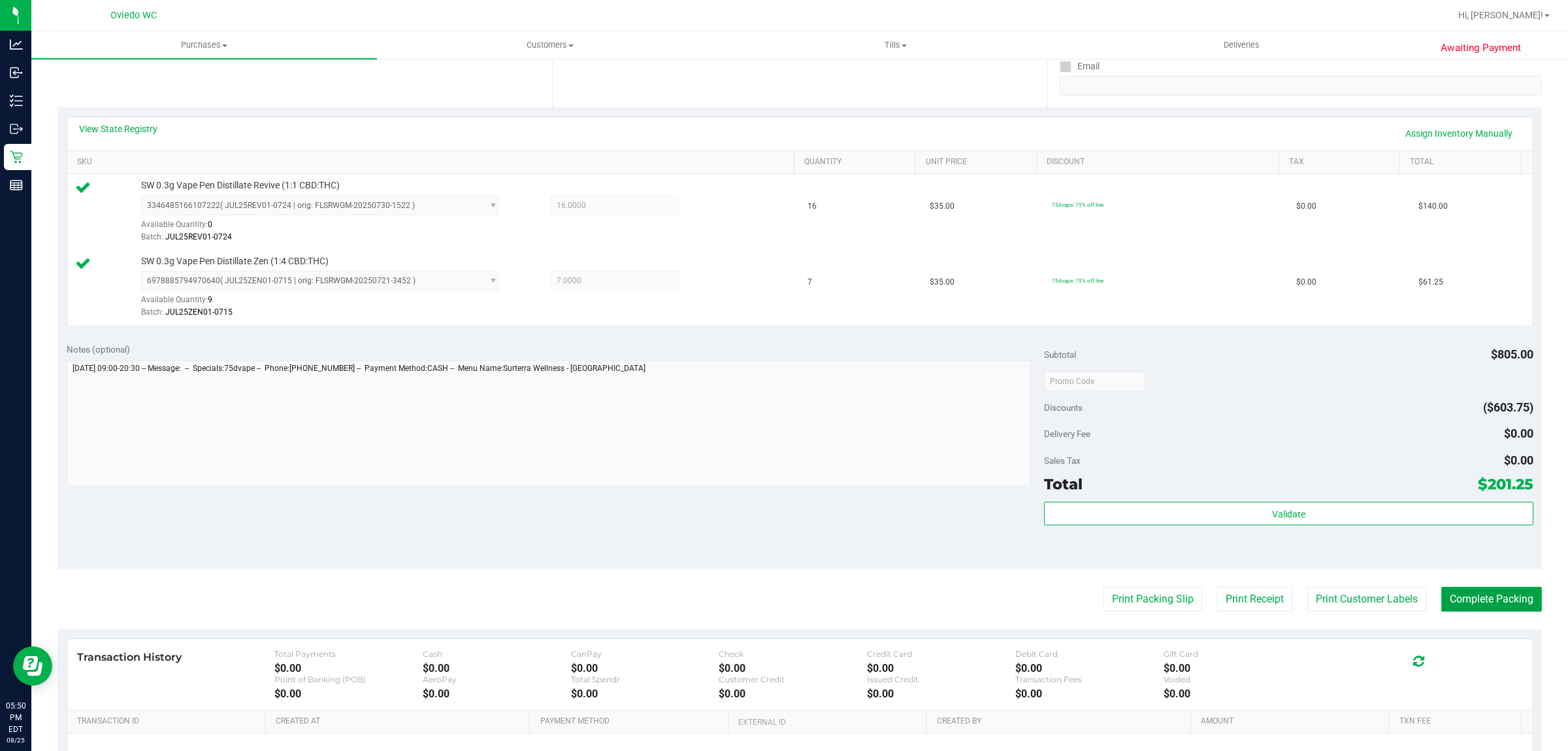
click at [1491, 592] on button "Complete Packing" at bounding box center [1492, 599] width 101 height 25
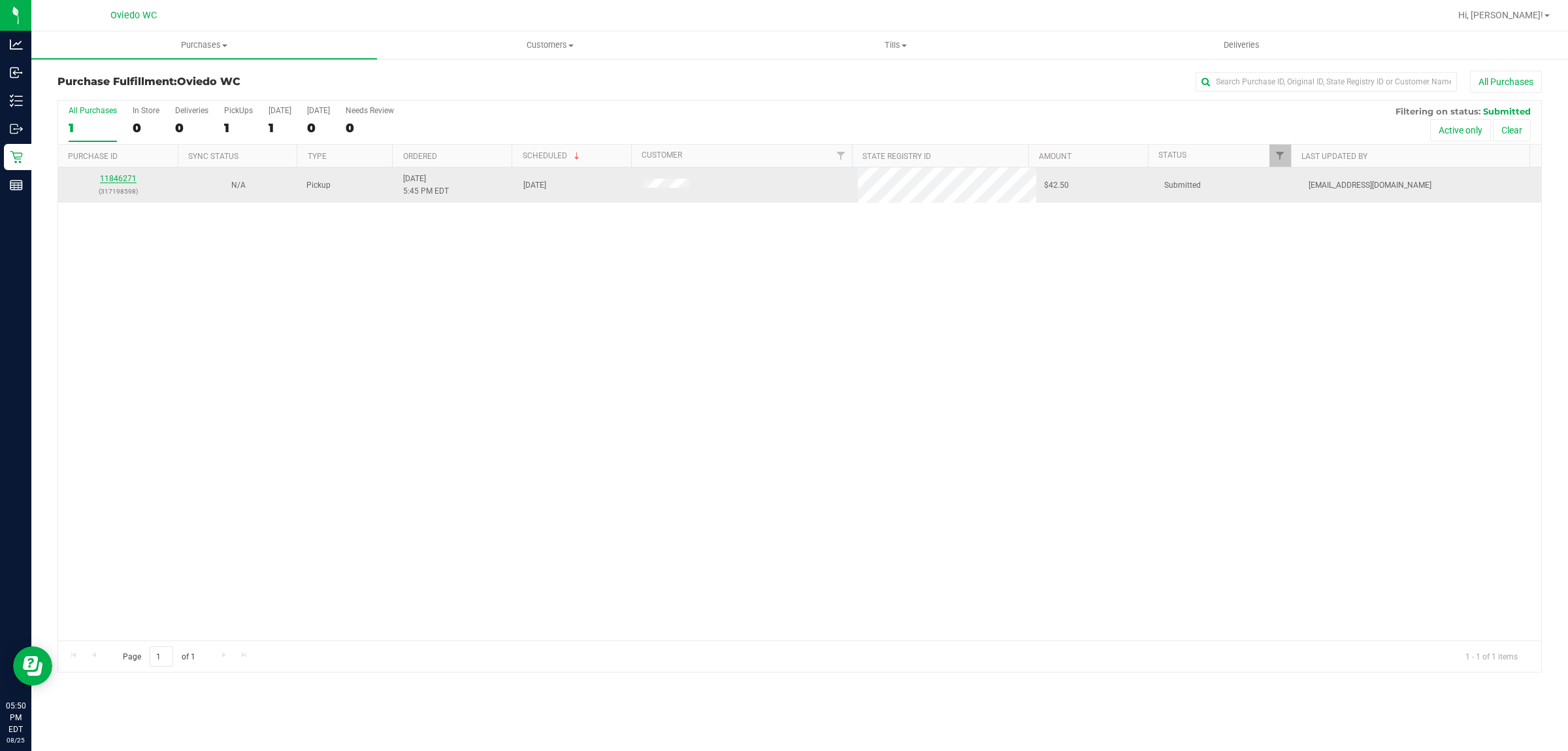
click at [125, 182] on link "11846271" at bounding box center [118, 178] width 36 height 9
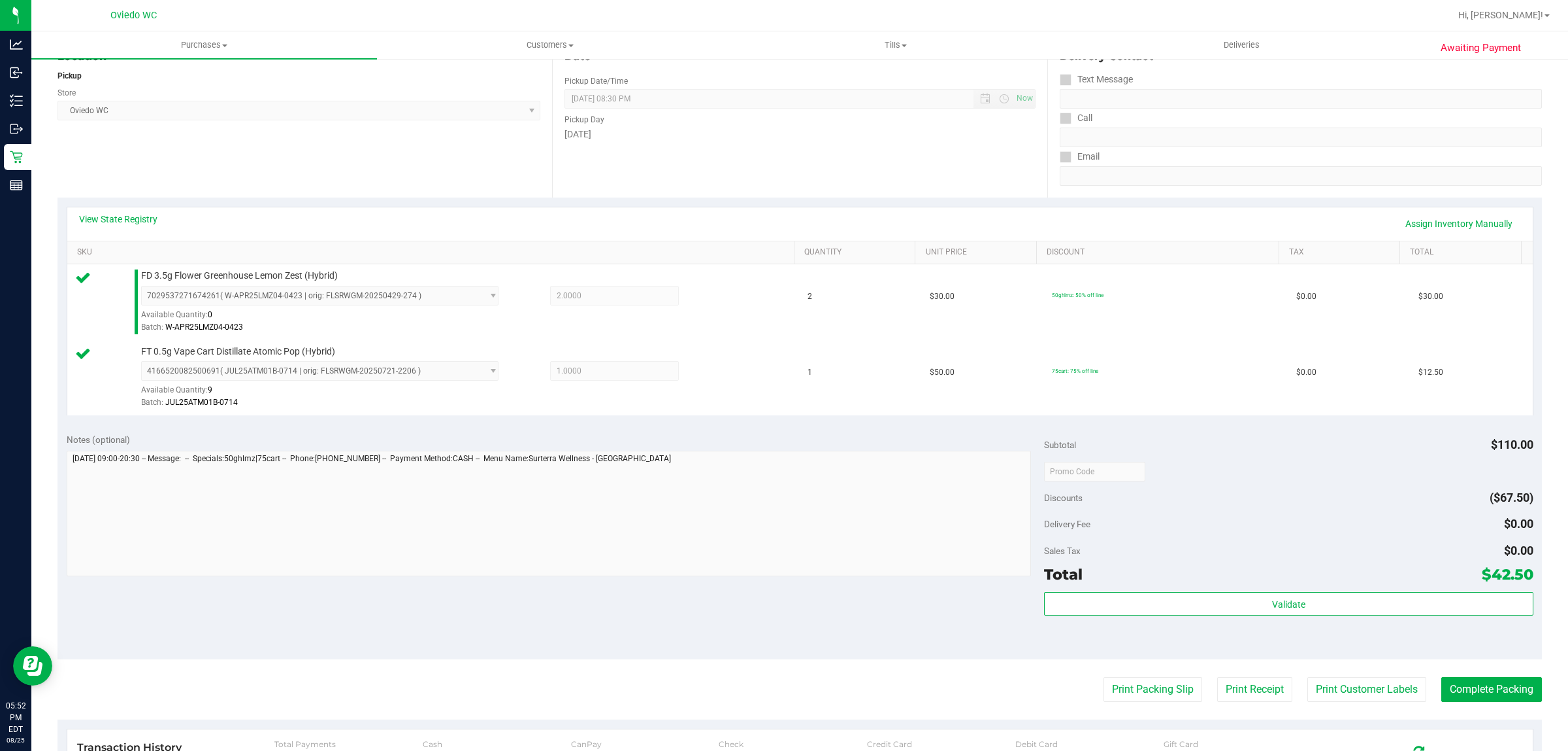
scroll to position [245, 0]
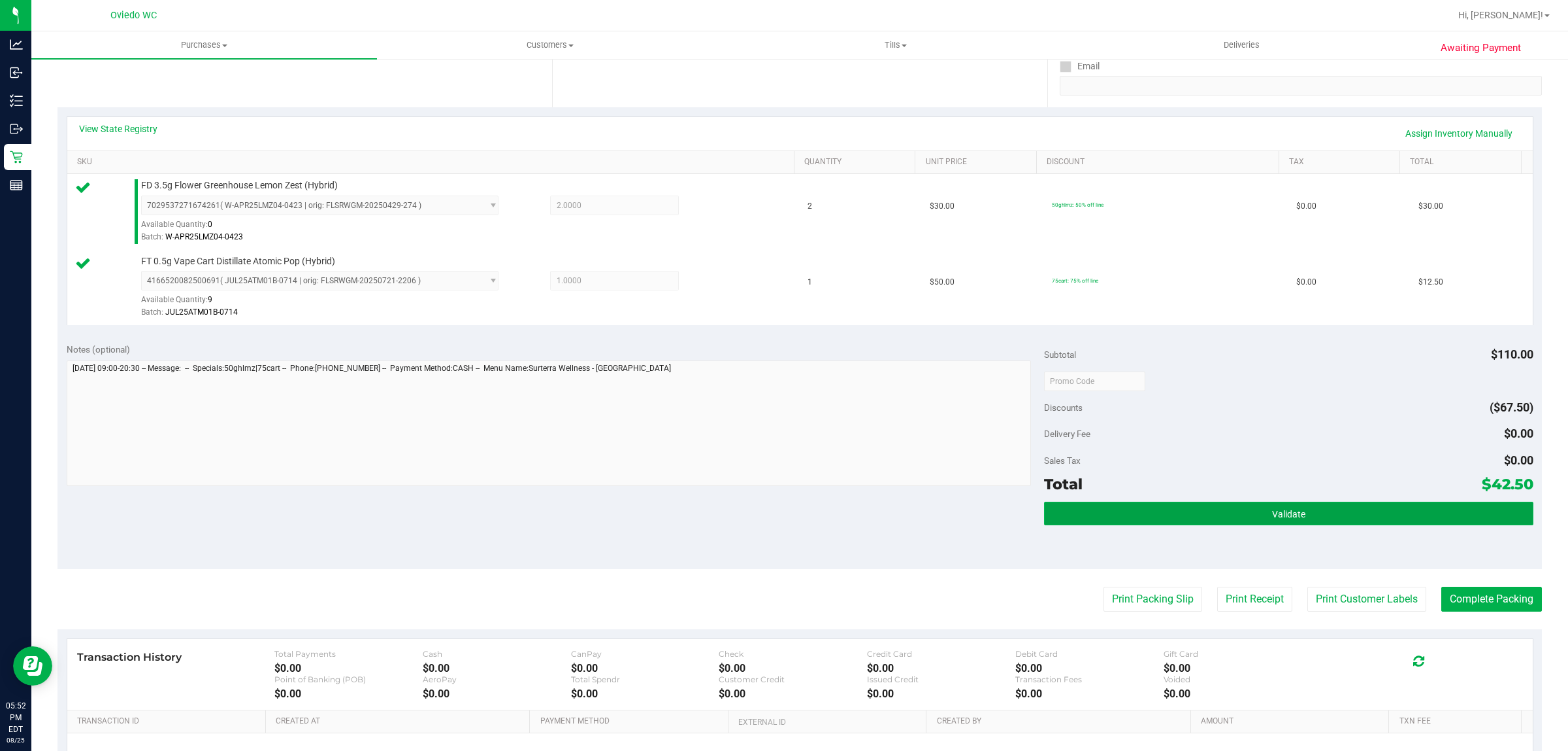
click at [1224, 504] on button "Validate" at bounding box center [1289, 513] width 489 height 23
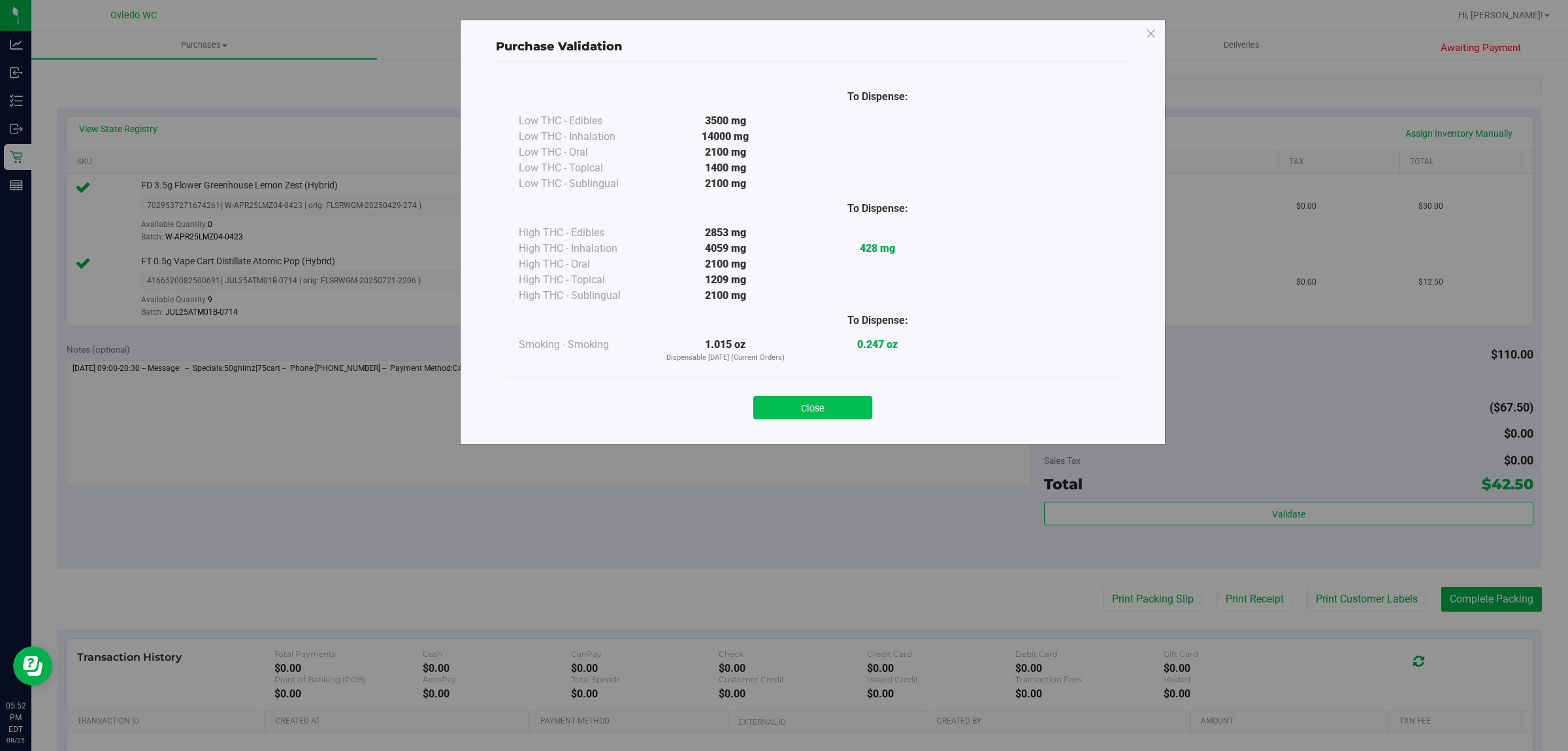
click at [784, 403] on button "Close" at bounding box center [813, 407] width 119 height 23
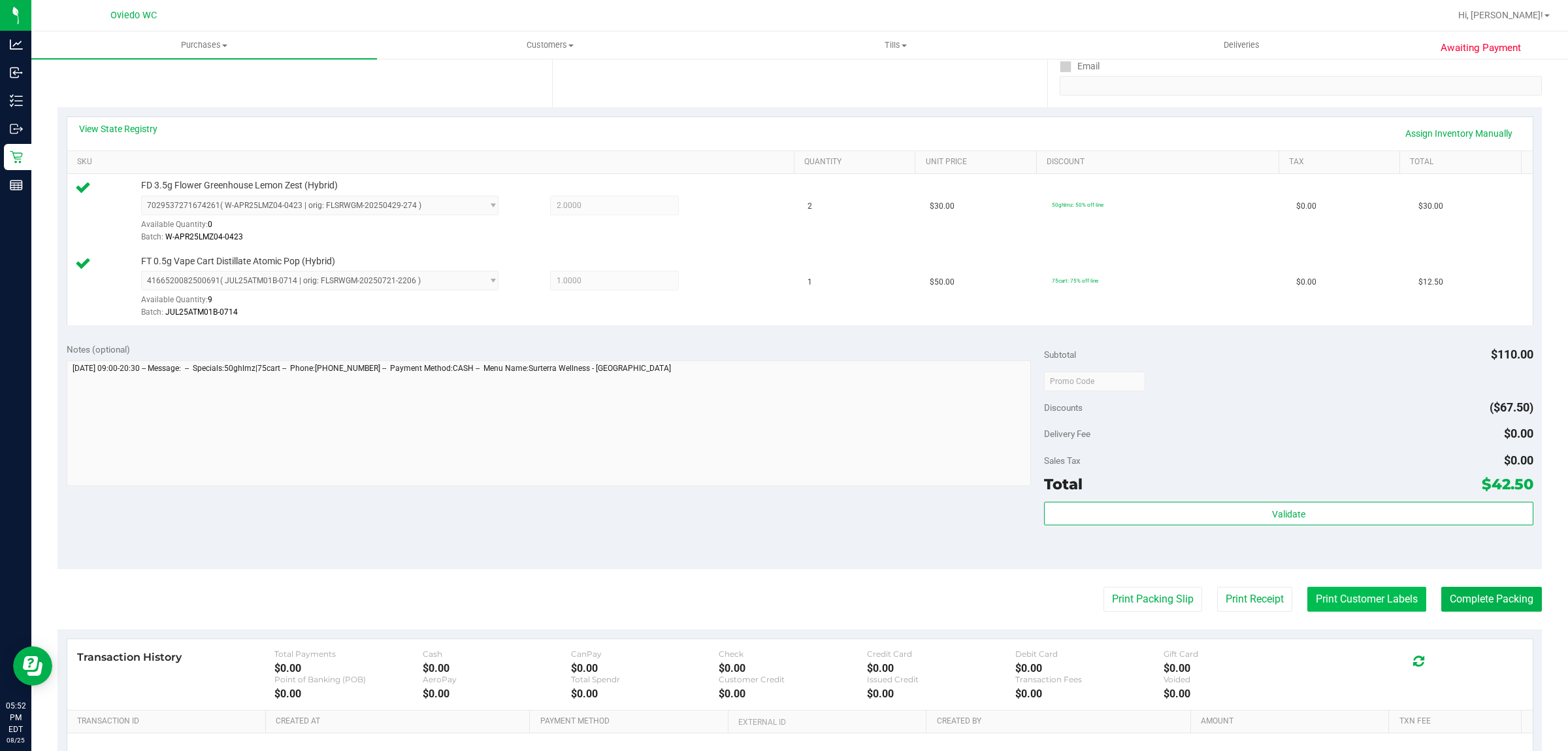
click at [1373, 590] on button "Print Customer Labels" at bounding box center [1367, 599] width 119 height 25
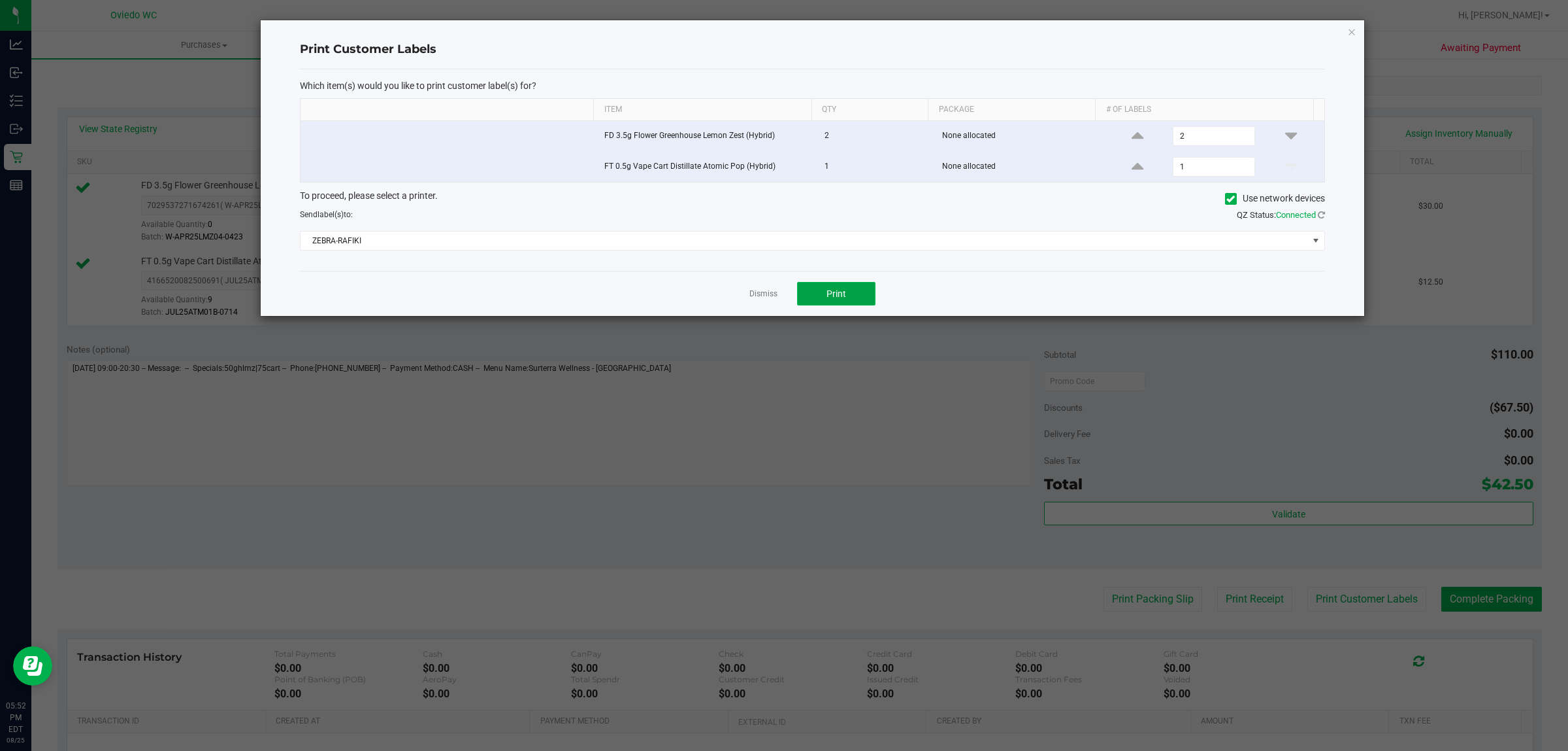
click at [824, 301] on button "Print" at bounding box center [836, 293] width 78 height 23
click at [770, 302] on div "Dismiss Print" at bounding box center [812, 293] width 1026 height 45
click at [766, 294] on link "Dismiss" at bounding box center [764, 293] width 28 height 11
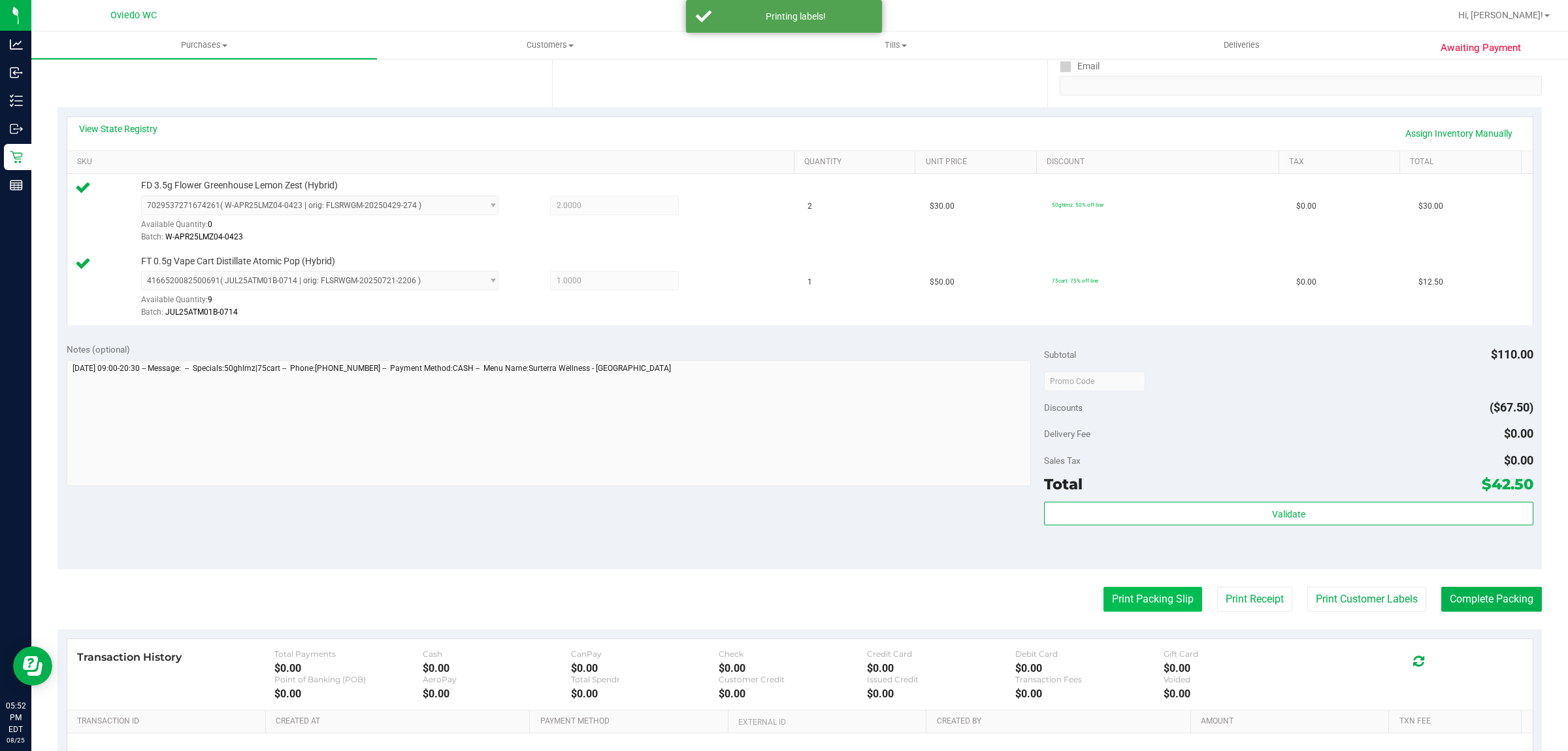
click at [1136, 599] on button "Print Packing Slip" at bounding box center [1153, 599] width 99 height 25
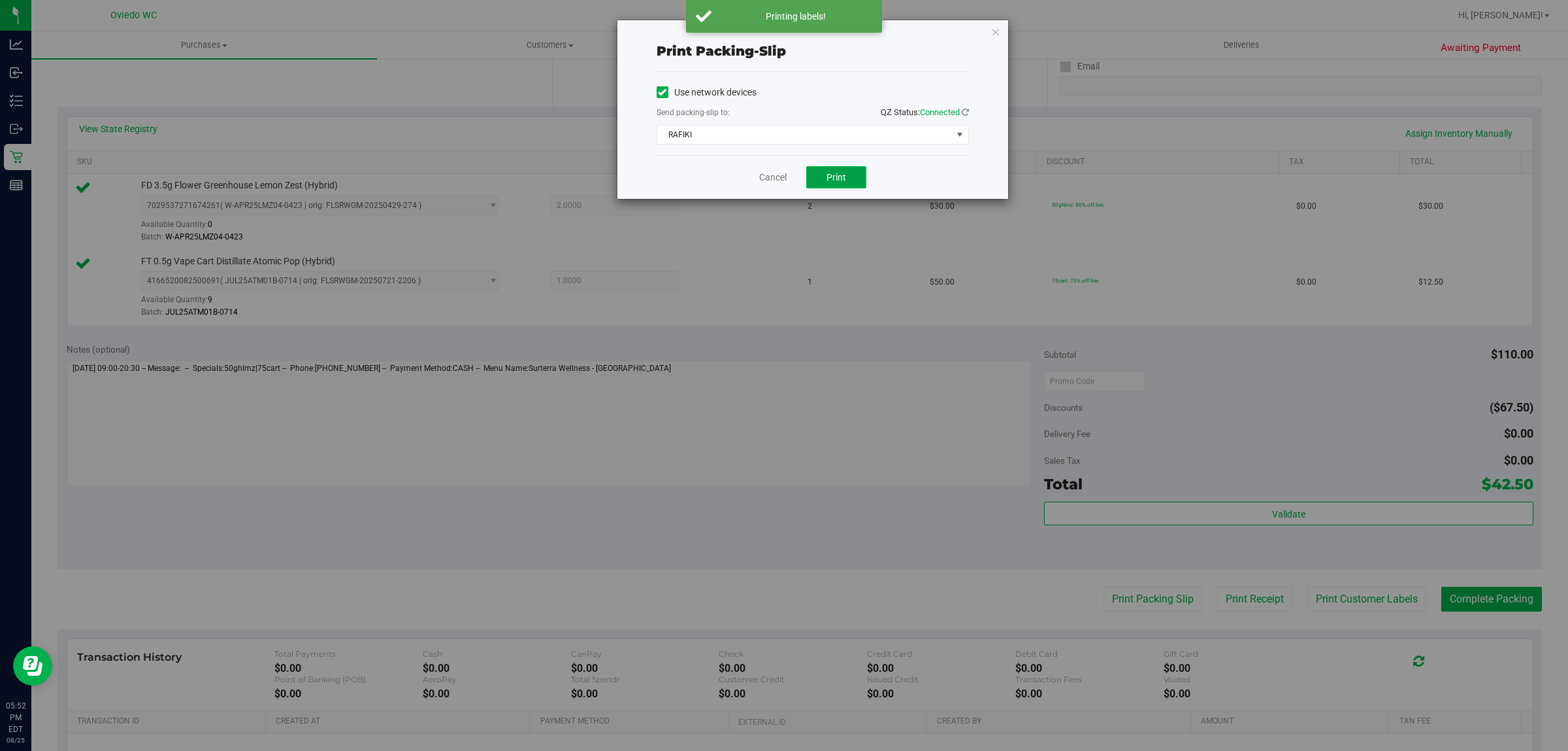
click at [841, 172] on span "Print" at bounding box center [836, 177] width 20 height 11
click at [779, 182] on link "Cancel" at bounding box center [773, 178] width 27 height 14
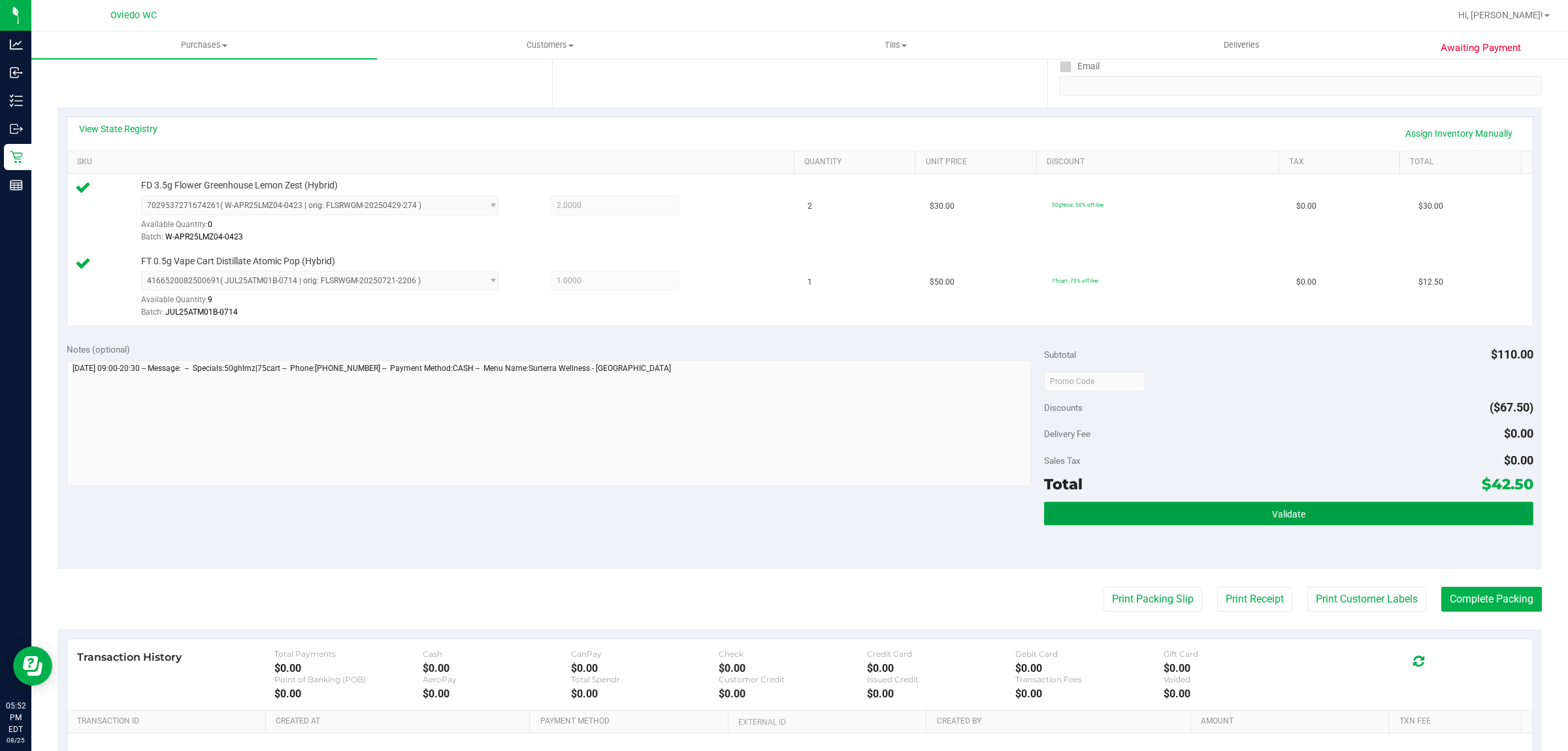
click at [1367, 507] on button "Validate" at bounding box center [1289, 513] width 489 height 23
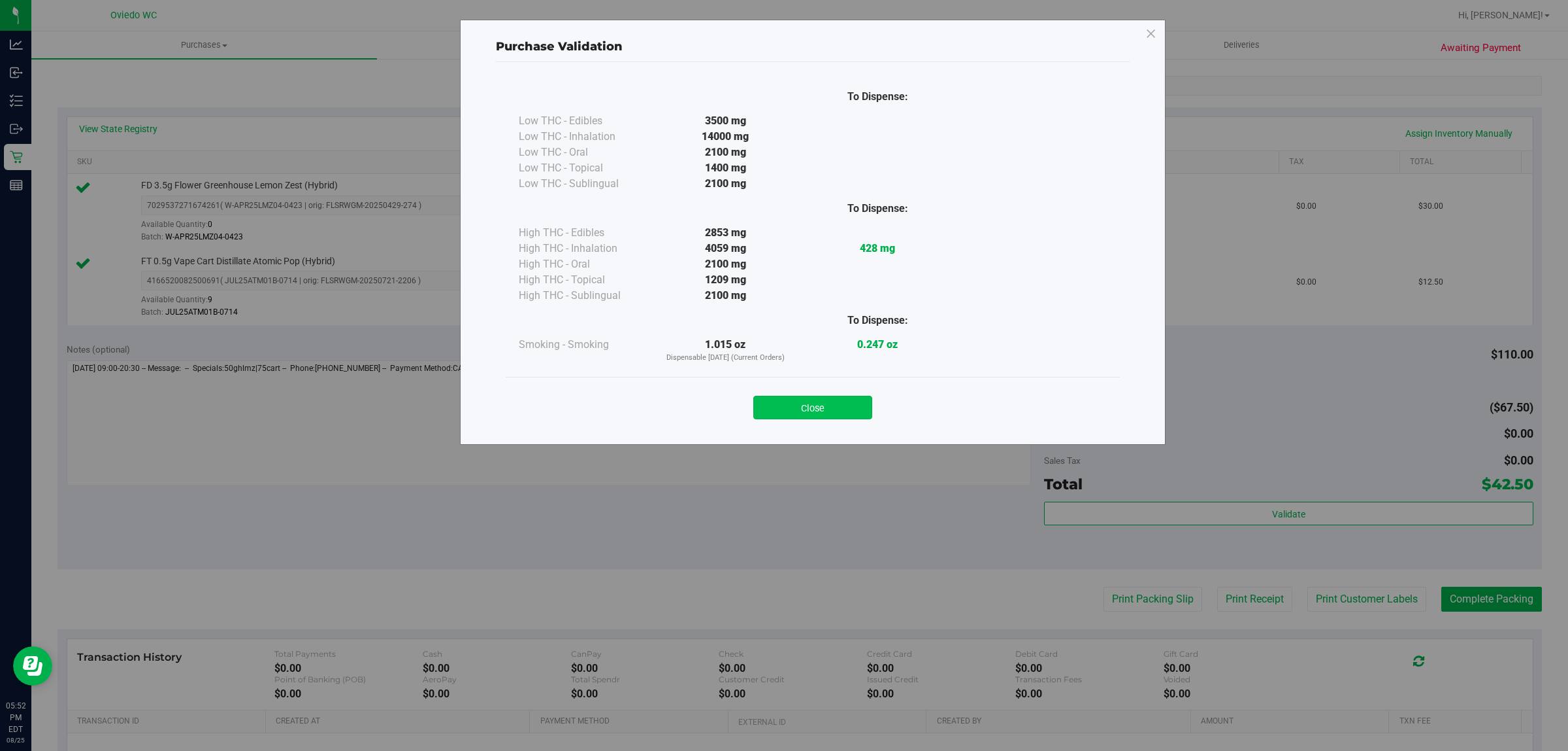
click at [765, 401] on button "Close" at bounding box center [813, 407] width 119 height 23
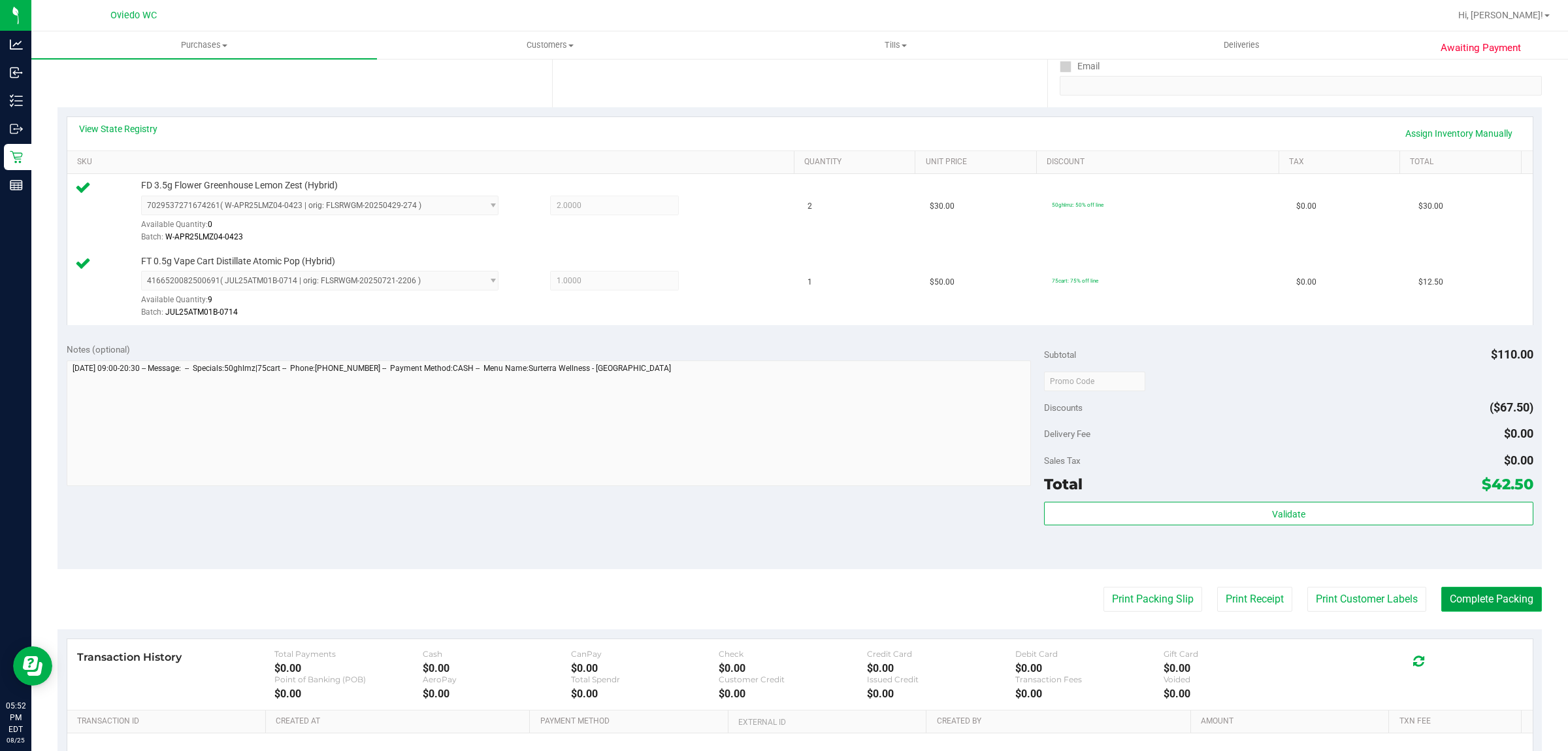
click at [1456, 606] on button "Complete Packing" at bounding box center [1492, 599] width 101 height 25
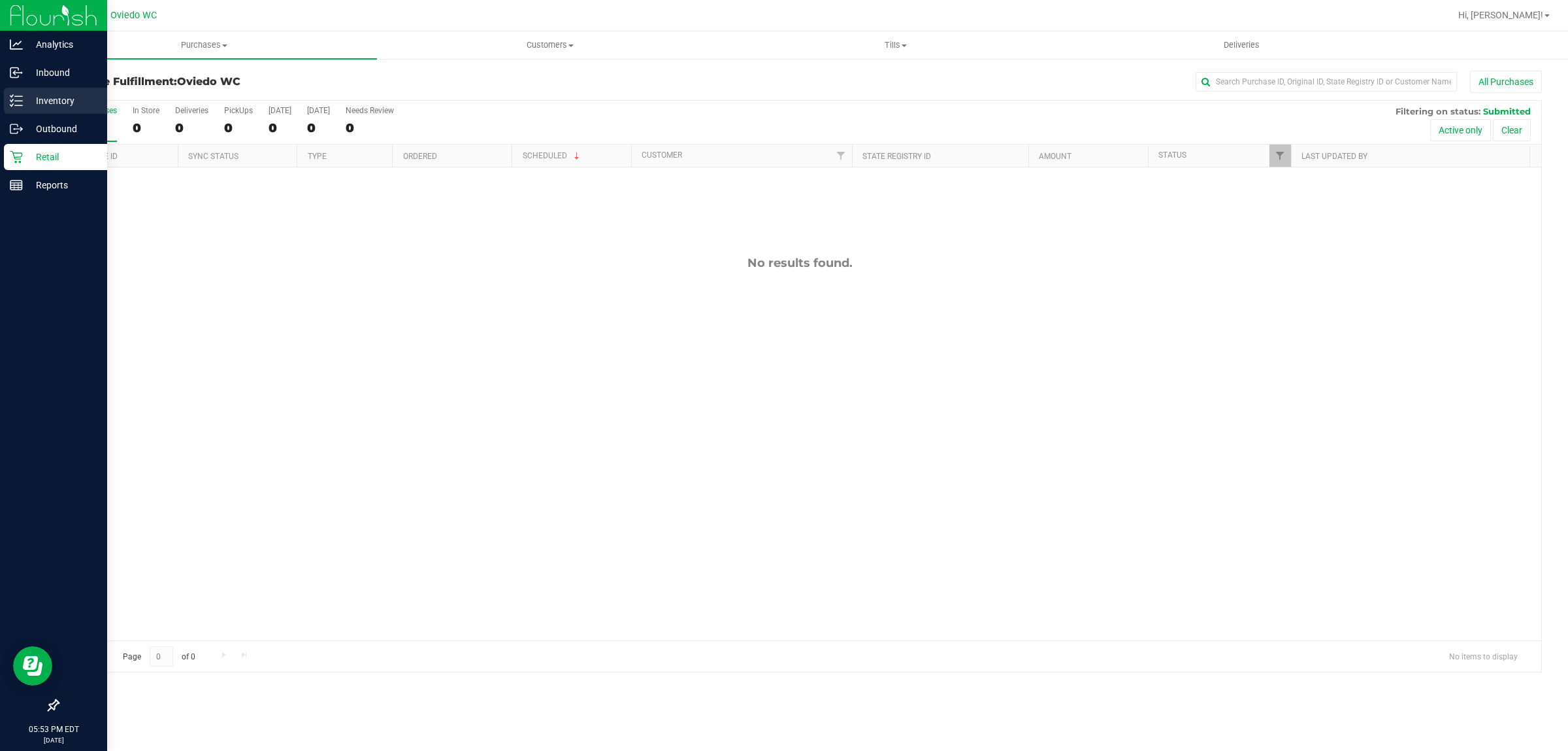
click at [23, 97] on p "Inventory" at bounding box center [62, 100] width 78 height 16
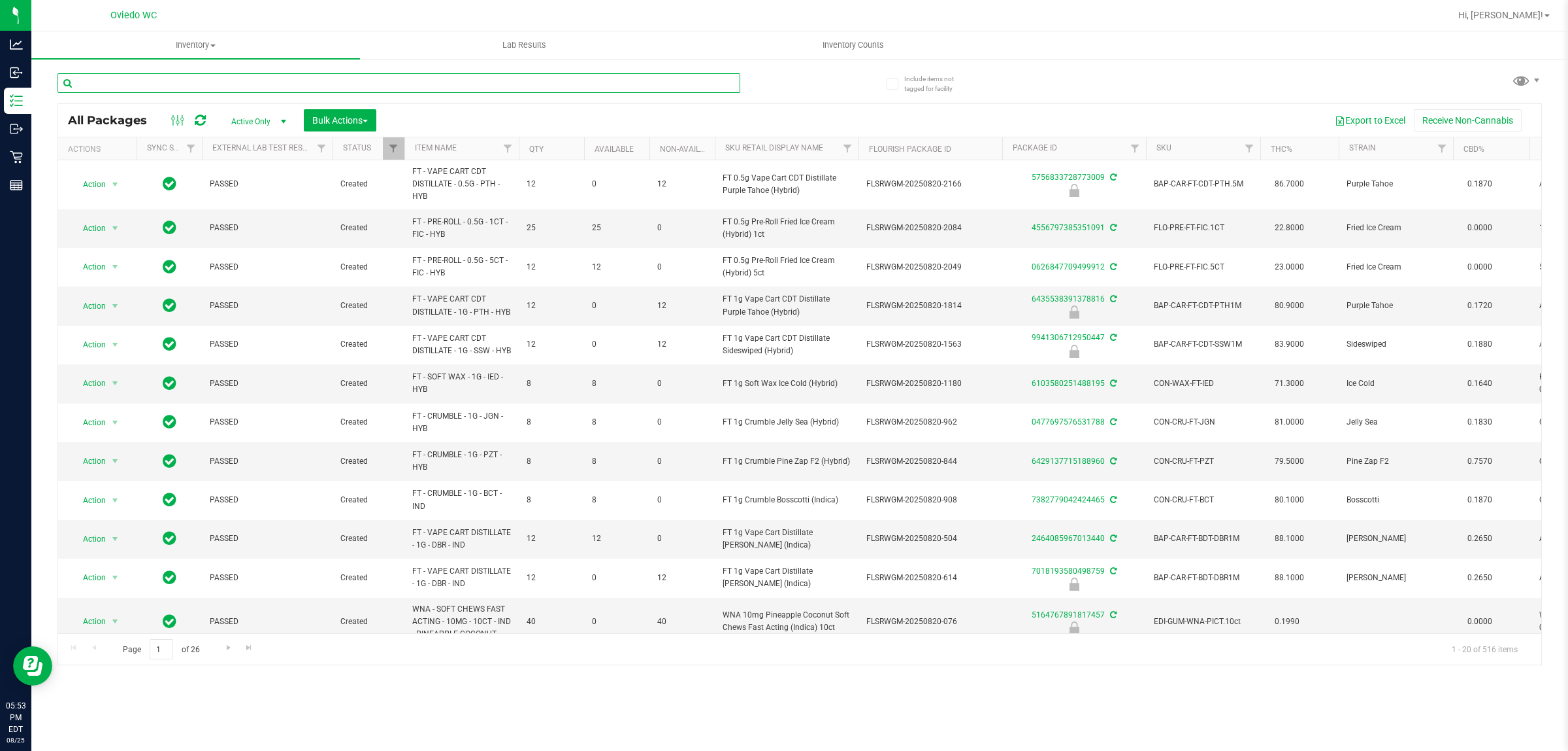
click at [265, 80] on input "text" at bounding box center [399, 83] width 683 height 20
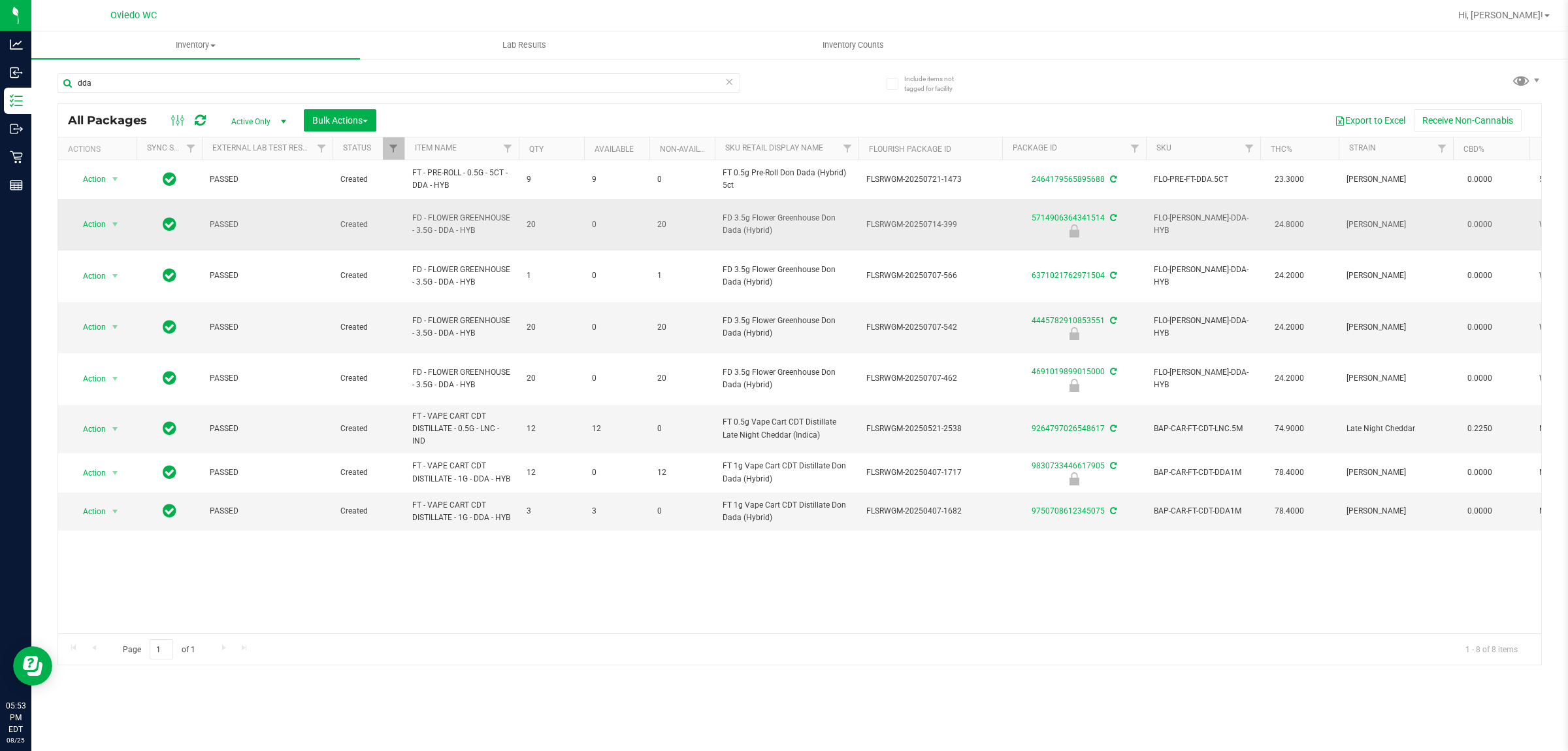
click at [484, 219] on span "FD - FLOWER GREENHOUSE - 3.5G - DDA - HYB" at bounding box center [462, 224] width 99 height 25
copy tr "FD - FLOWER GREENHOUSE - 3.5G - DDA - HYB"
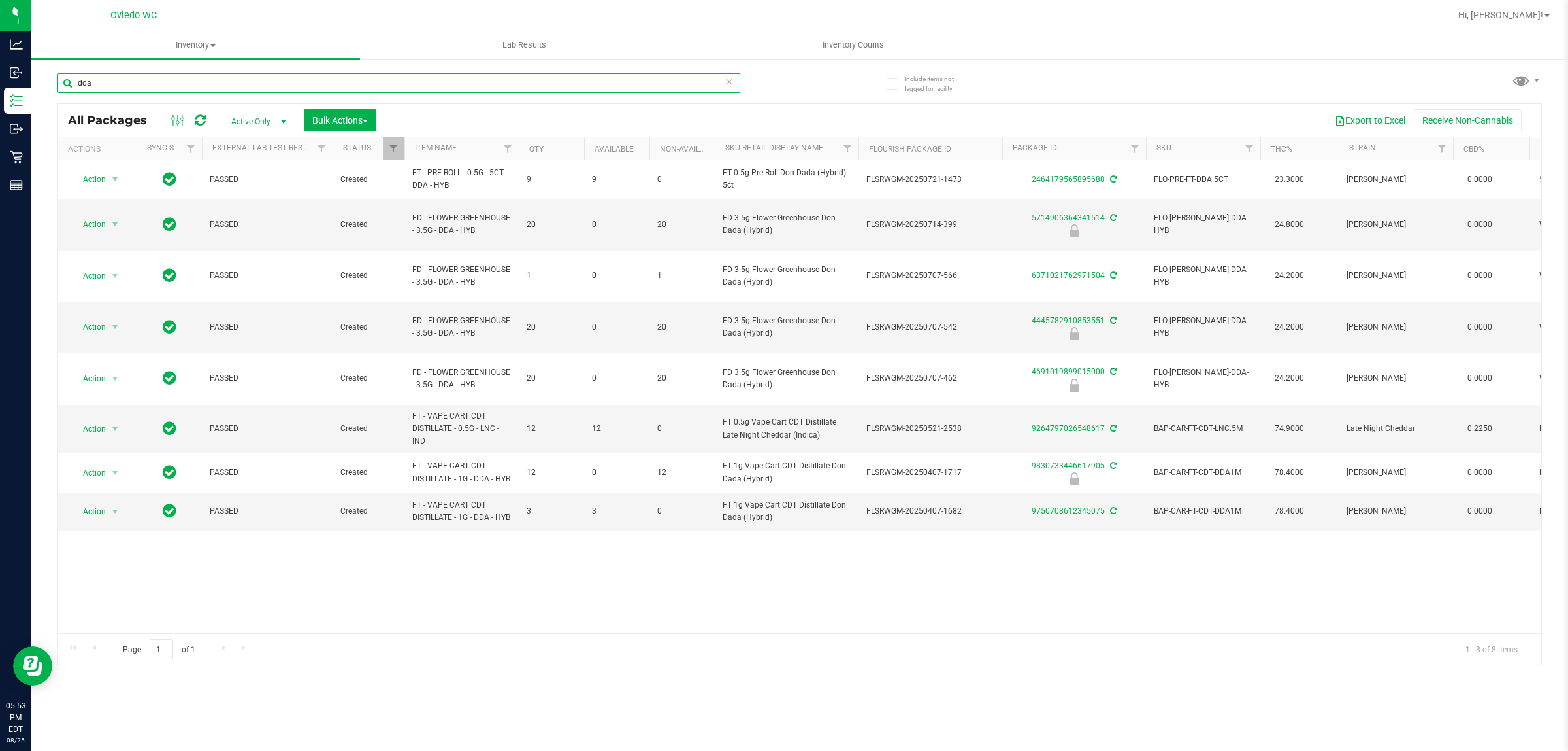
click at [611, 83] on input "dda" at bounding box center [399, 83] width 683 height 20
paste input "FD - FLOWER GREENHOUSE - 3.5G - DDA - HYB"
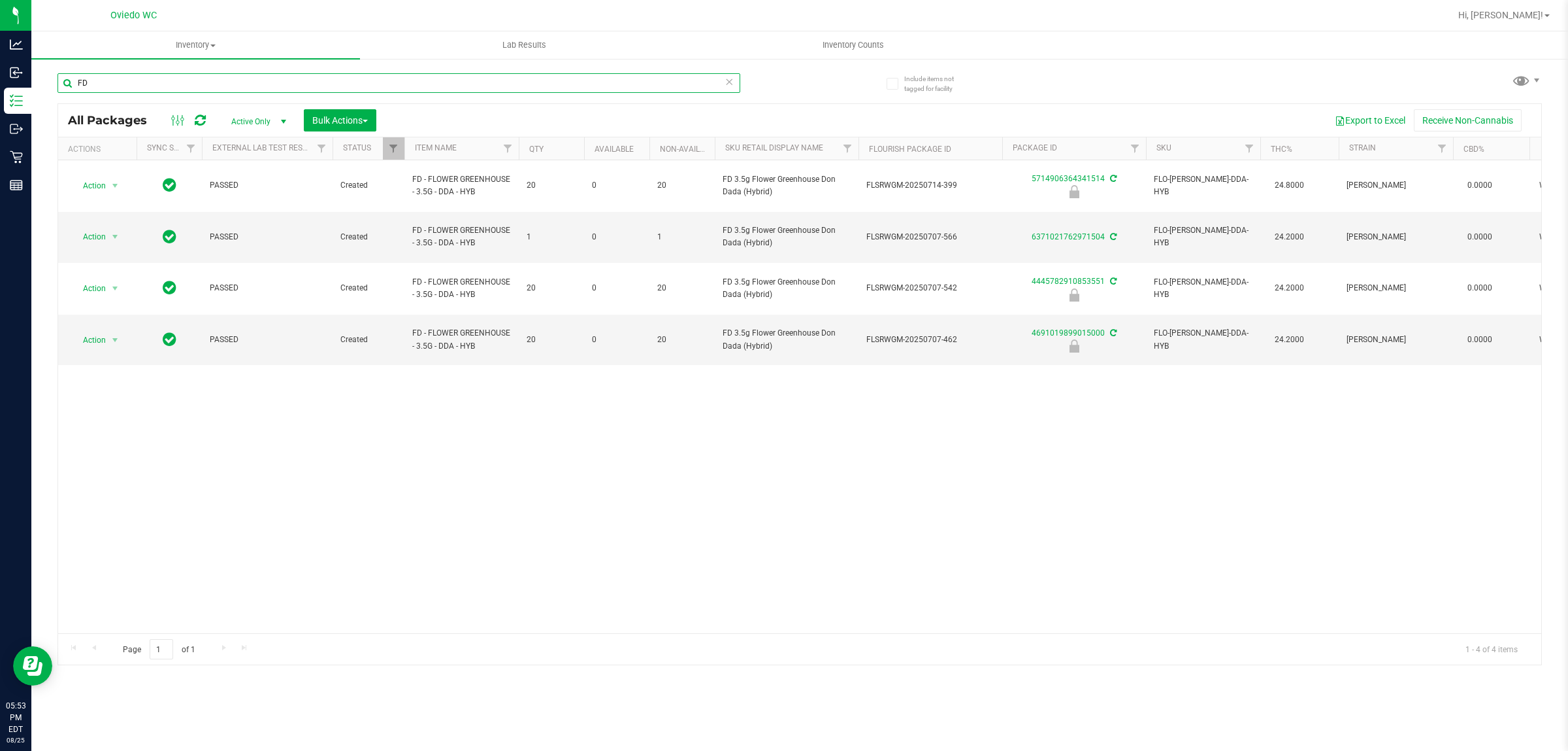
type input "F"
type input "lmz"
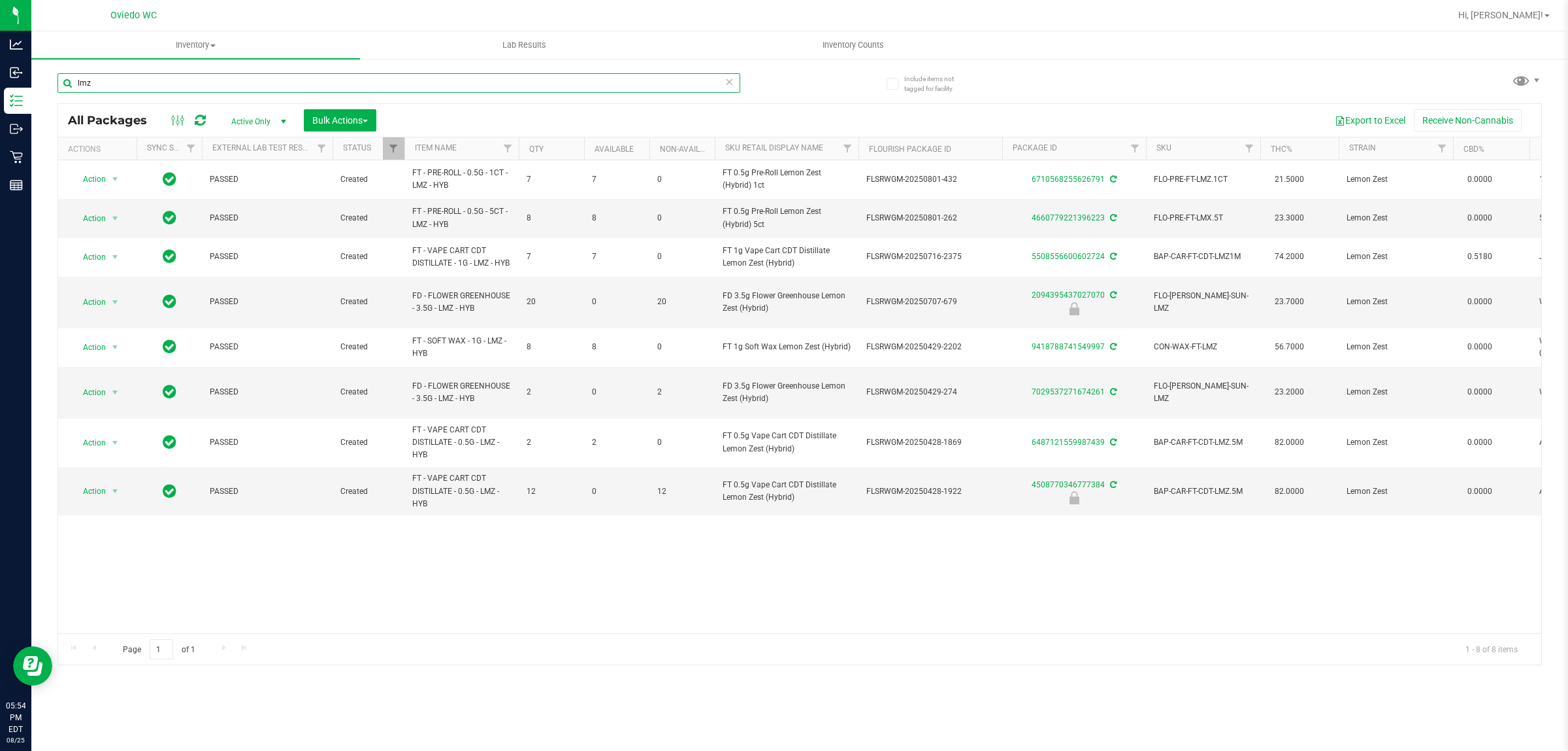
click at [291, 93] on input "lmz" at bounding box center [399, 83] width 683 height 20
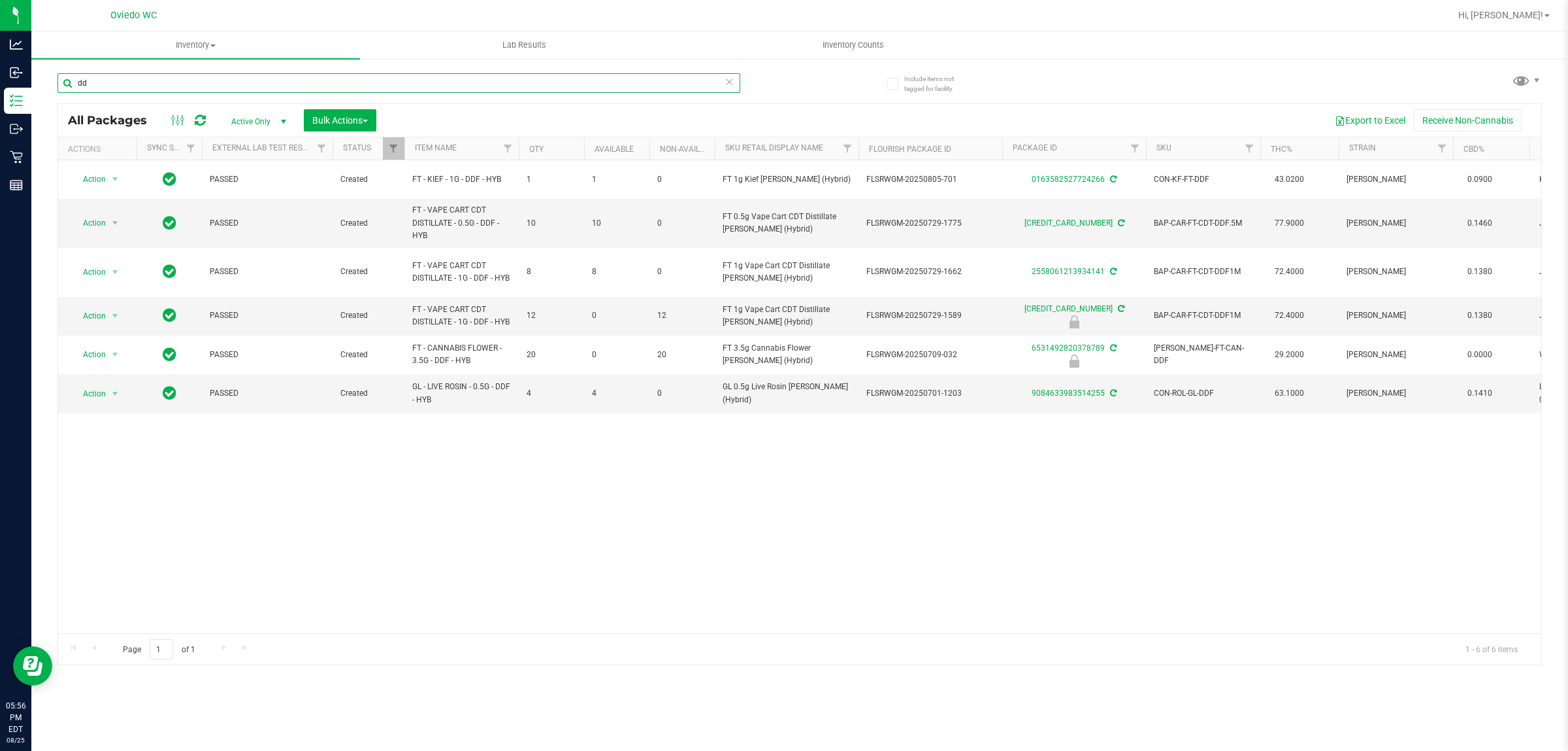
type input "d"
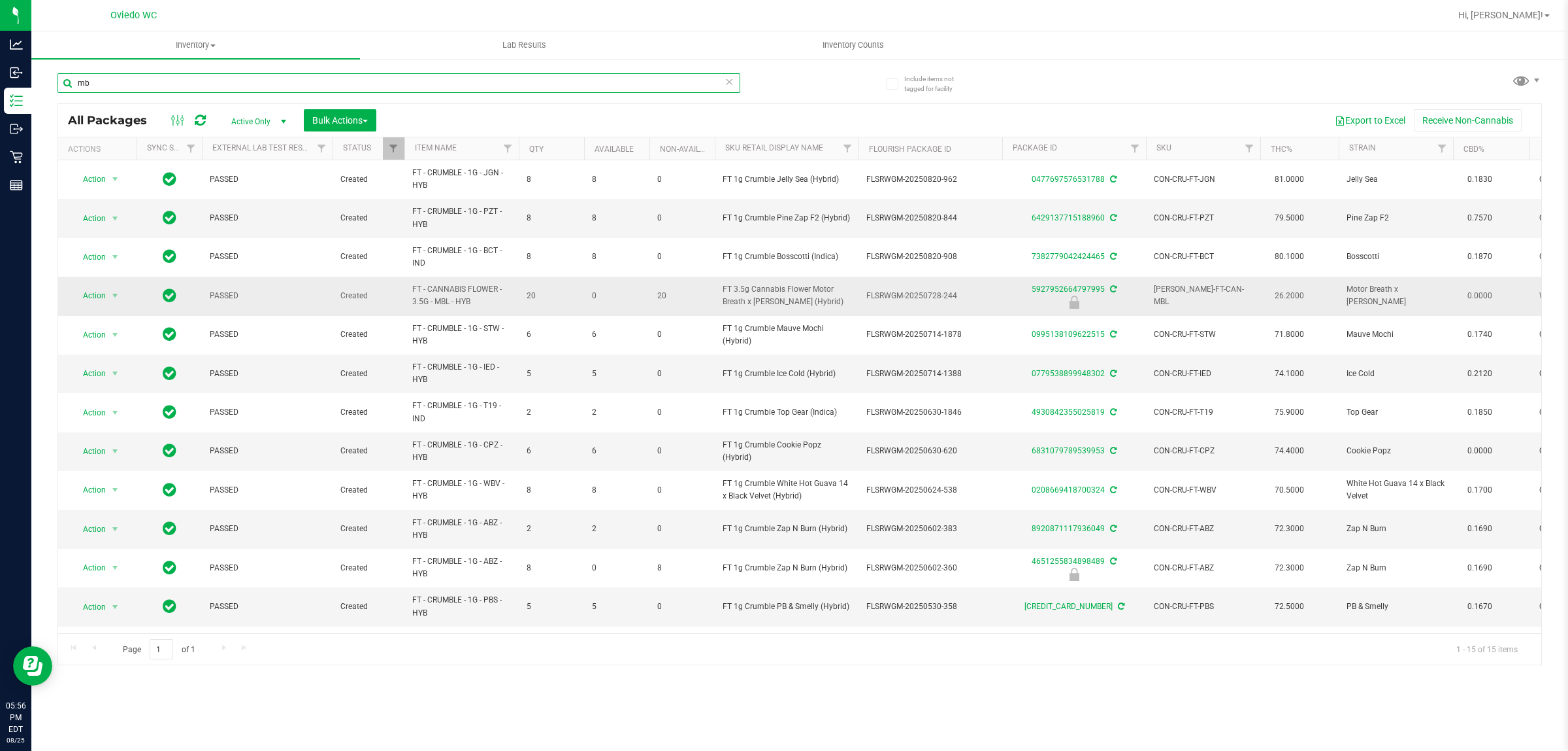
type input "m"
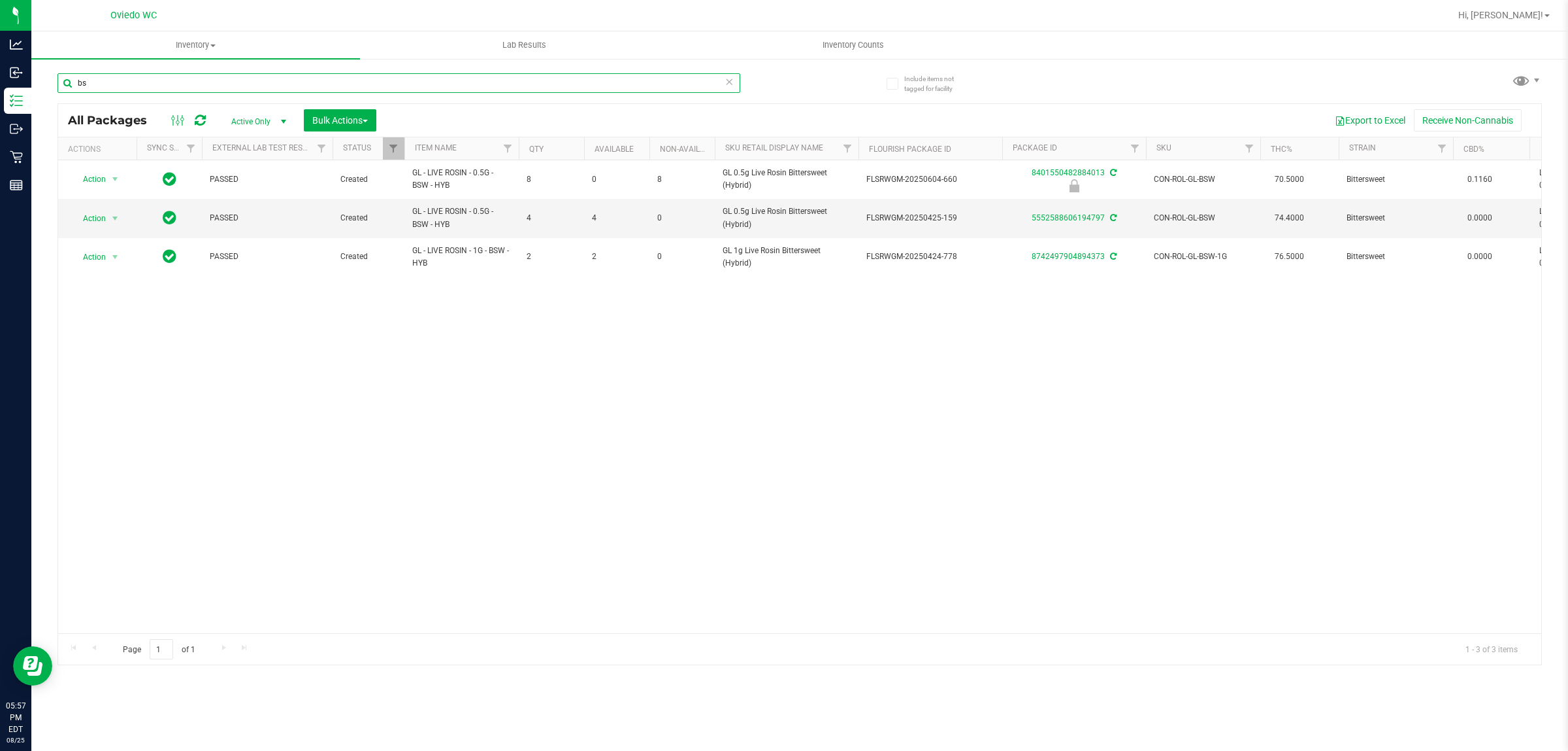
type input "b"
type input "f"
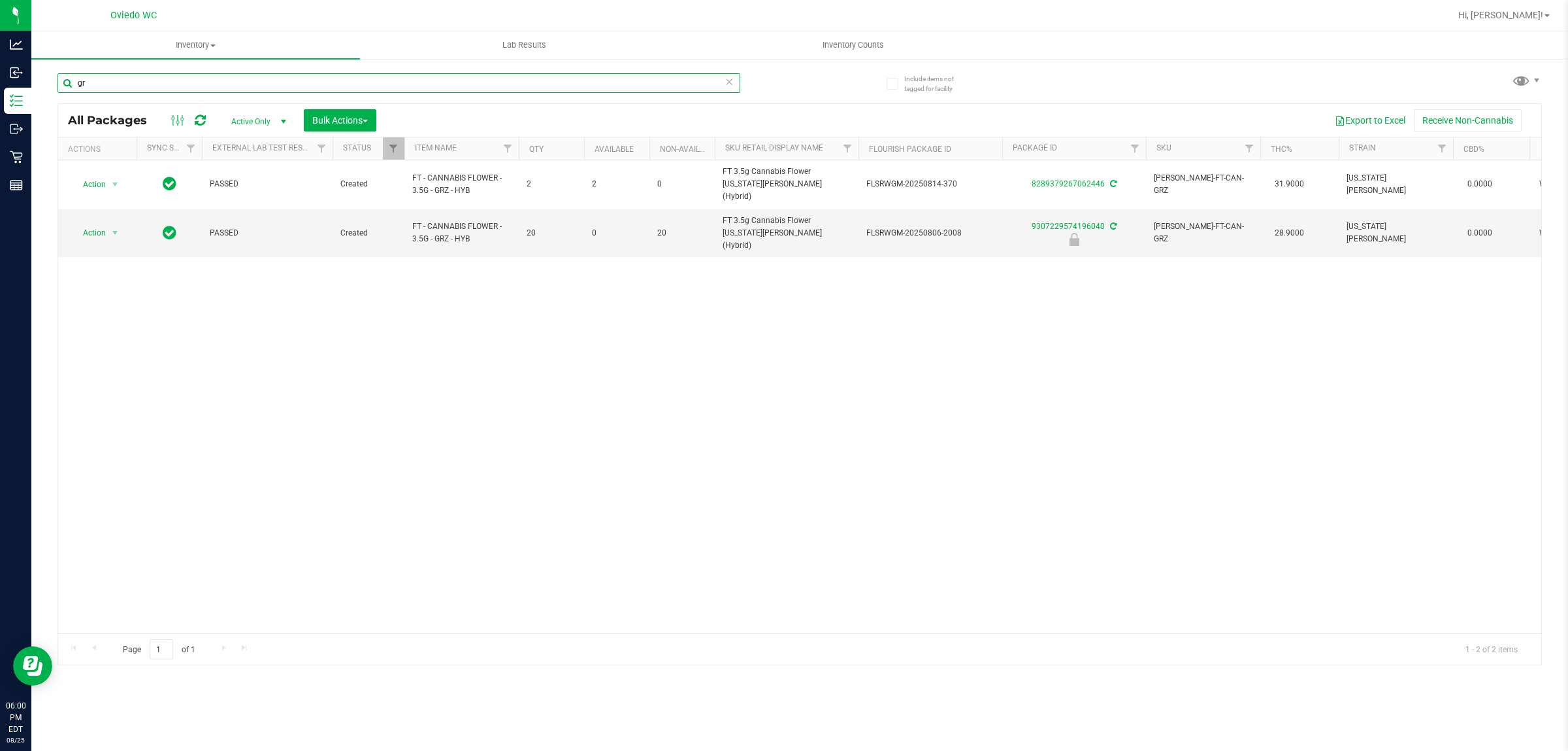
type input "g"
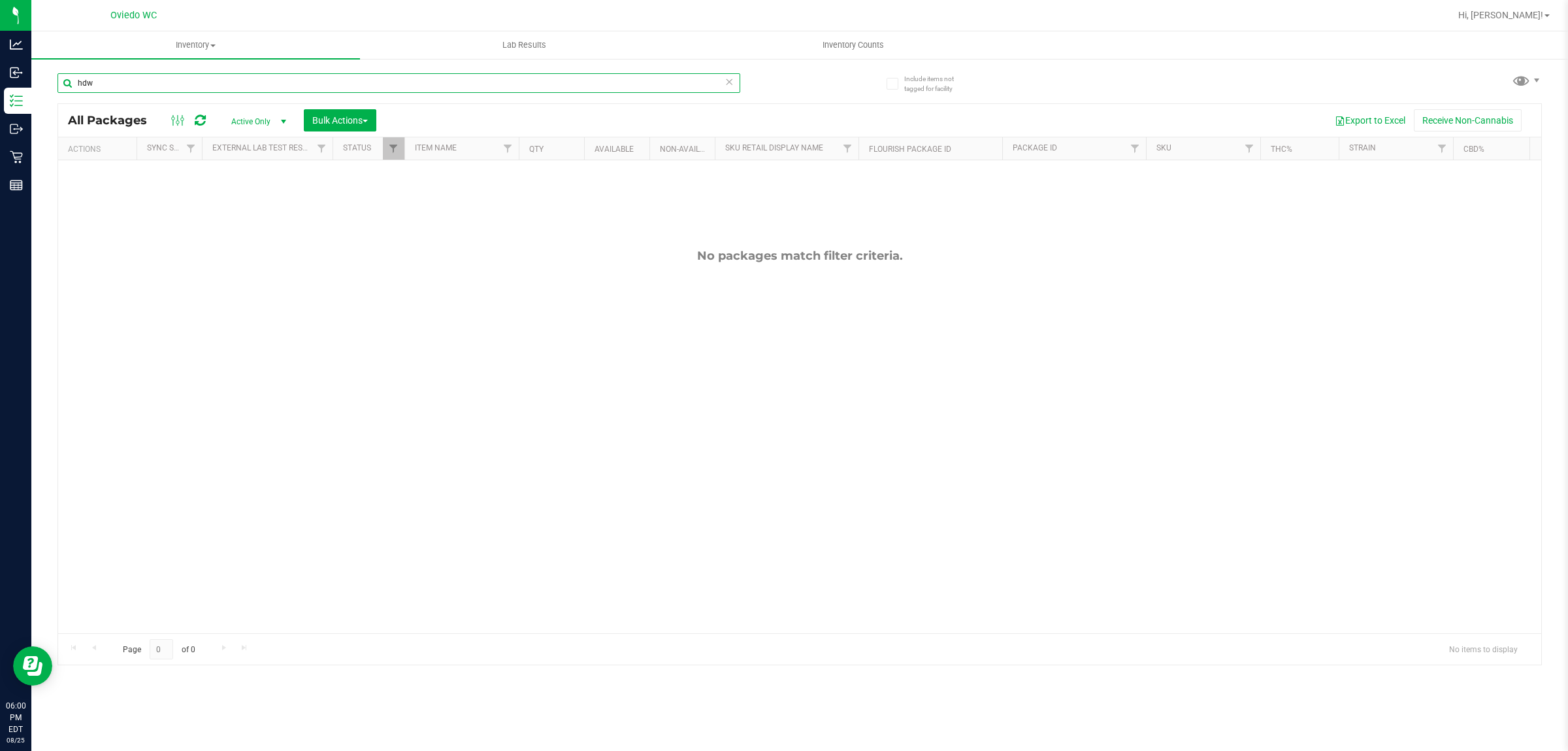
click at [178, 76] on input "hdw" at bounding box center [399, 83] width 683 height 20
type input "tsk"
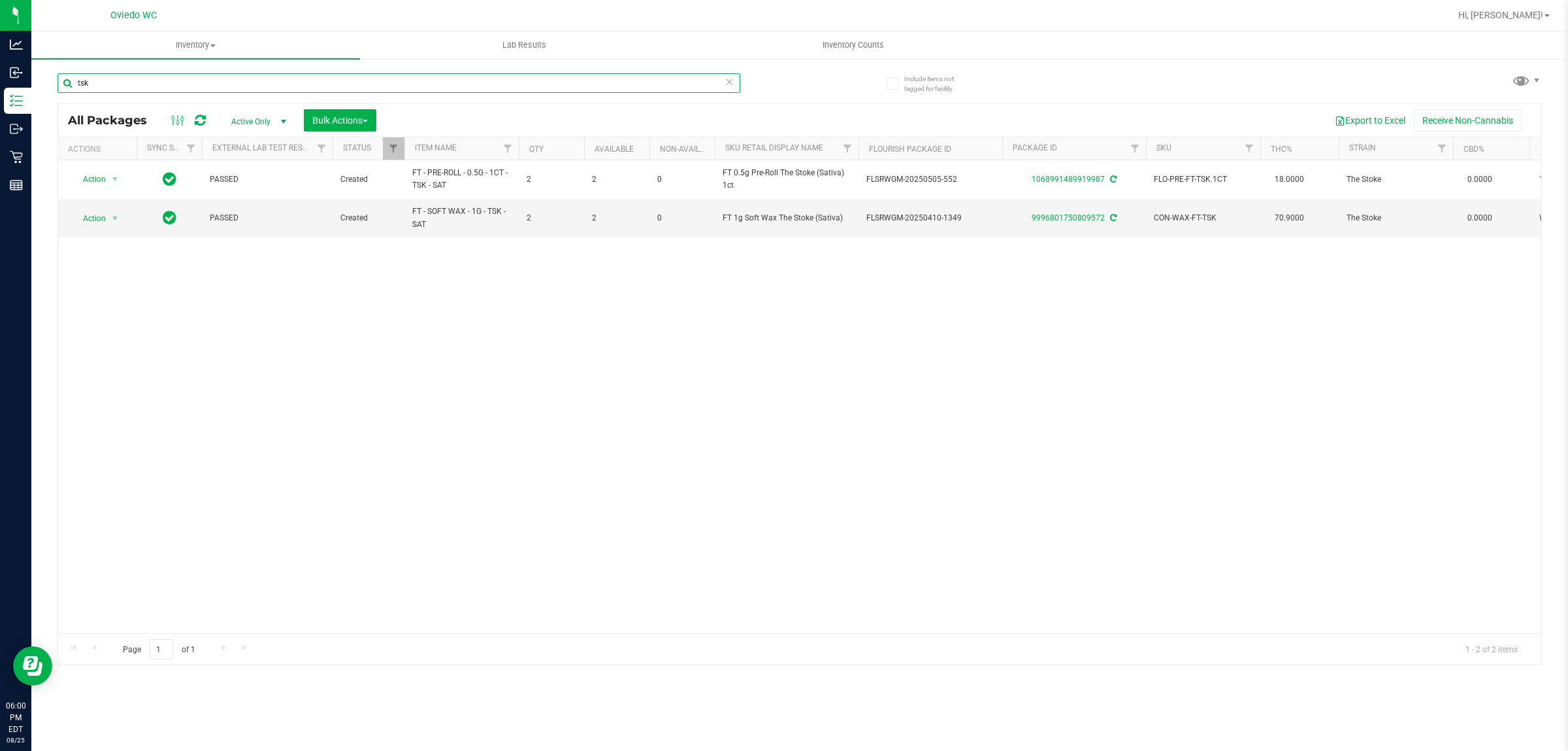
click at [417, 80] on input "tsk" at bounding box center [399, 83] width 683 height 20
